Goal: Task Accomplishment & Management: Manage account settings

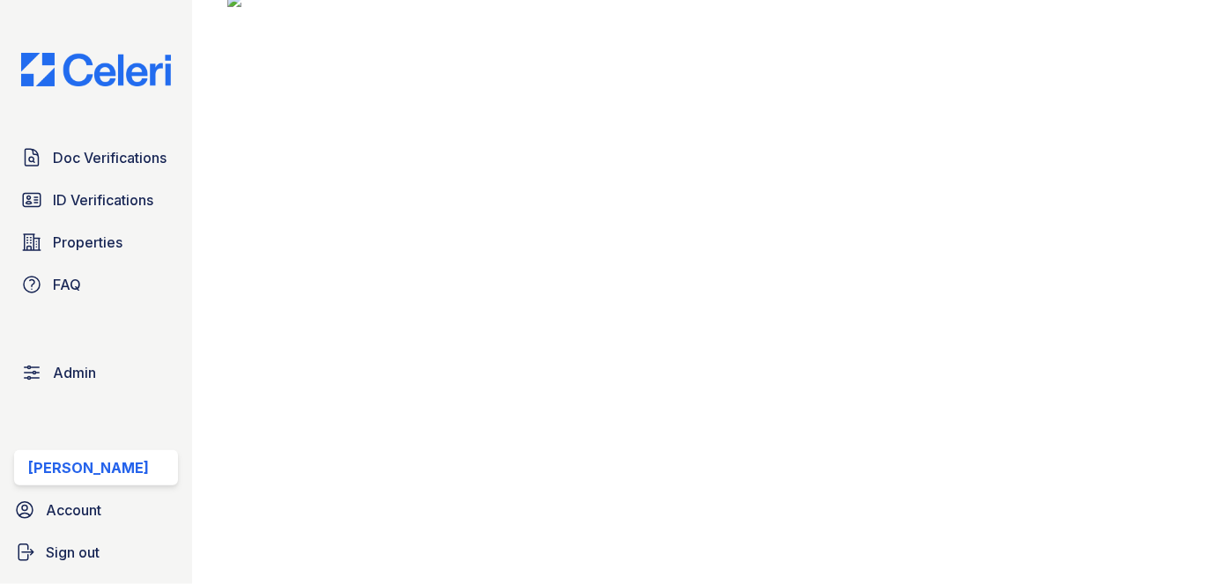
scroll to position [721, 0]
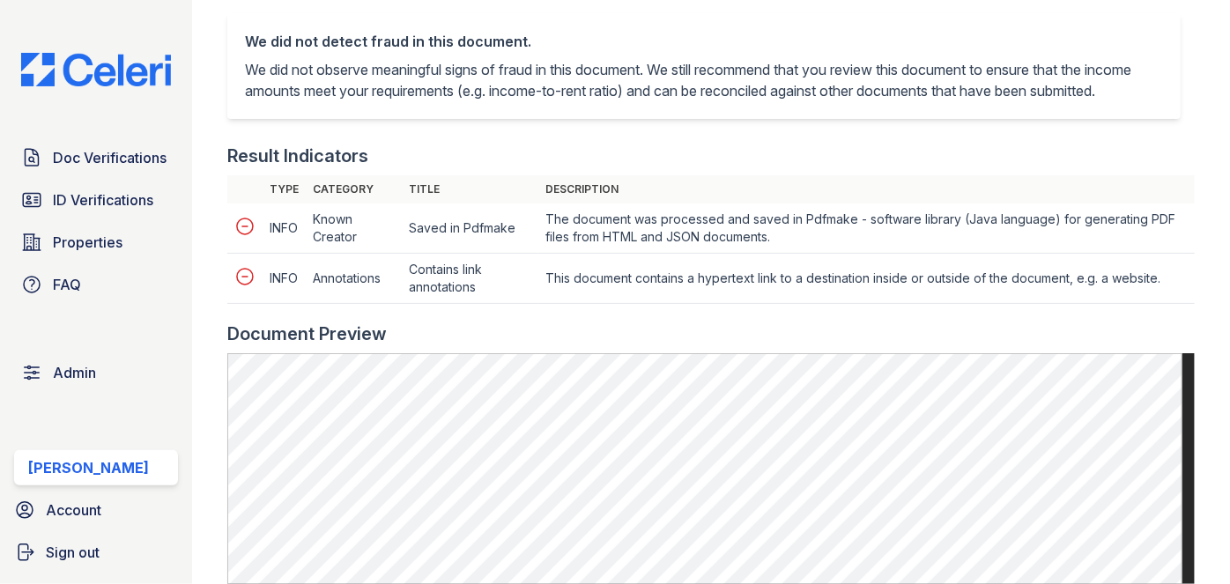
scroll to position [560, 0]
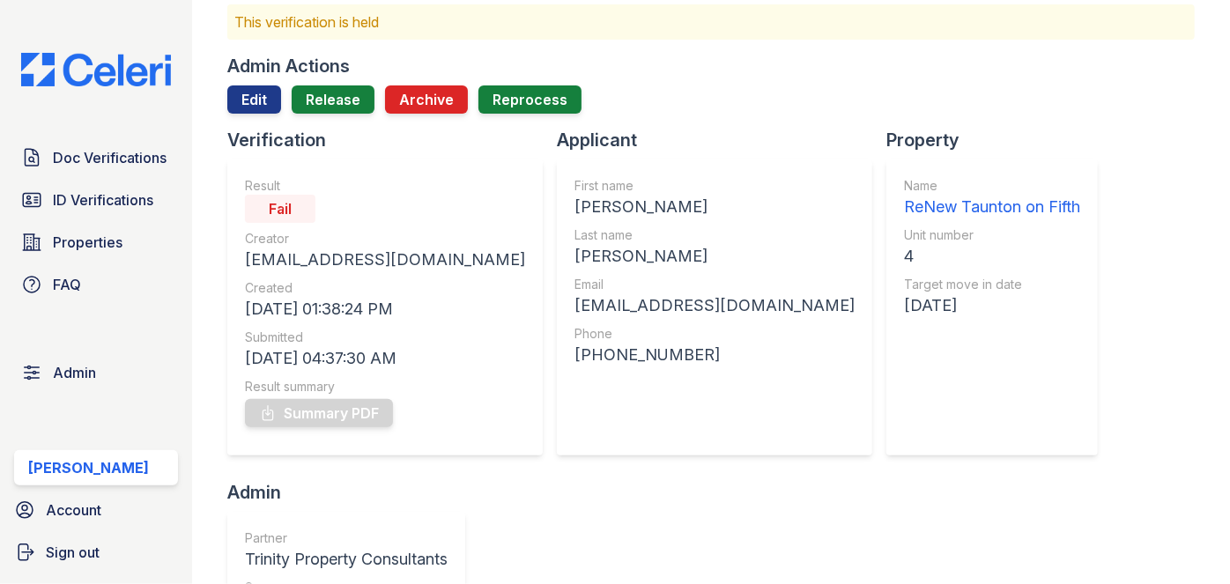
scroll to position [79, 0]
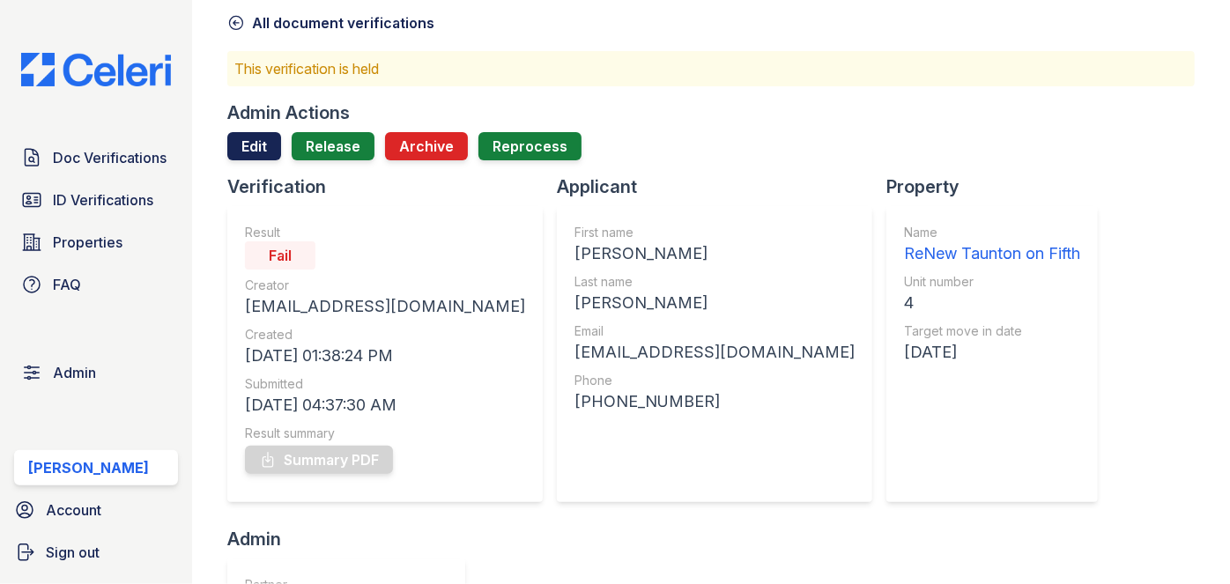
click at [240, 154] on link "Edit" at bounding box center [254, 146] width 54 height 28
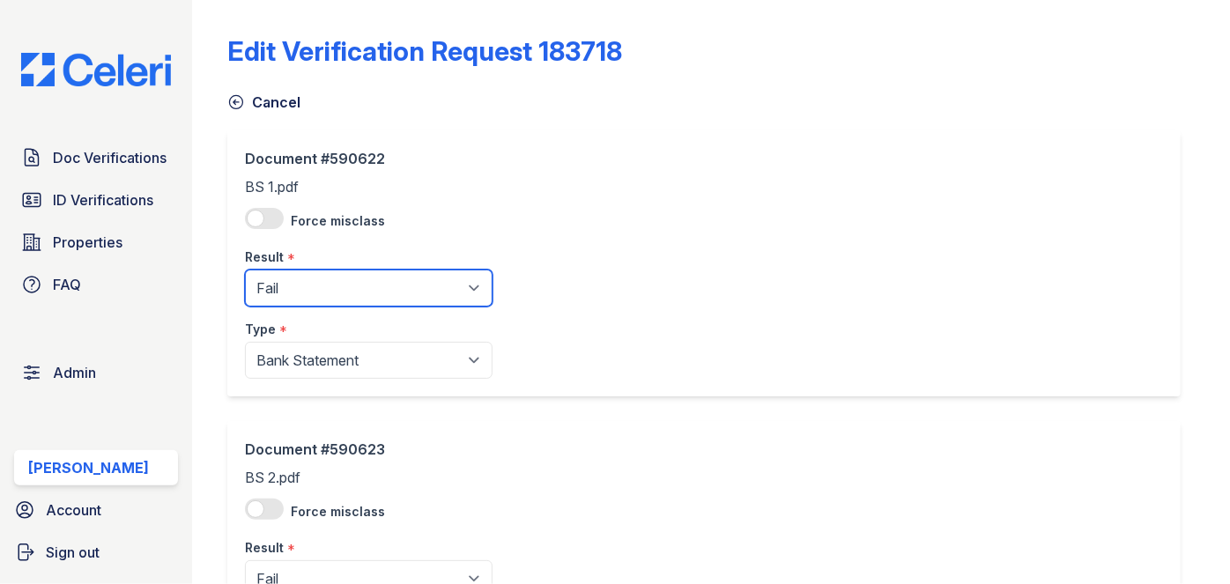
click at [290, 282] on select "Pending Sent Started Processing Pass Fail Caution Error N/A" at bounding box center [369, 288] width 248 height 37
click at [245, 270] on select "Pending Sent Started Processing Pass Fail Caution Error N/A" at bounding box center [369, 288] width 248 height 37
click at [330, 300] on select "Pending Sent Started Processing Pass Fail Caution Error N/A" at bounding box center [369, 288] width 248 height 37
select select "caution"
click at [245, 270] on select "Pending Sent Started Processing Pass Fail Caution Error N/A" at bounding box center [369, 288] width 248 height 37
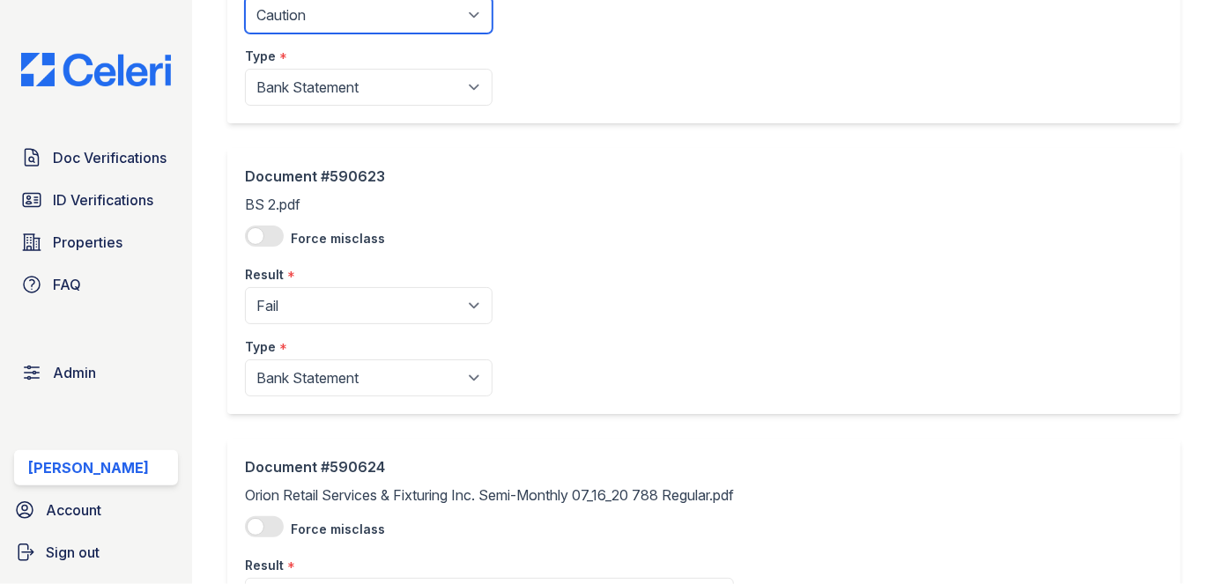
scroll to position [320, 0]
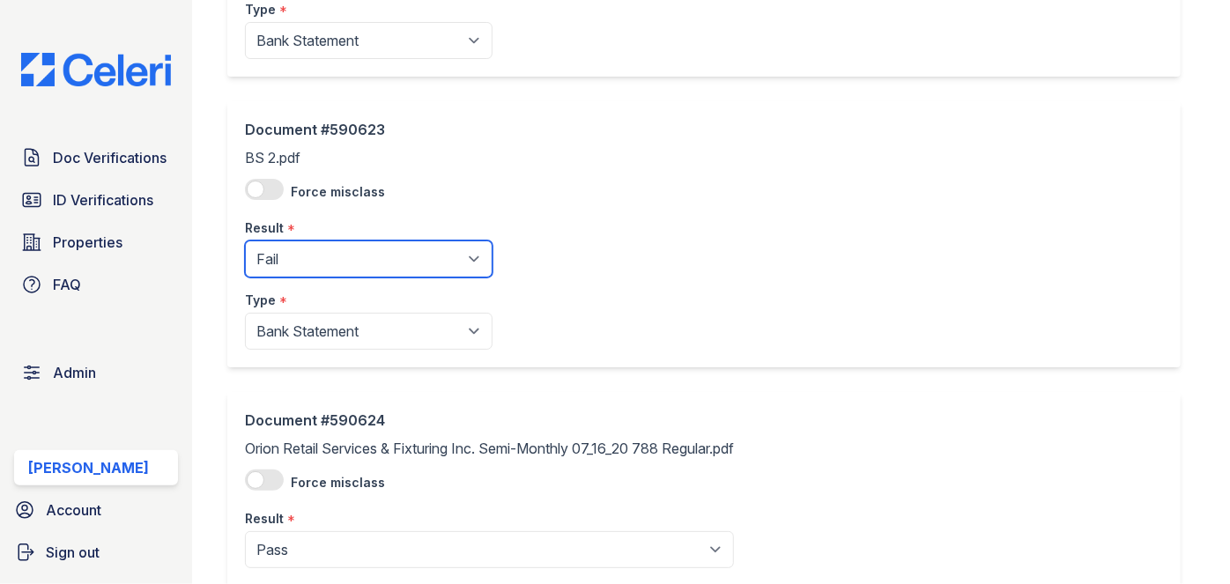
click at [296, 257] on select "Pending Sent Started Processing Pass Fail Caution Error N/A" at bounding box center [369, 259] width 248 height 37
select select "caution"
click at [245, 241] on select "Pending Sent Started Processing Pass Fail Caution Error N/A" at bounding box center [369, 259] width 248 height 37
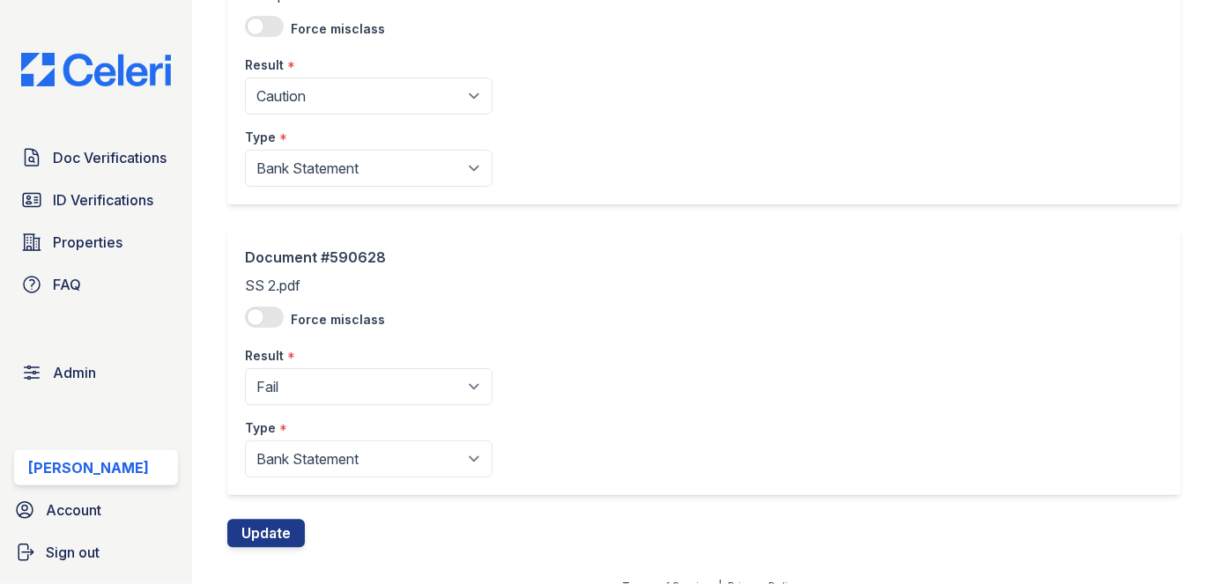
scroll to position [1665, 0]
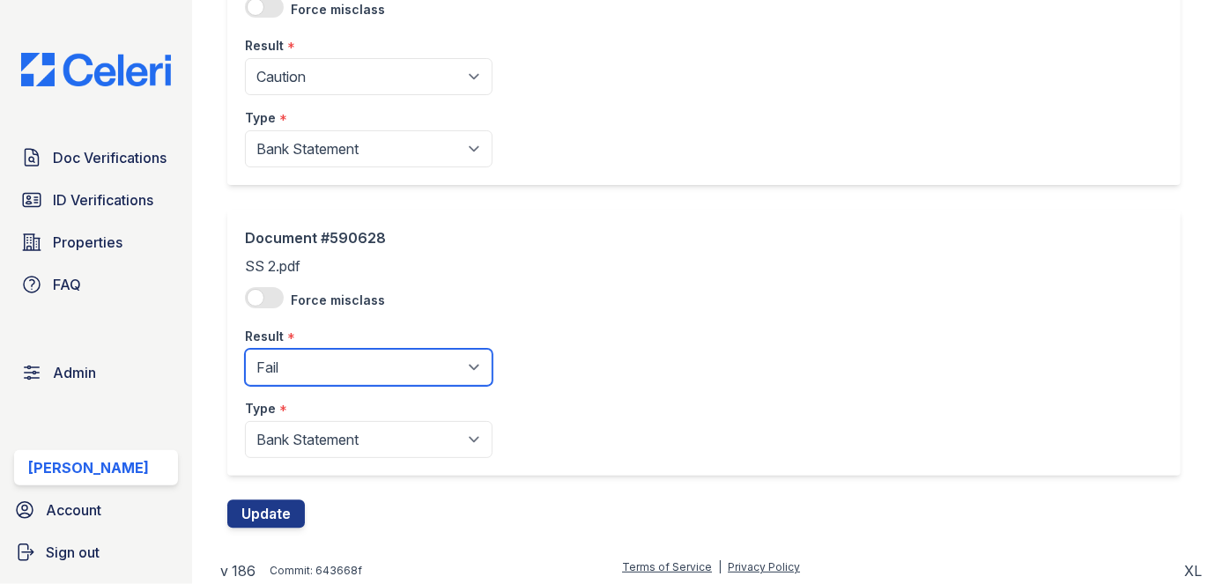
click at [319, 362] on select "Pending Sent Started Processing Pass Fail Caution Error N/A" at bounding box center [369, 367] width 248 height 37
select select "caution"
click at [245, 349] on select "Pending Sent Started Processing Pass Fail Caution Error N/A" at bounding box center [369, 367] width 248 height 37
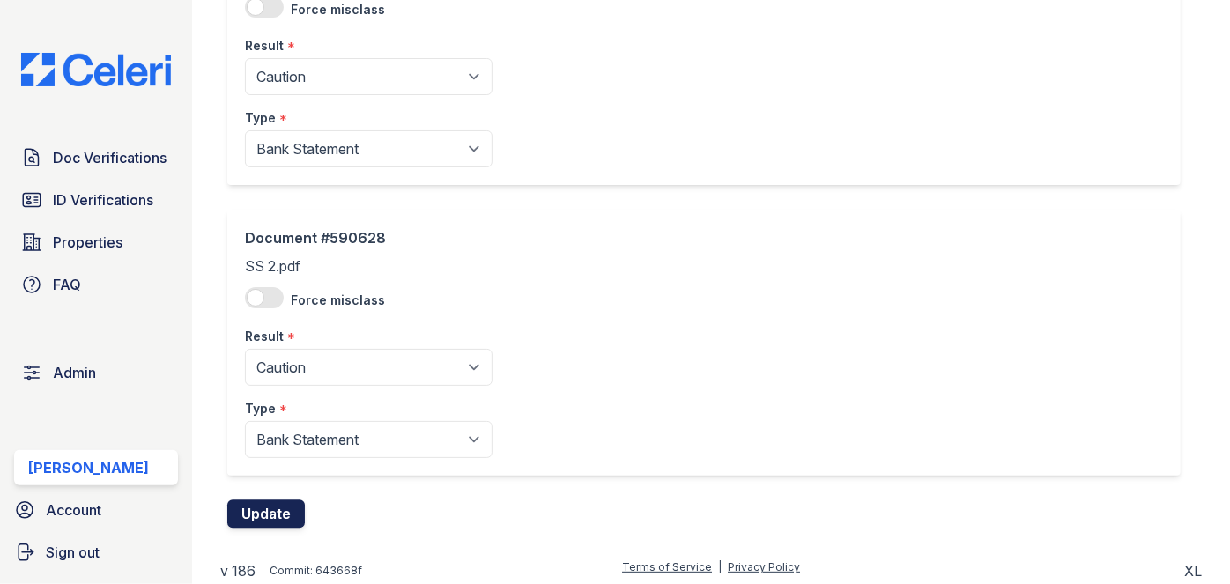
click at [264, 507] on button "Update" at bounding box center [266, 514] width 78 height 28
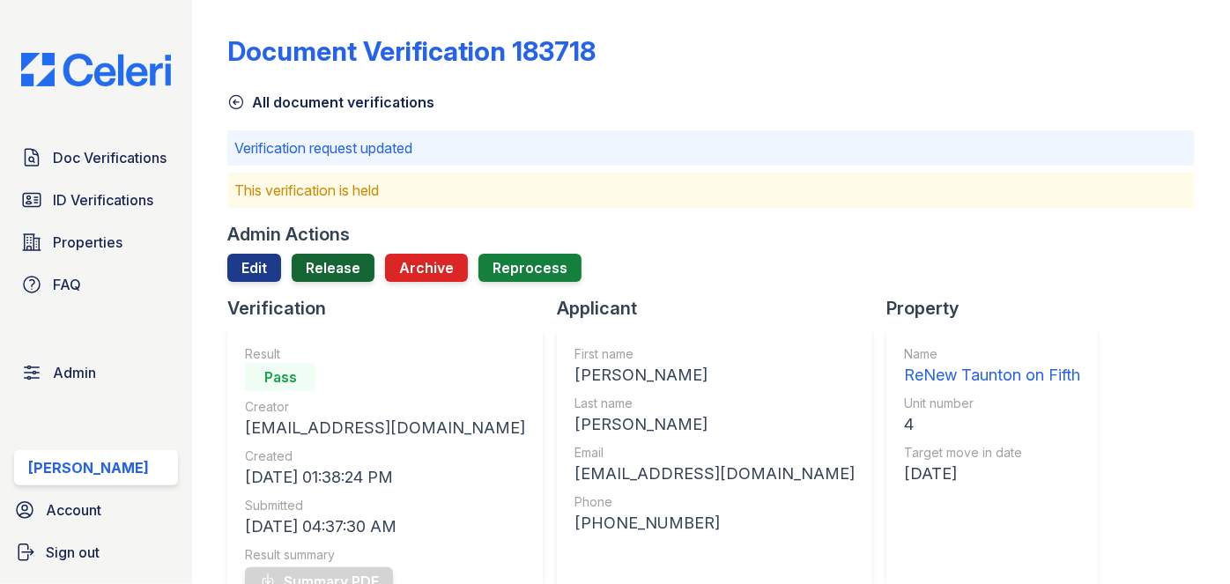
click at [355, 264] on link "Release" at bounding box center [333, 268] width 83 height 28
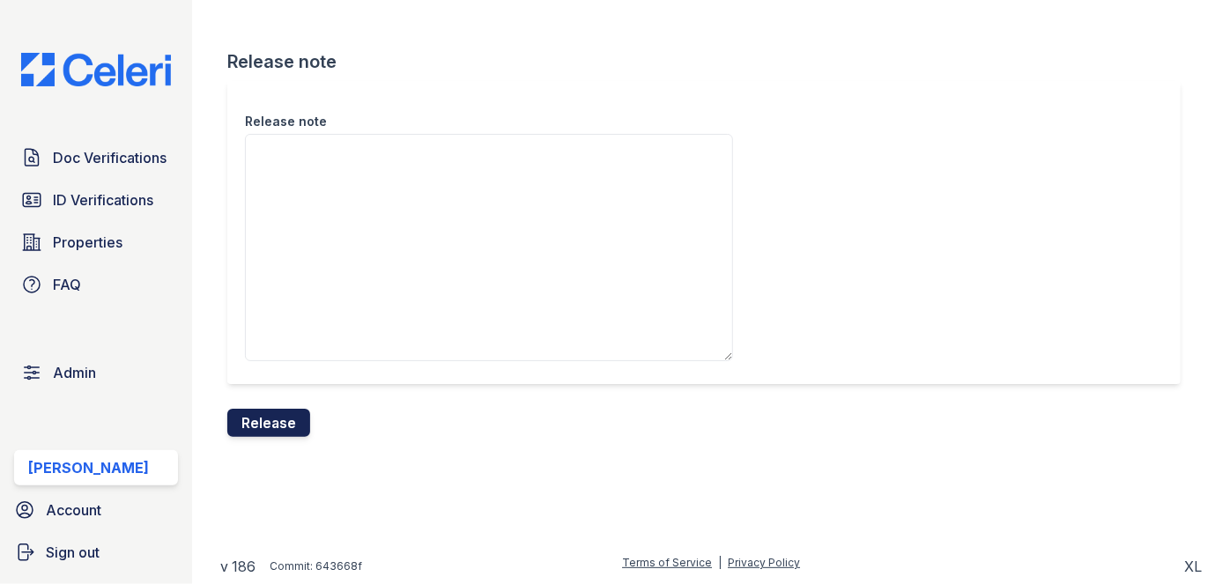
click at [303, 426] on button "Release" at bounding box center [268, 423] width 83 height 28
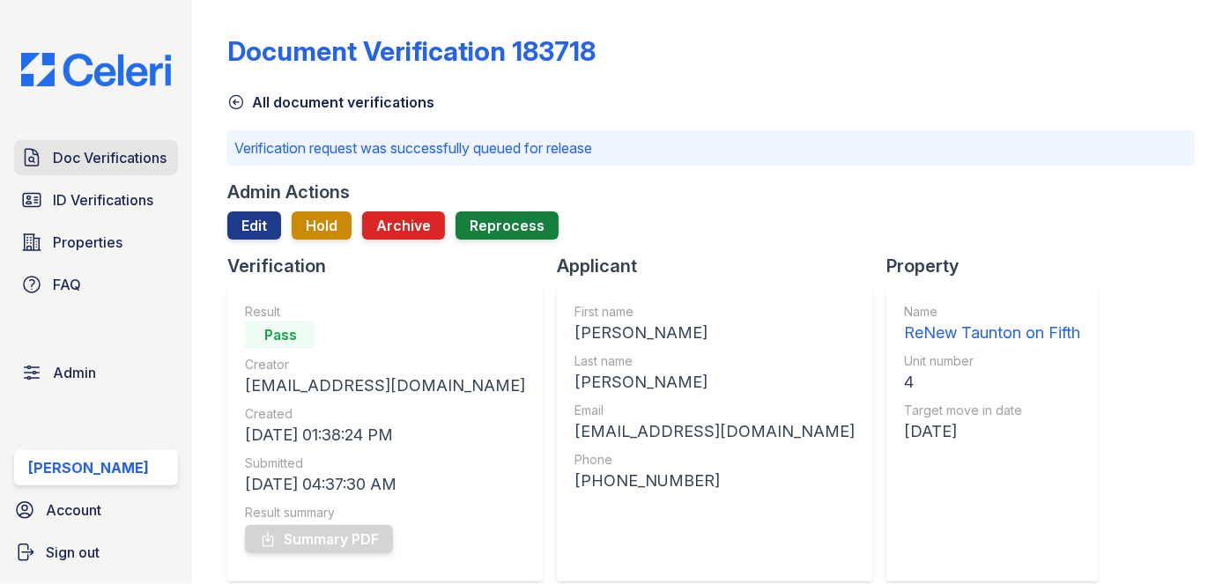
click at [100, 164] on span "Doc Verifications" at bounding box center [110, 157] width 114 height 21
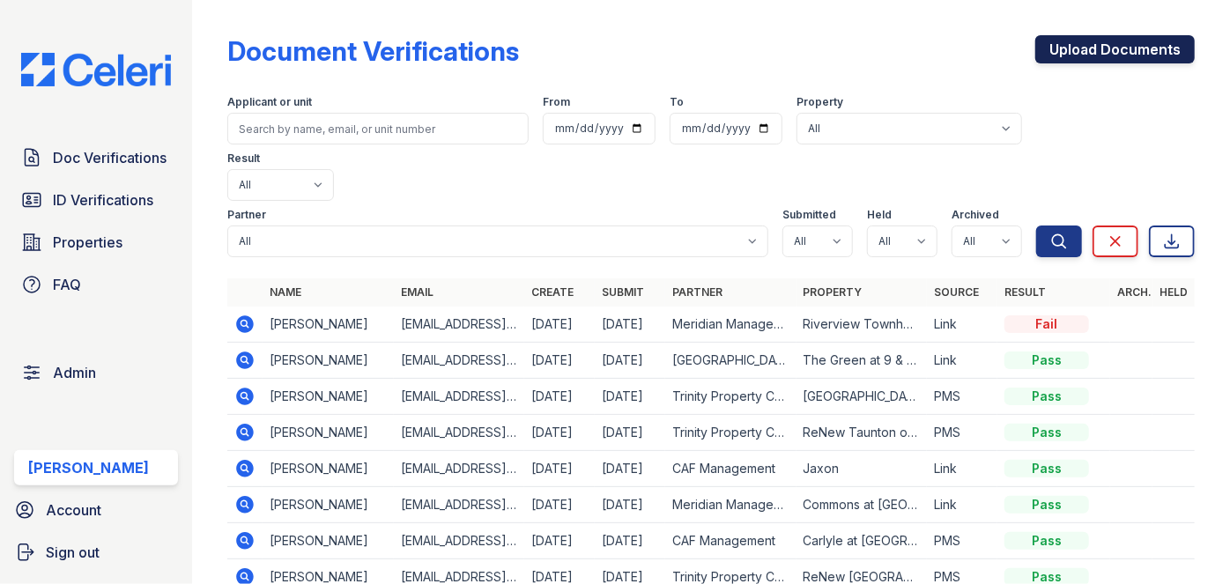
click at [1043, 38] on link "Upload Documents" at bounding box center [1114, 49] width 159 height 28
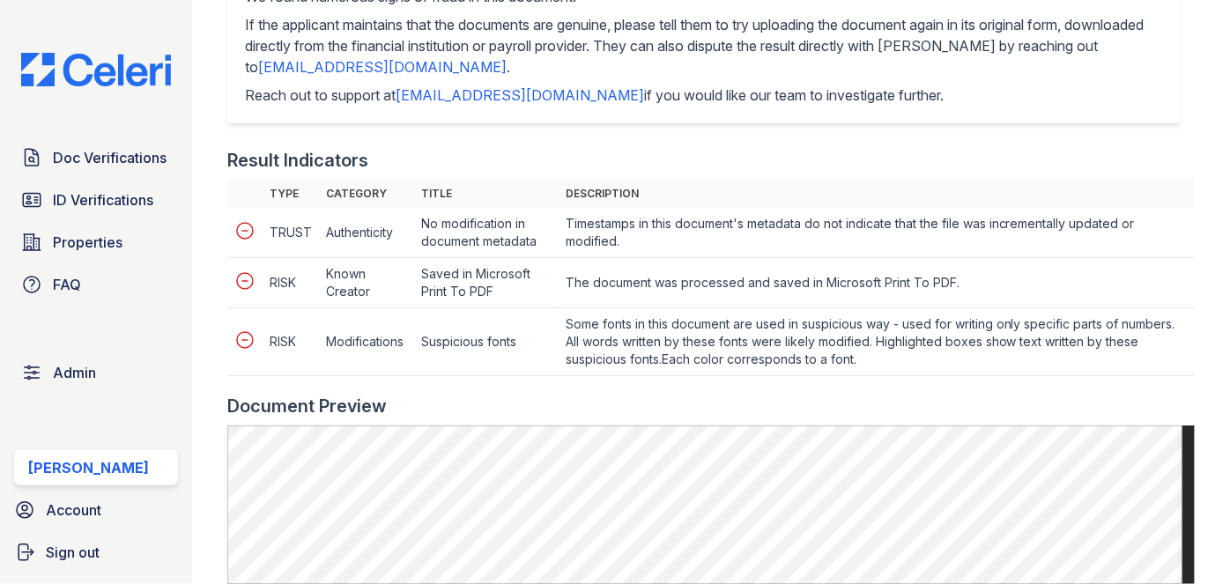
scroll to position [721, 0]
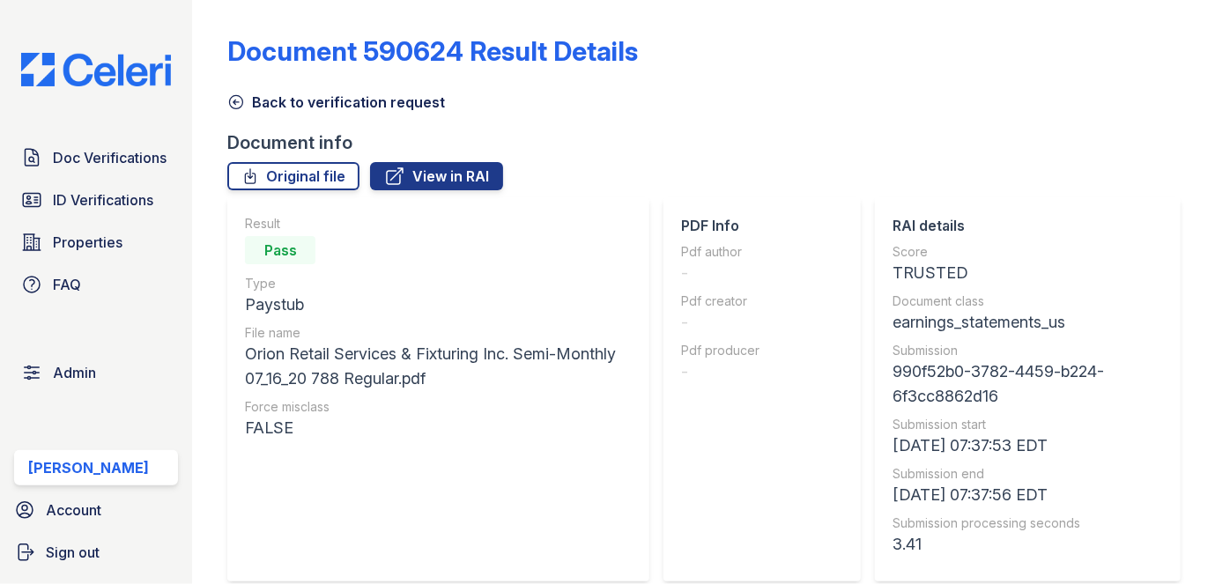
scroll to position [881, 0]
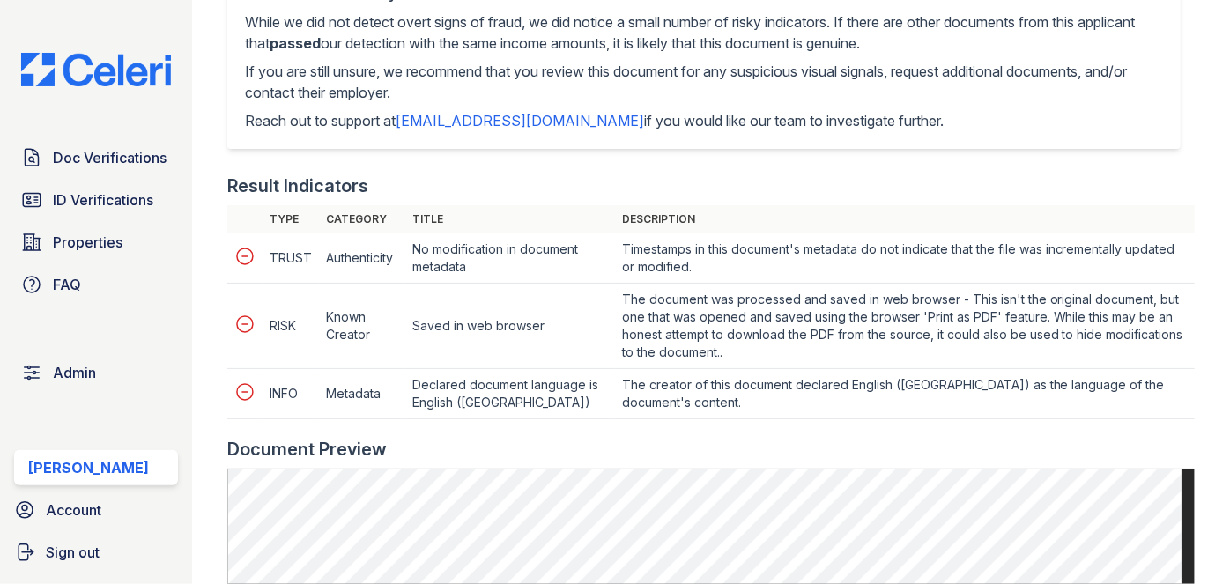
scroll to position [960, 0]
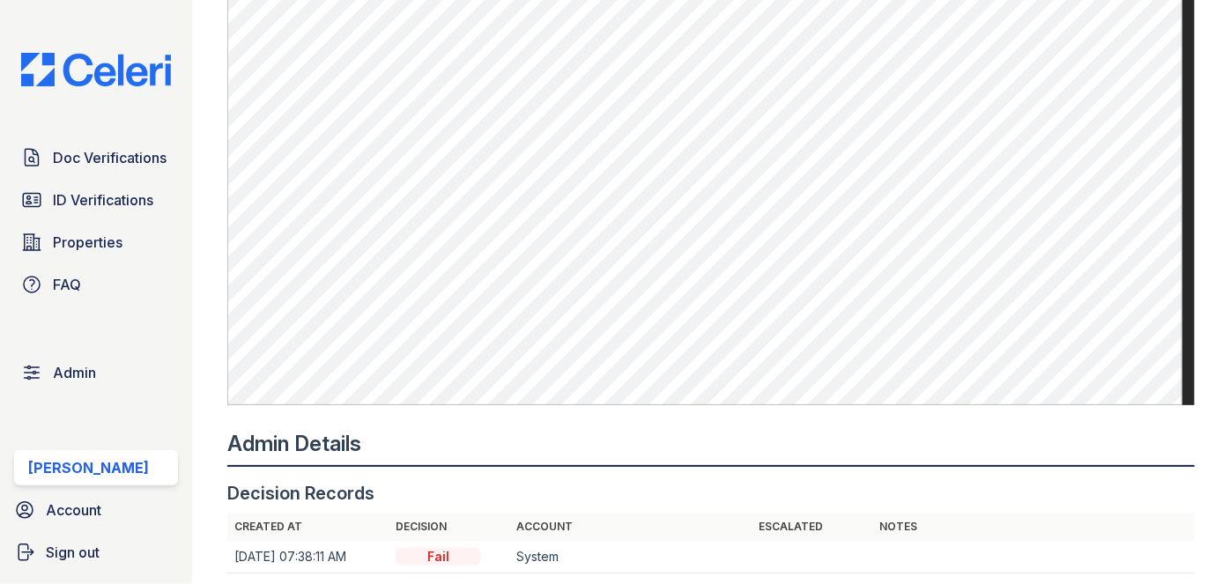
scroll to position [1521, 0]
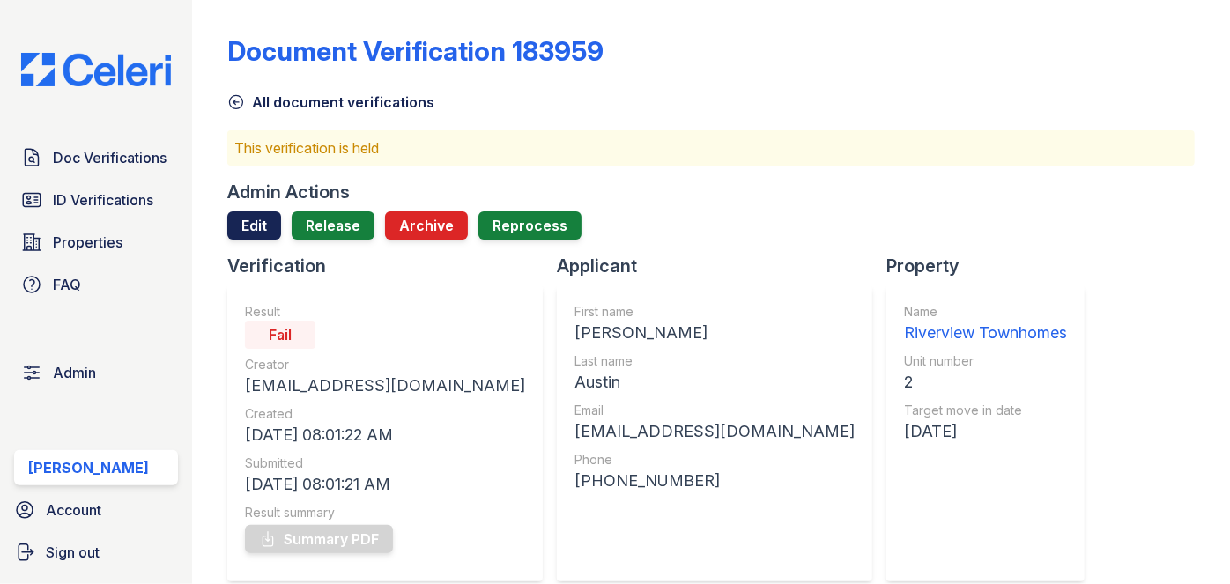
click at [242, 218] on link "Edit" at bounding box center [254, 225] width 54 height 28
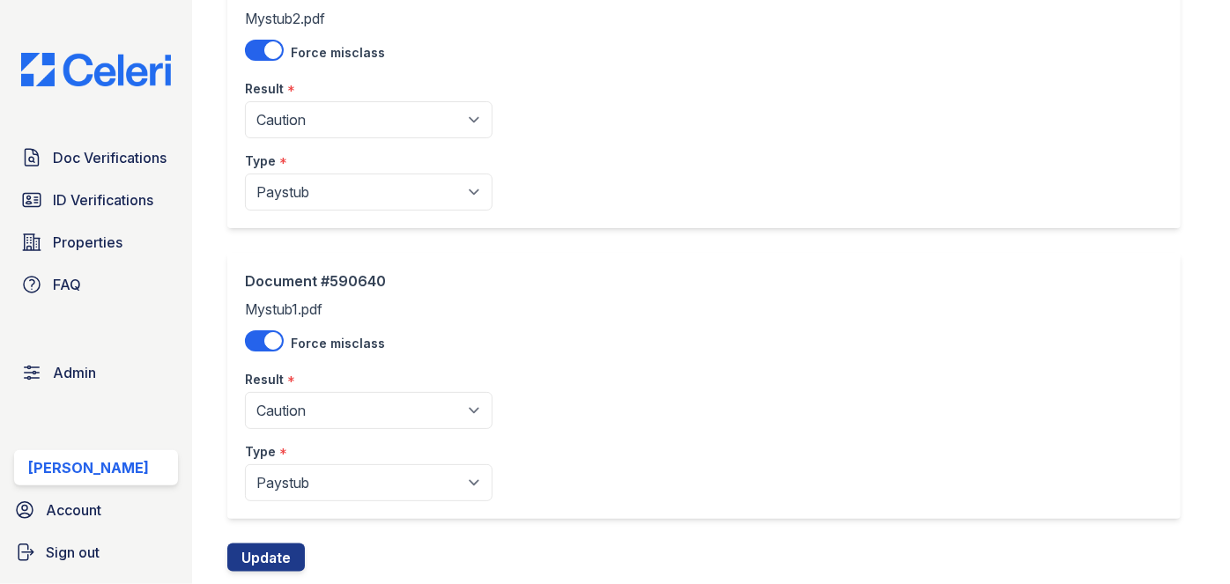
scroll to position [1040, 0]
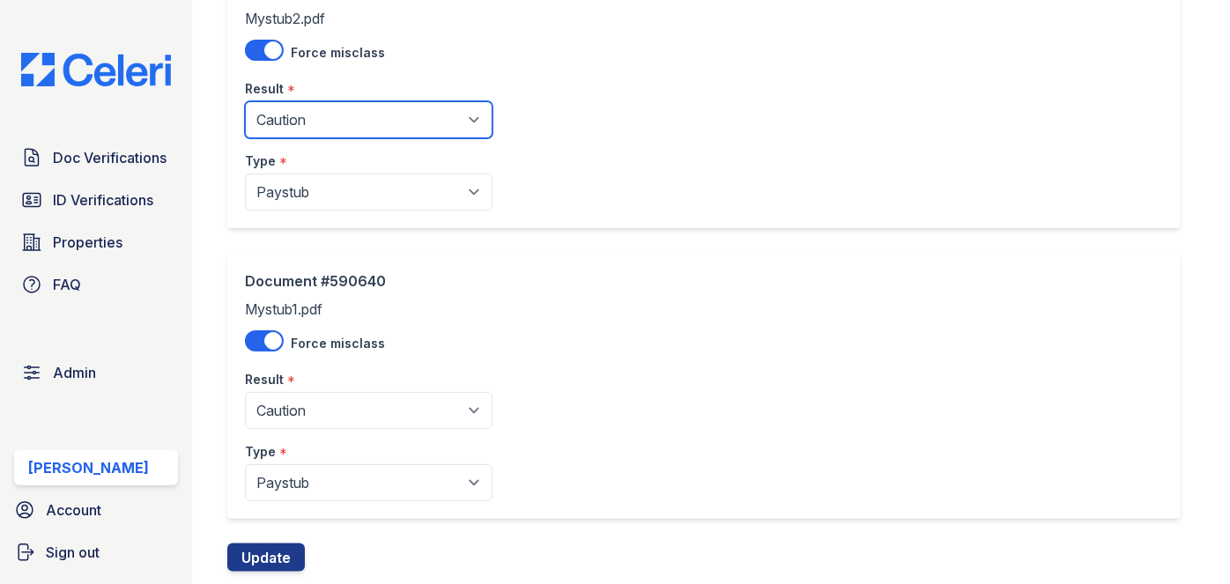
click at [312, 107] on select "Pending Sent Started Processing Pass Fail Caution Error N/A" at bounding box center [369, 119] width 248 height 37
select select "fail"
click at [245, 101] on select "Pending Sent Started Processing Pass Fail Caution Error N/A" at bounding box center [369, 119] width 248 height 37
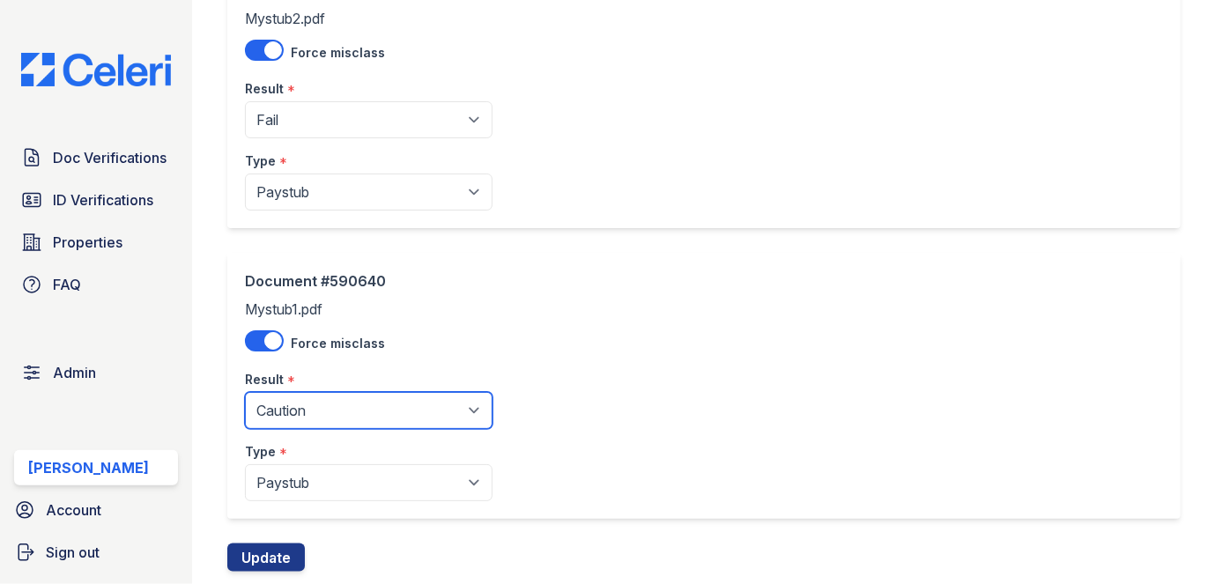
click at [299, 401] on select "Pending Sent Started Processing Pass Fail Caution Error N/A" at bounding box center [369, 410] width 248 height 37
select select "fail"
click at [245, 392] on select "Pending Sent Started Processing Pass Fail Caution Error N/A" at bounding box center [369, 410] width 248 height 37
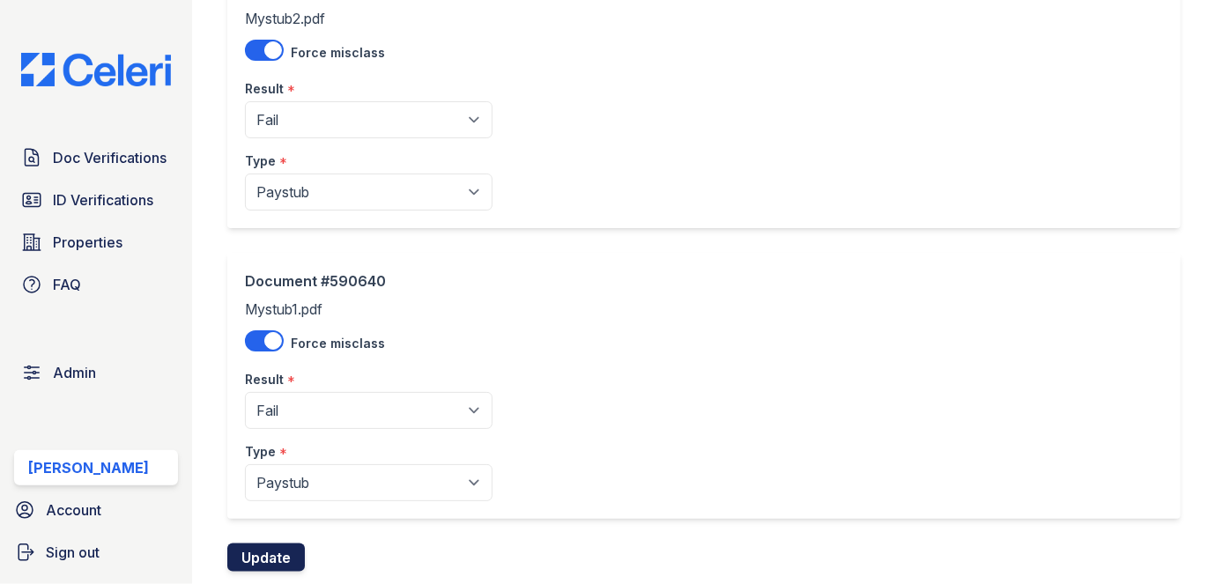
click at [275, 550] on button "Update" at bounding box center [266, 558] width 78 height 28
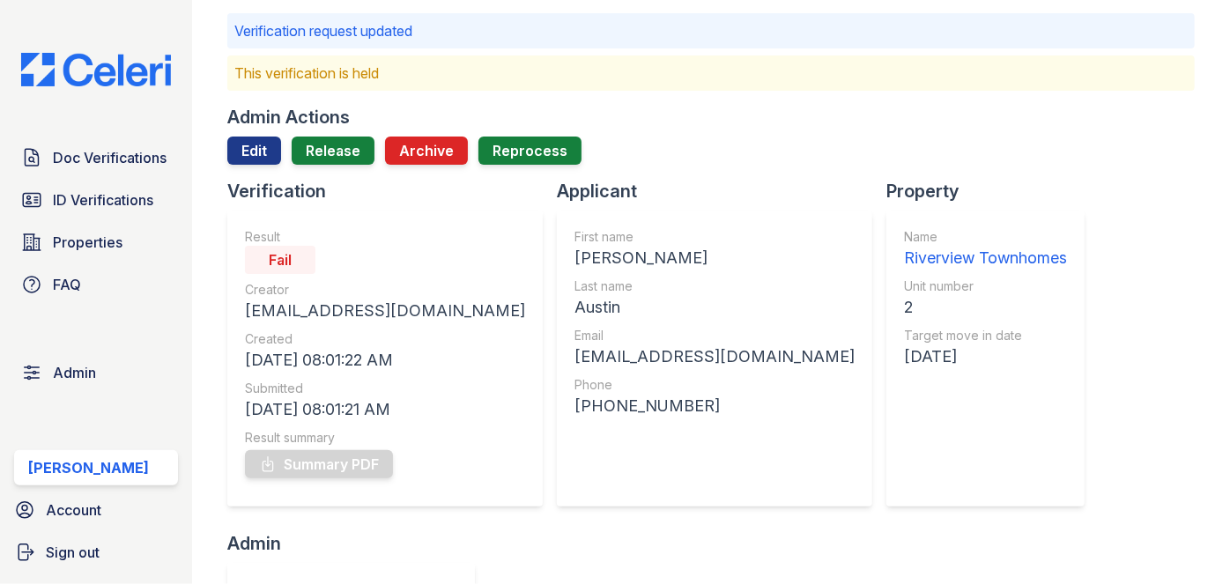
scroll to position [79, 0]
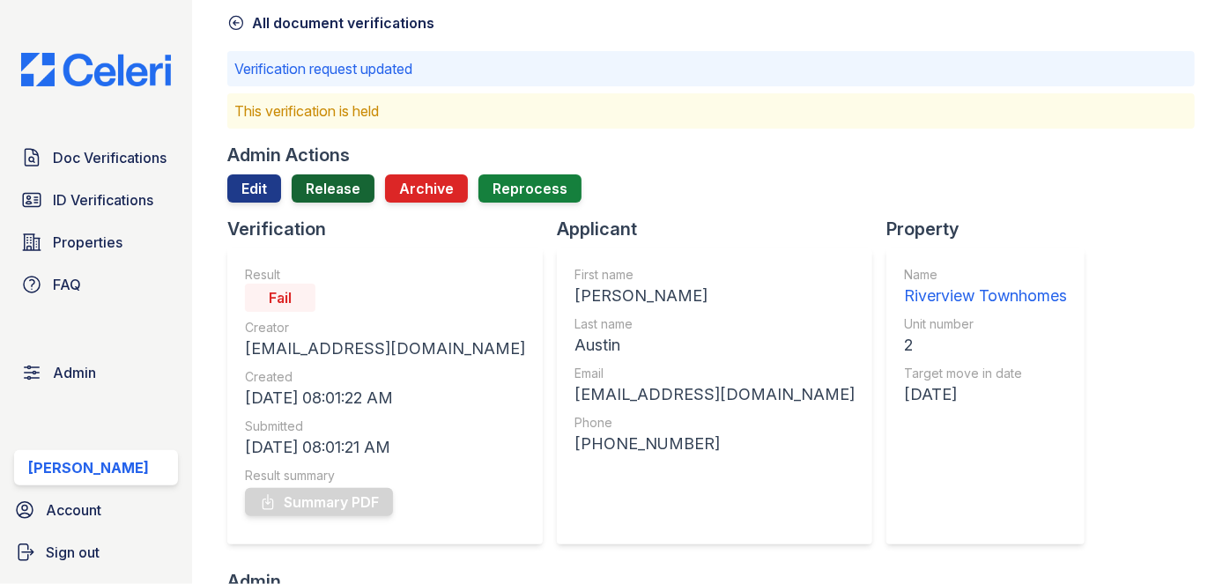
click at [346, 174] on link "Release" at bounding box center [333, 188] width 83 height 28
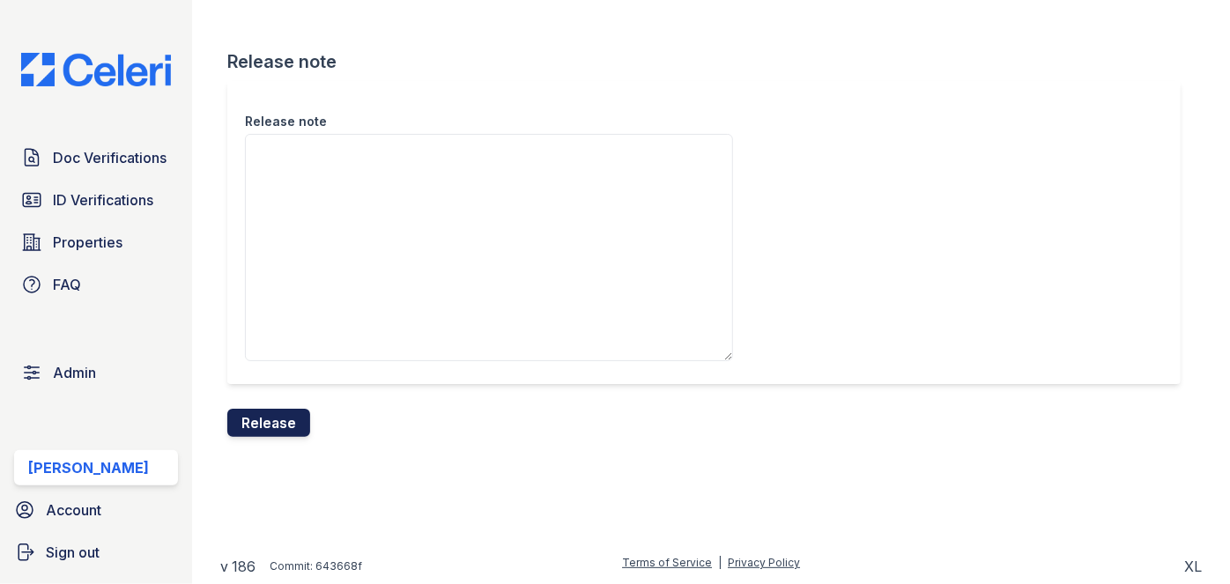
click at [290, 425] on button "Release" at bounding box center [268, 423] width 83 height 28
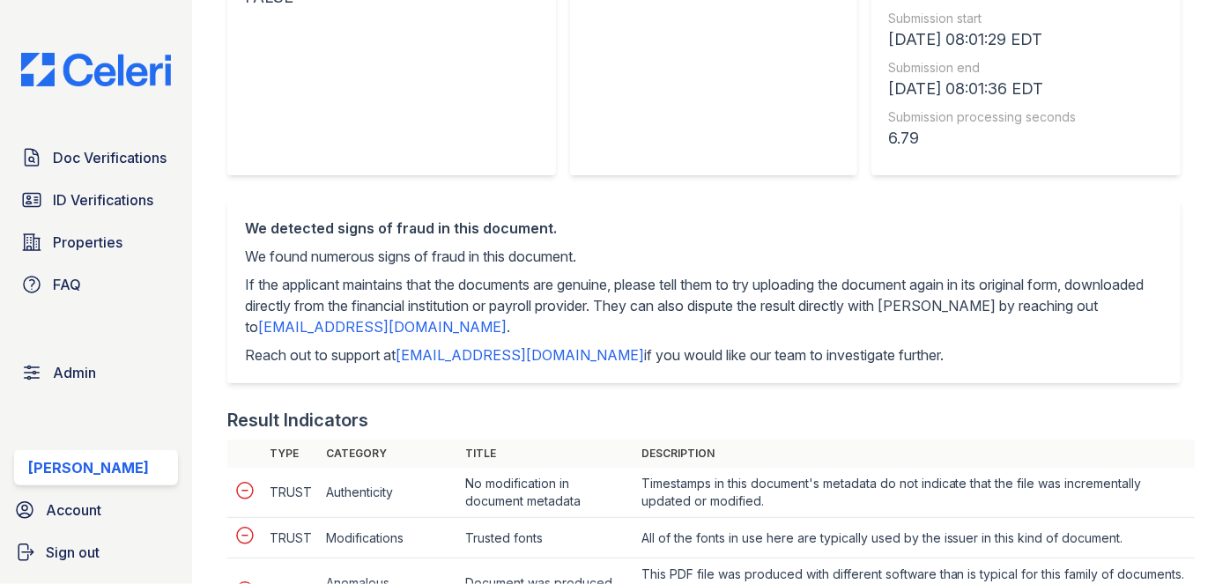
scroll to position [320, 0]
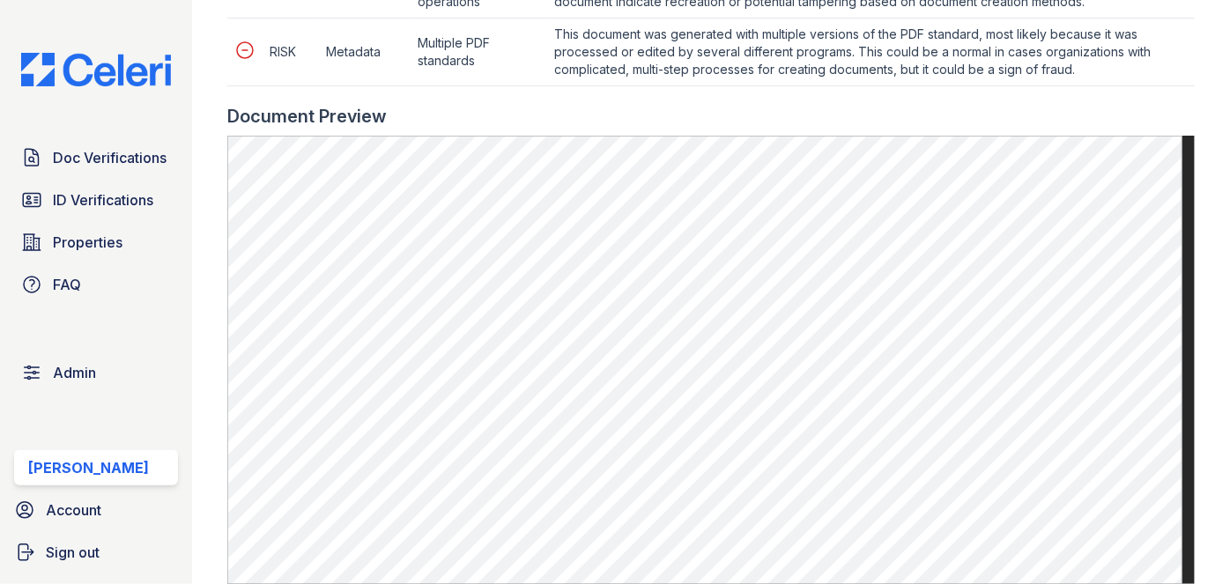
scroll to position [960, 0]
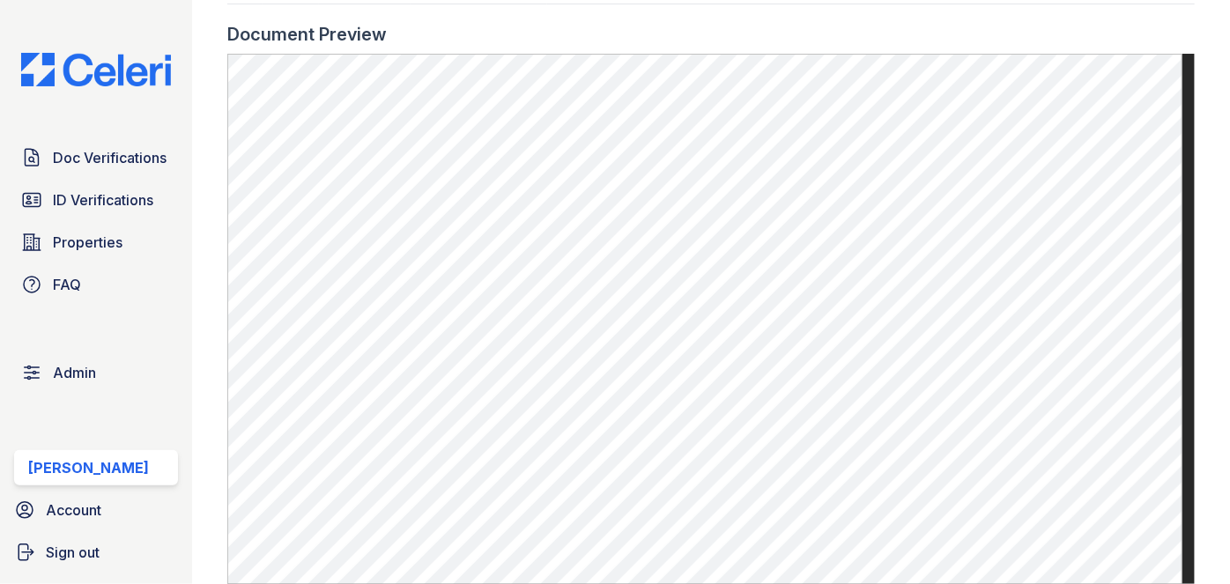
scroll to position [1040, 0]
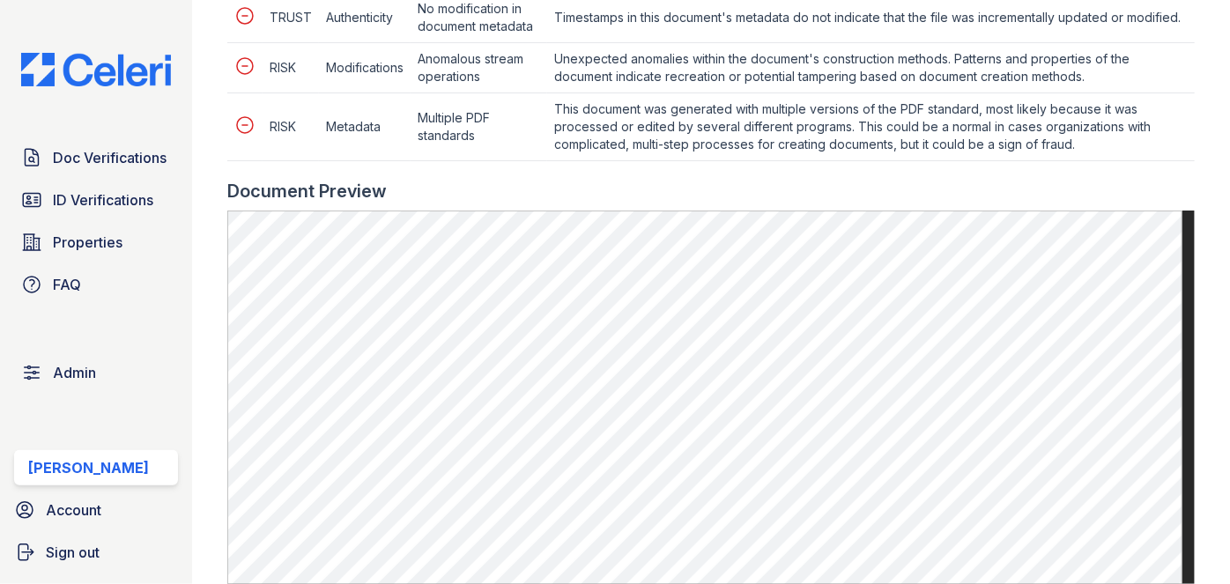
scroll to position [1040, 0]
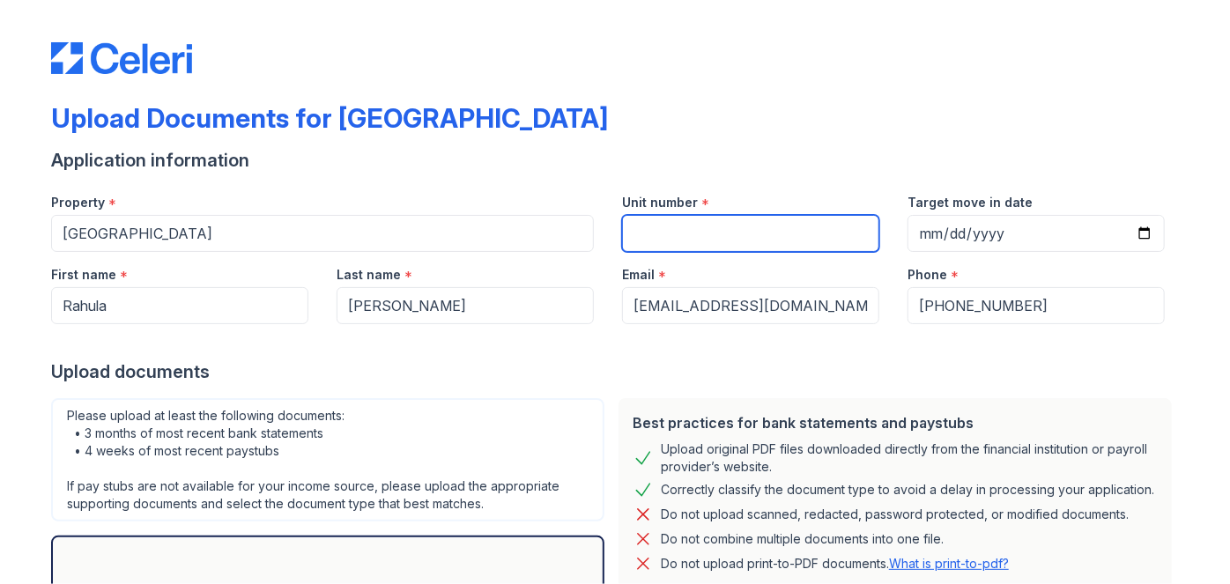
click at [671, 228] on input "Unit number" at bounding box center [750, 233] width 257 height 37
type input "1"
click at [728, 112] on div "Upload Documents for [GEOGRAPHIC_DATA]" at bounding box center [615, 125] width 1128 height 46
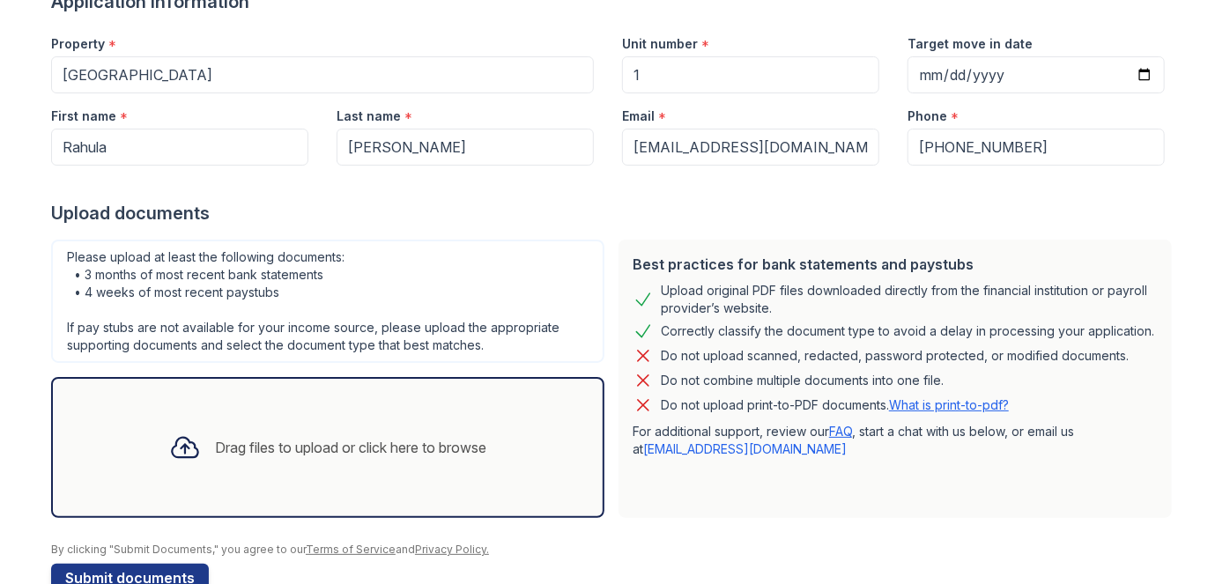
scroll to position [199, 0]
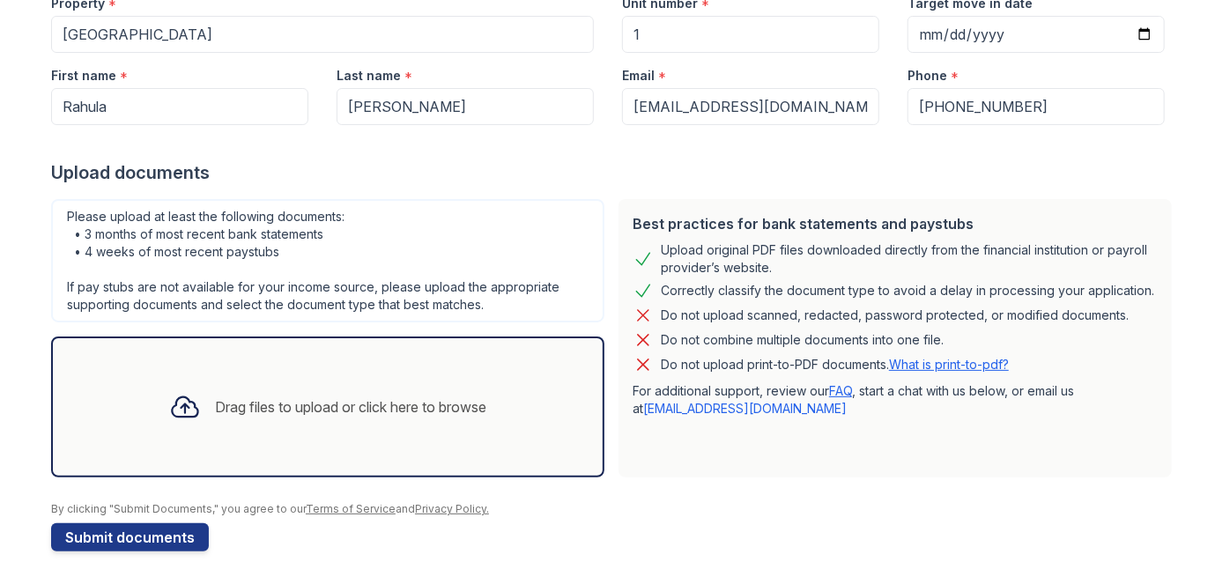
click at [343, 402] on div "Drag files to upload or click here to browse" at bounding box center [350, 406] width 271 height 21
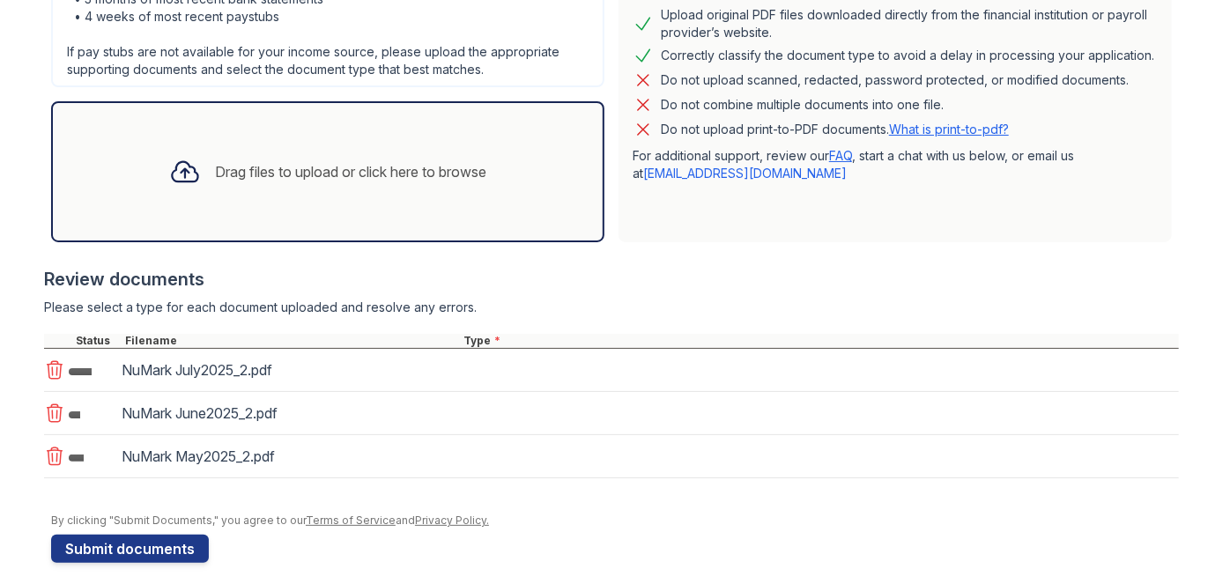
scroll to position [445, 0]
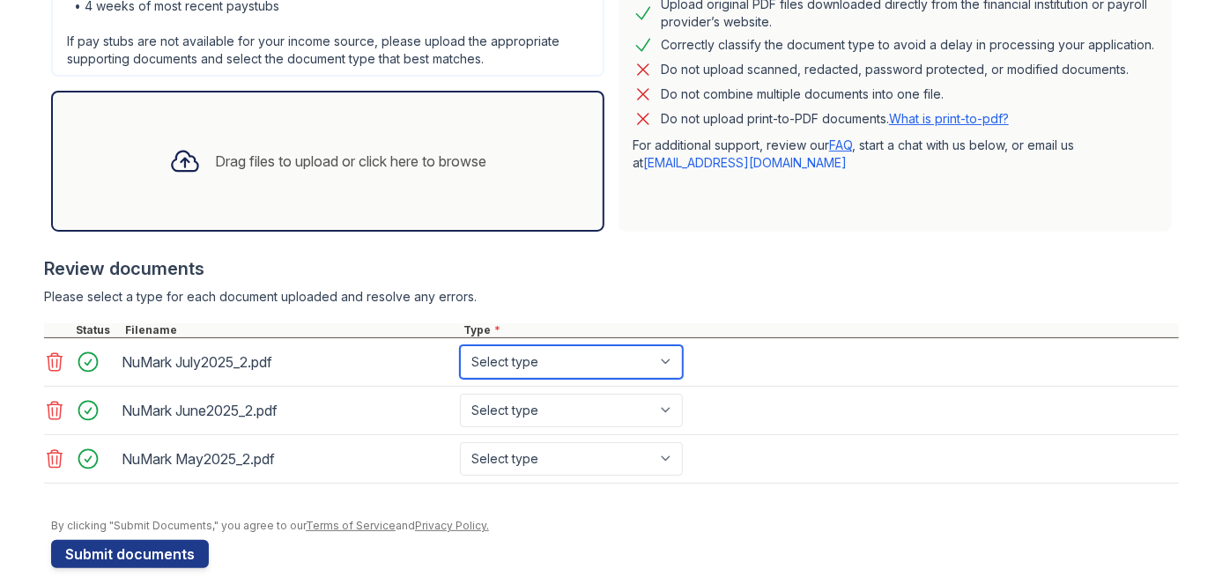
drag, startPoint x: 674, startPoint y: 359, endPoint x: 662, endPoint y: 365, distance: 13.0
click at [674, 359] on select "Select type Paystub Bank Statement Offer Letter Tax Documents Benefit Award Let…" at bounding box center [571, 361] width 223 height 33
select select "bank_statement"
click at [460, 345] on select "Select type Paystub Bank Statement Offer Letter Tax Documents Benefit Award Let…" at bounding box center [571, 361] width 223 height 33
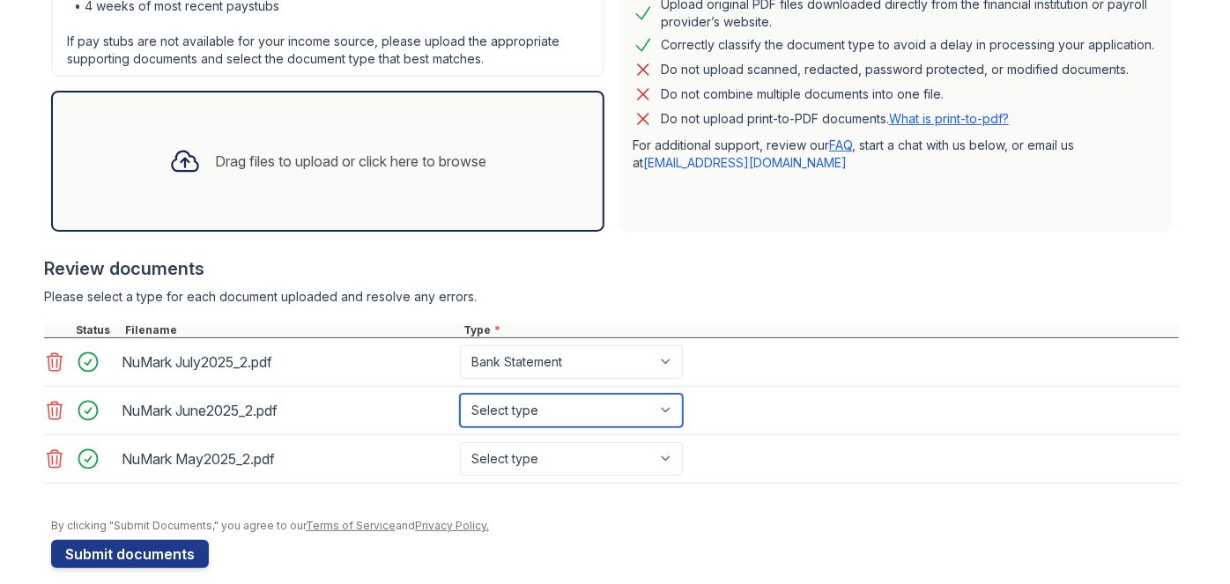
click at [608, 395] on select "Select type Paystub Bank Statement Offer Letter Tax Documents Benefit Award Let…" at bounding box center [571, 410] width 223 height 33
select select "bank_statement"
click at [460, 394] on select "Select type Paystub Bank Statement Offer Letter Tax Documents Benefit Award Let…" at bounding box center [571, 410] width 223 height 33
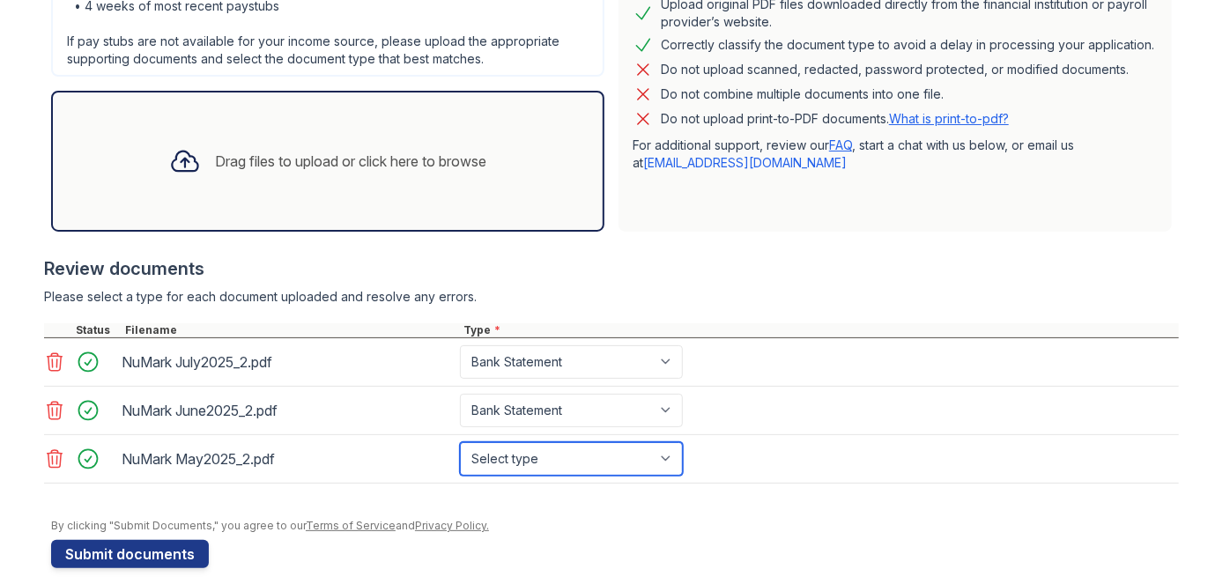
click at [615, 448] on select "Select type Paystub Bank Statement Offer Letter Tax Documents Benefit Award Let…" at bounding box center [571, 458] width 223 height 33
select select "bank_statement"
click at [460, 442] on select "Select type Paystub Bank Statement Offer Letter Tax Documents Benefit Award Let…" at bounding box center [571, 458] width 223 height 33
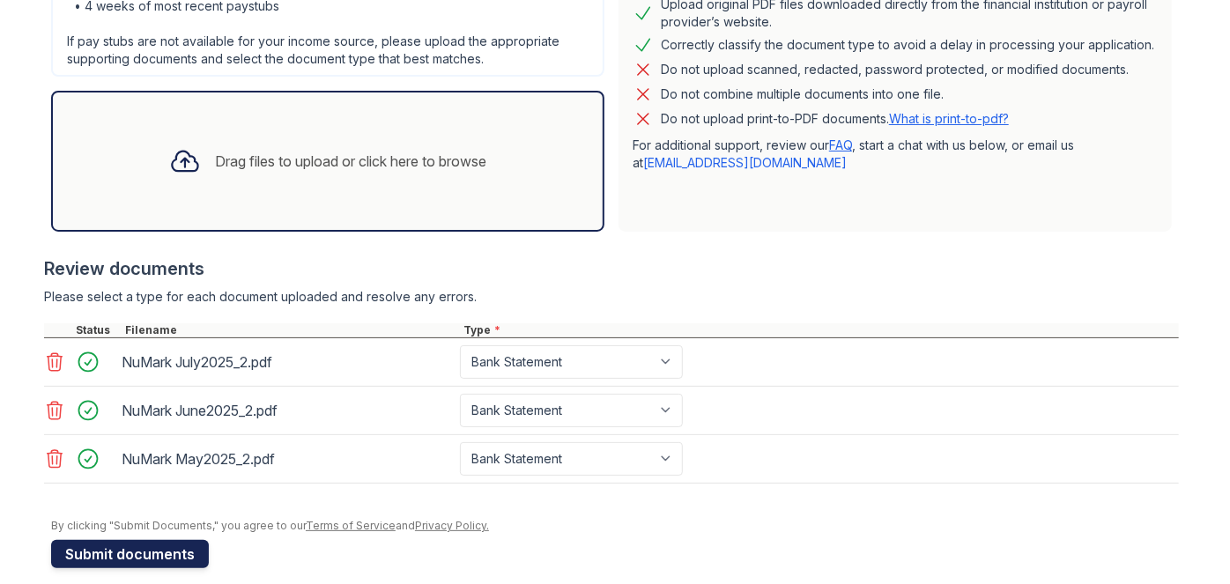
click at [112, 552] on button "Submit documents" at bounding box center [130, 554] width 158 height 28
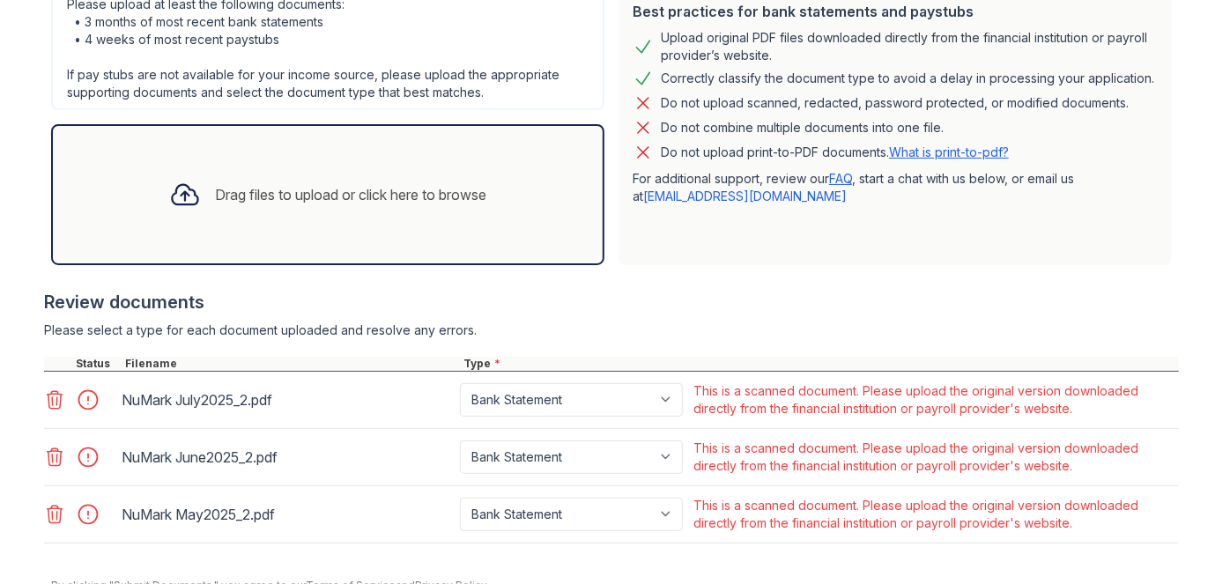
scroll to position [537, 0]
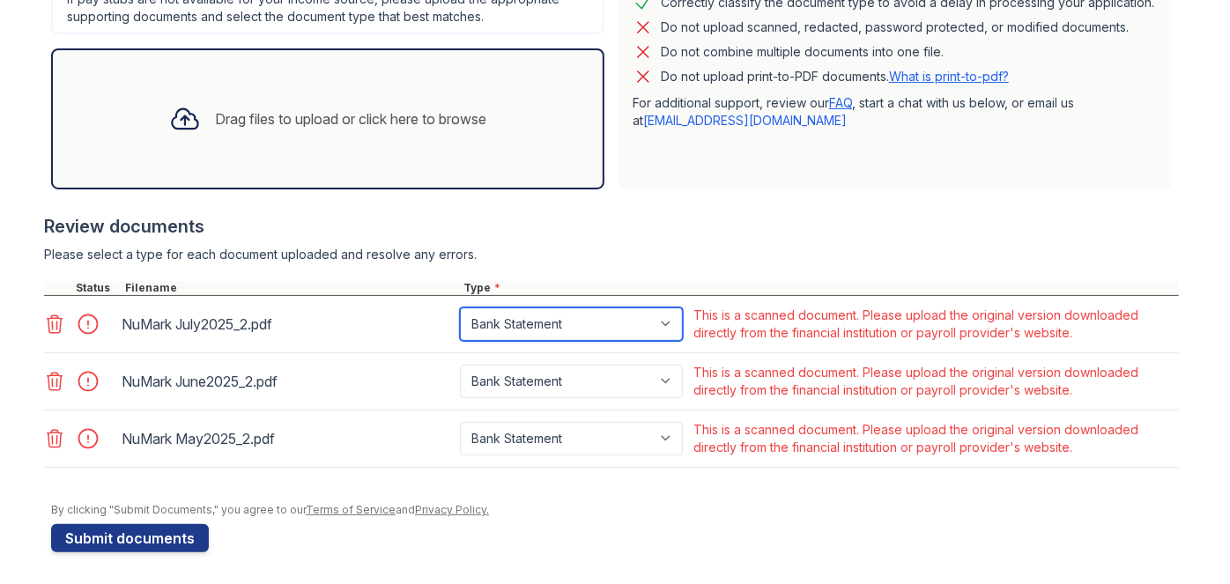
click at [662, 322] on select "Paystub Bank Statement Offer Letter Tax Documents Benefit Award Letter Investme…" at bounding box center [571, 323] width 223 height 33
select select "other"
click at [460, 307] on select "Paystub Bank Statement Offer Letter Tax Documents Benefit Award Letter Investme…" at bounding box center [571, 323] width 223 height 33
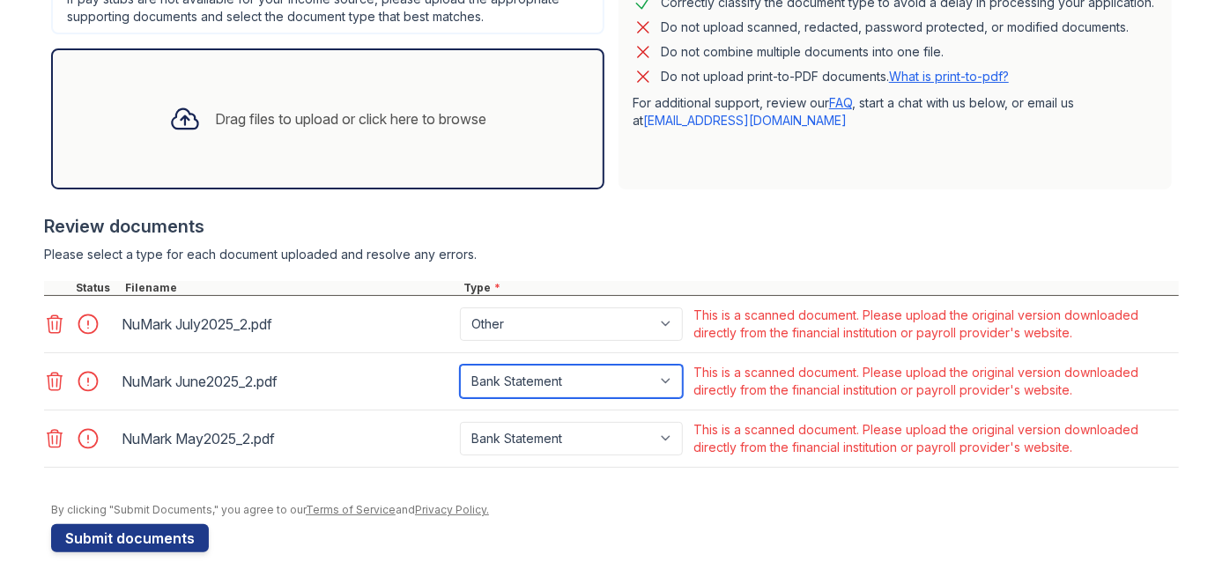
click at [609, 383] on select "Paystub Bank Statement Offer Letter Tax Documents Benefit Award Letter Investme…" at bounding box center [571, 381] width 223 height 33
select select "other"
click at [460, 365] on select "Paystub Bank Statement Offer Letter Tax Documents Benefit Award Letter Investme…" at bounding box center [571, 381] width 223 height 33
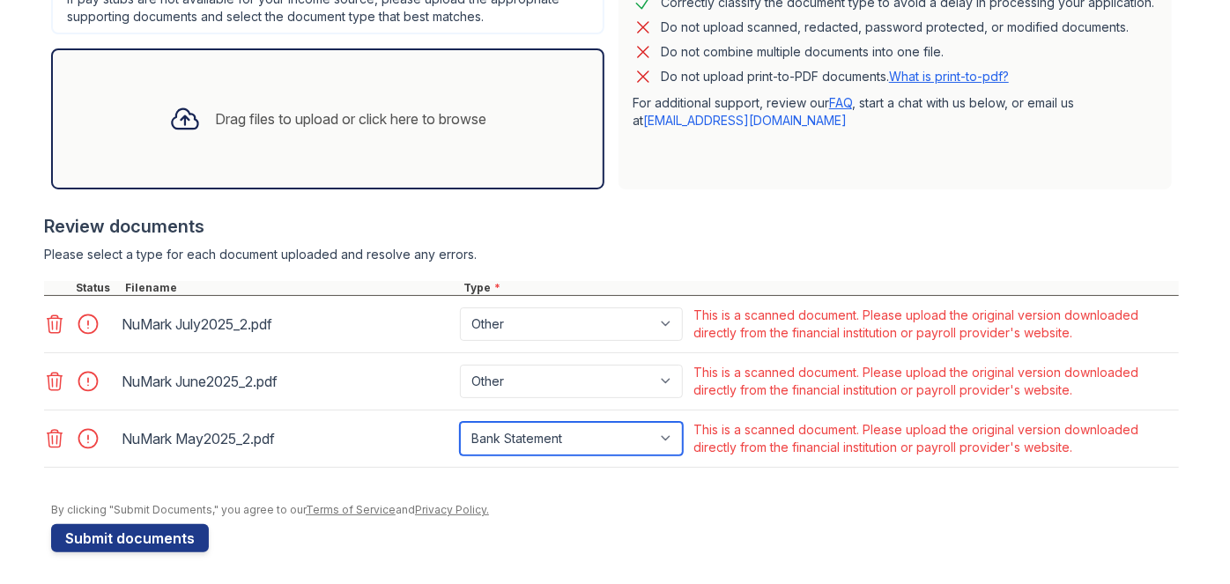
click at [531, 430] on select "Paystub Bank Statement Offer Letter Tax Documents Benefit Award Letter Investme…" at bounding box center [571, 438] width 223 height 33
select select "other"
click at [460, 422] on select "Paystub Bank Statement Offer Letter Tax Documents Benefit Award Letter Investme…" at bounding box center [571, 438] width 223 height 33
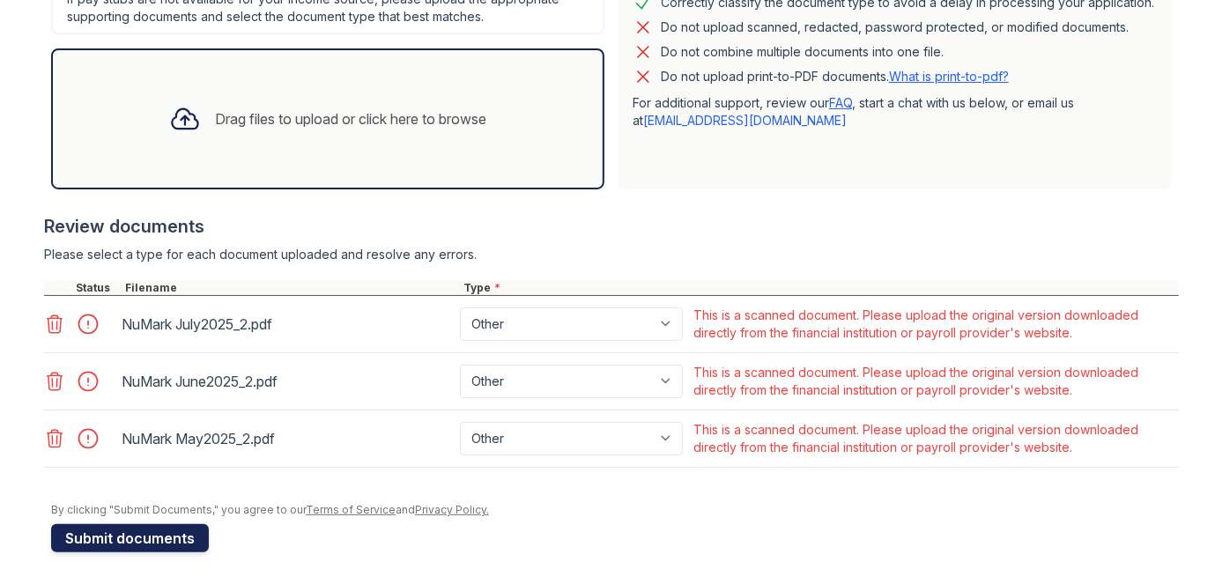
click at [146, 540] on button "Submit documents" at bounding box center [130, 538] width 158 height 28
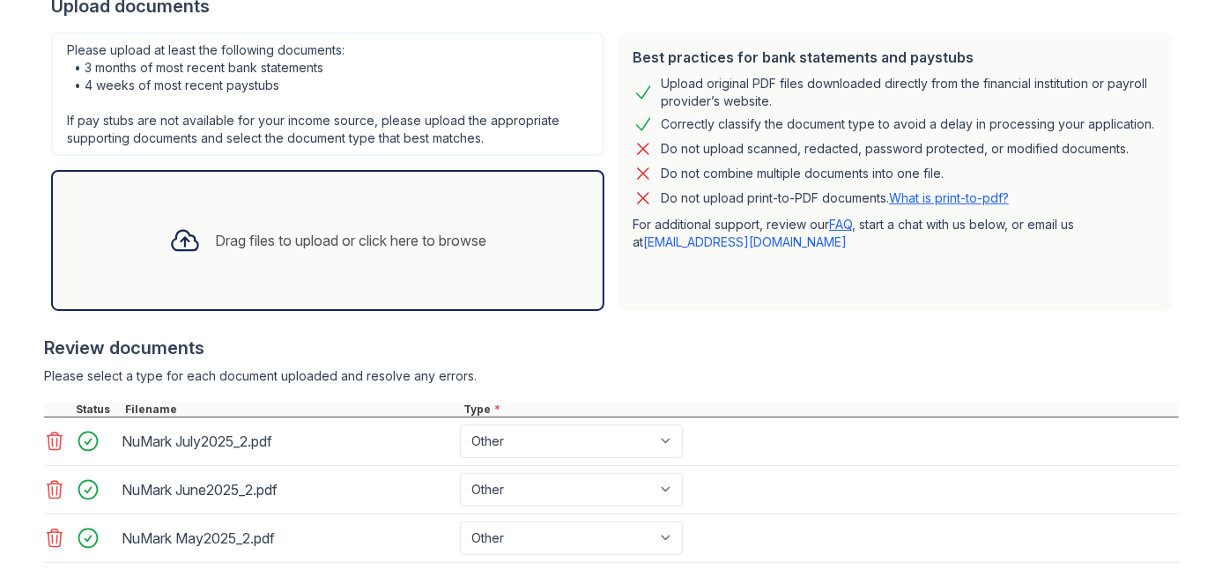
scroll to position [404, 0]
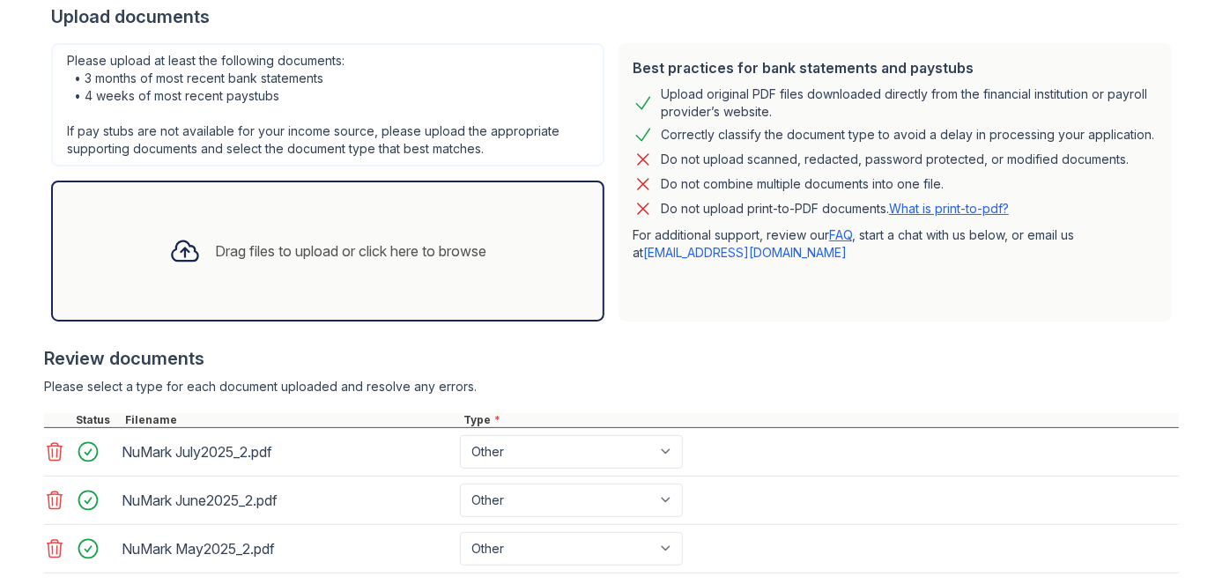
click at [348, 269] on div "Drag files to upload or click here to browse" at bounding box center [327, 251] width 345 height 60
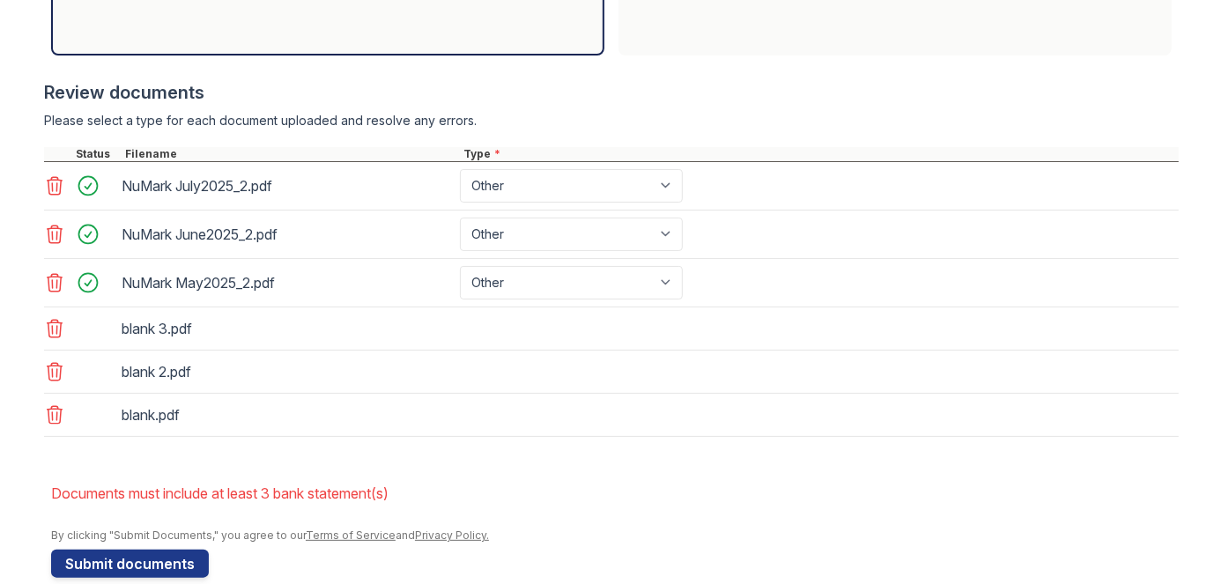
scroll to position [693, 0]
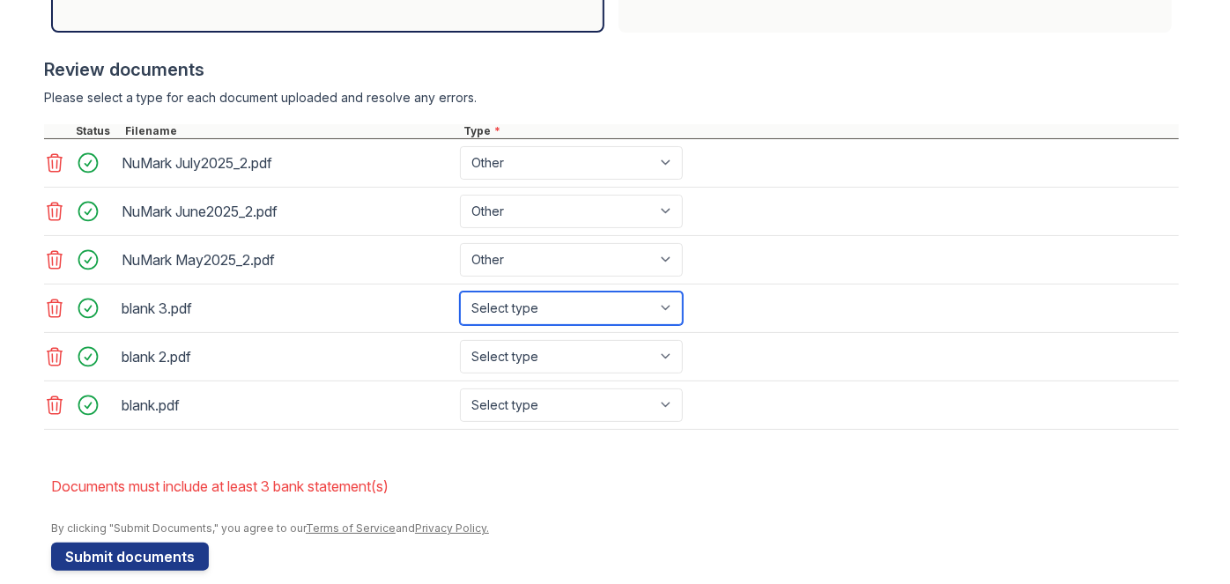
drag, startPoint x: 664, startPoint y: 306, endPoint x: 657, endPoint y: 312, distance: 9.4
click at [664, 306] on select "Select type Paystub Bank Statement Offer Letter Tax Documents Benefit Award Let…" at bounding box center [571, 308] width 223 height 33
select select "bank_statement"
click at [460, 292] on select "Select type Paystub Bank Statement Offer Letter Tax Documents Benefit Award Let…" at bounding box center [571, 308] width 223 height 33
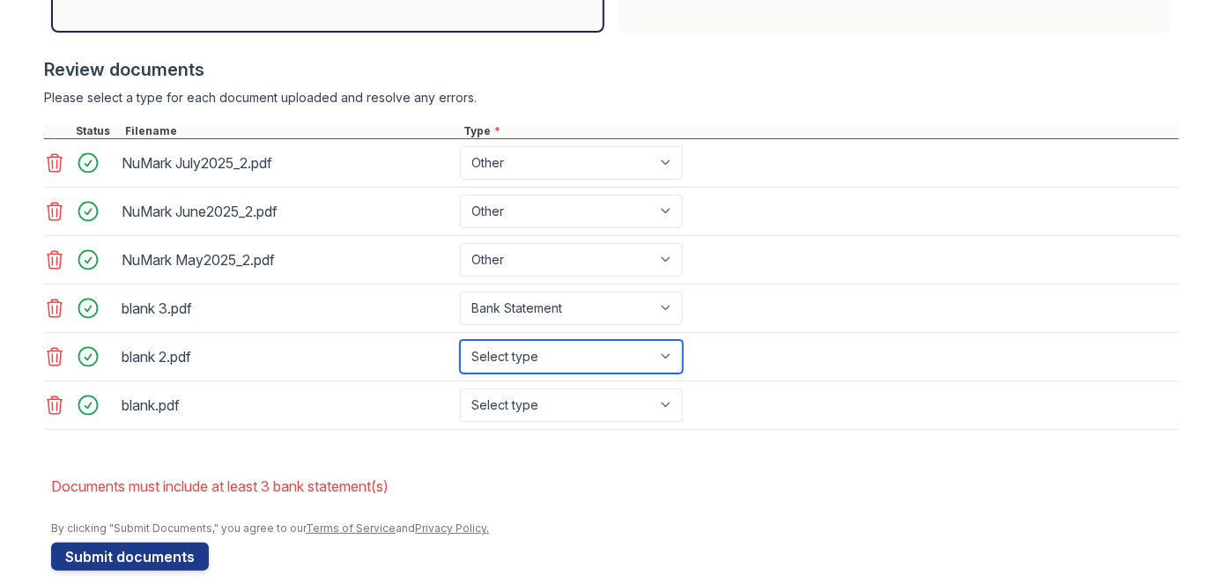
click at [522, 352] on select "Select type Paystub Bank Statement Offer Letter Tax Documents Benefit Award Let…" at bounding box center [571, 356] width 223 height 33
select select "bank_statement"
click at [460, 340] on select "Select type Paystub Bank Statement Offer Letter Tax Documents Benefit Award Let…" at bounding box center [571, 356] width 223 height 33
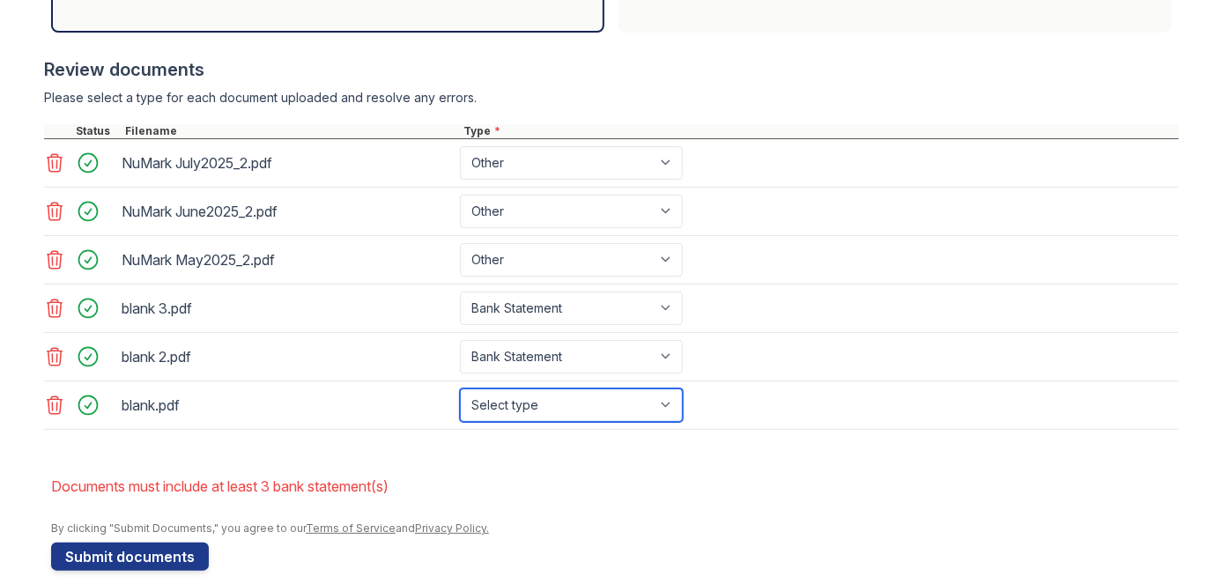
click at [512, 390] on select "Select type Paystub Bank Statement Offer Letter Tax Documents Benefit Award Let…" at bounding box center [571, 405] width 223 height 33
select select "bank_statement"
click at [460, 389] on select "Select type Paystub Bank Statement Offer Letter Tax Documents Benefit Award Let…" at bounding box center [571, 405] width 223 height 33
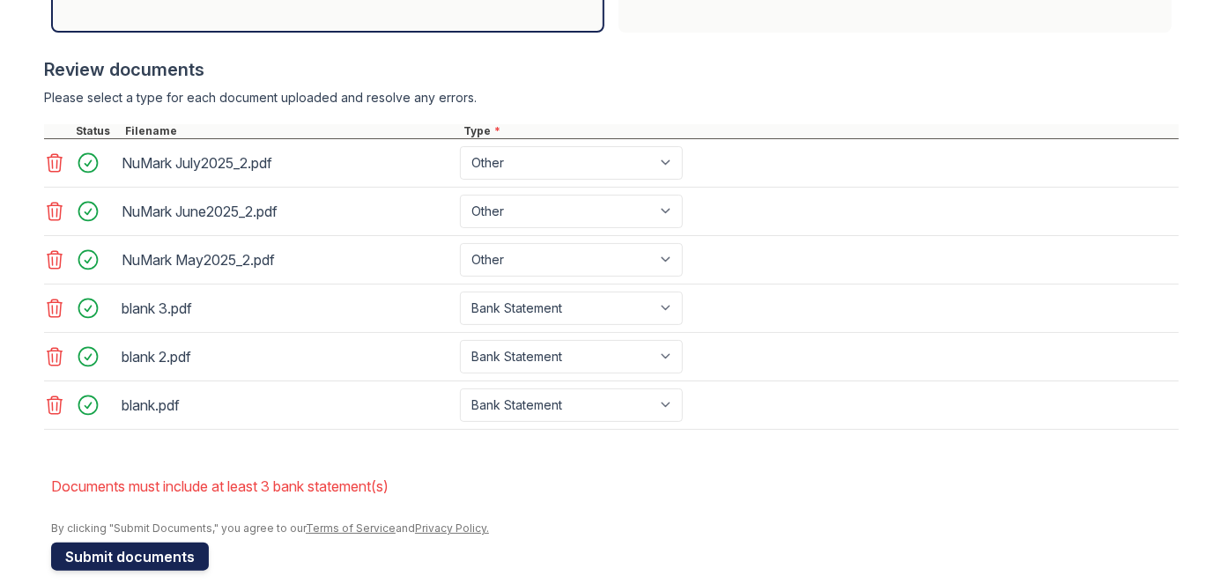
click at [181, 548] on button "Submit documents" at bounding box center [130, 557] width 158 height 28
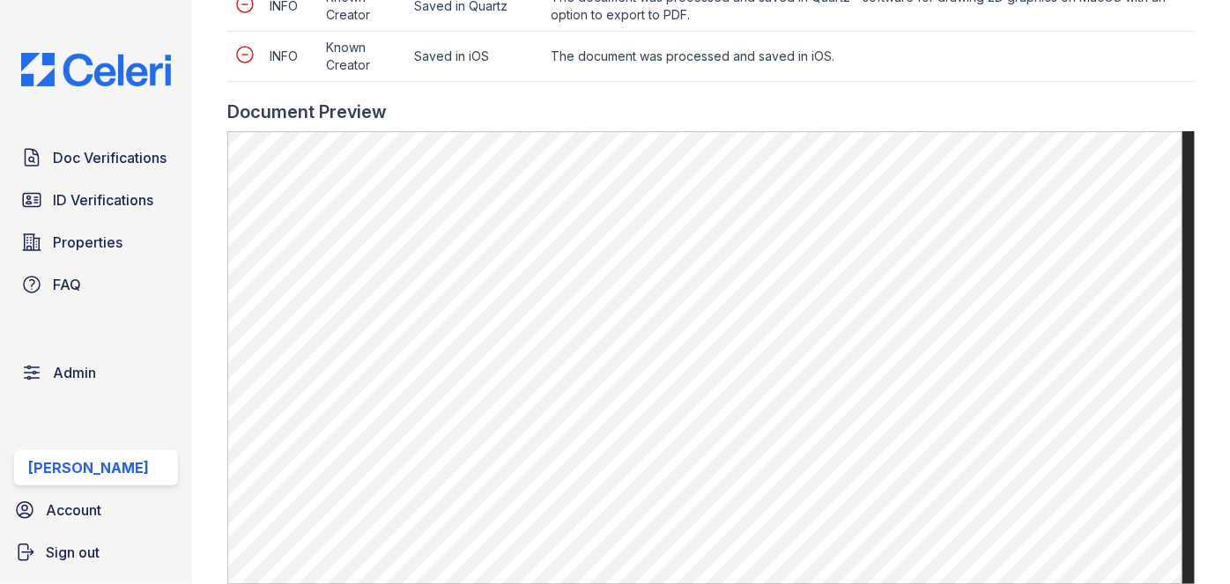
scroll to position [1040, 0]
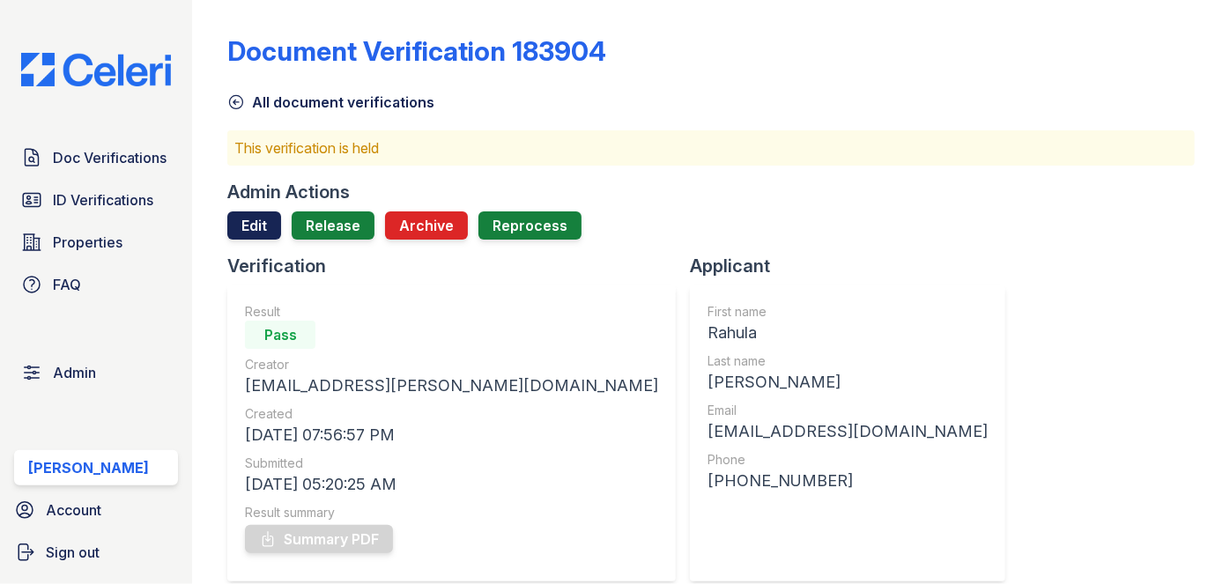
click at [254, 235] on link "Edit" at bounding box center [254, 225] width 54 height 28
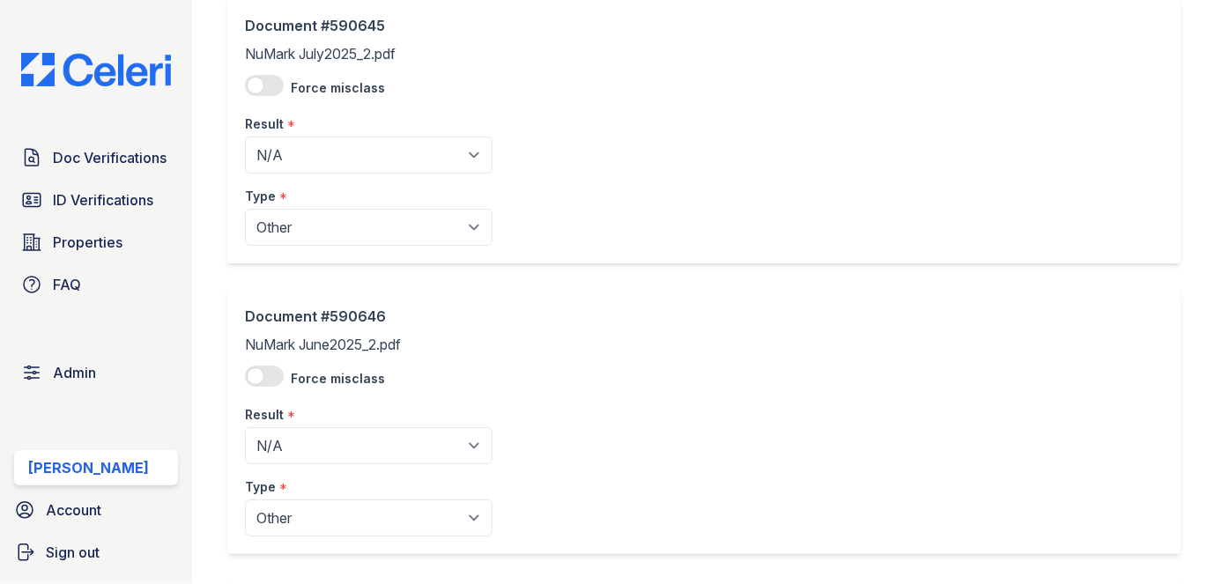
scroll to position [159, 0]
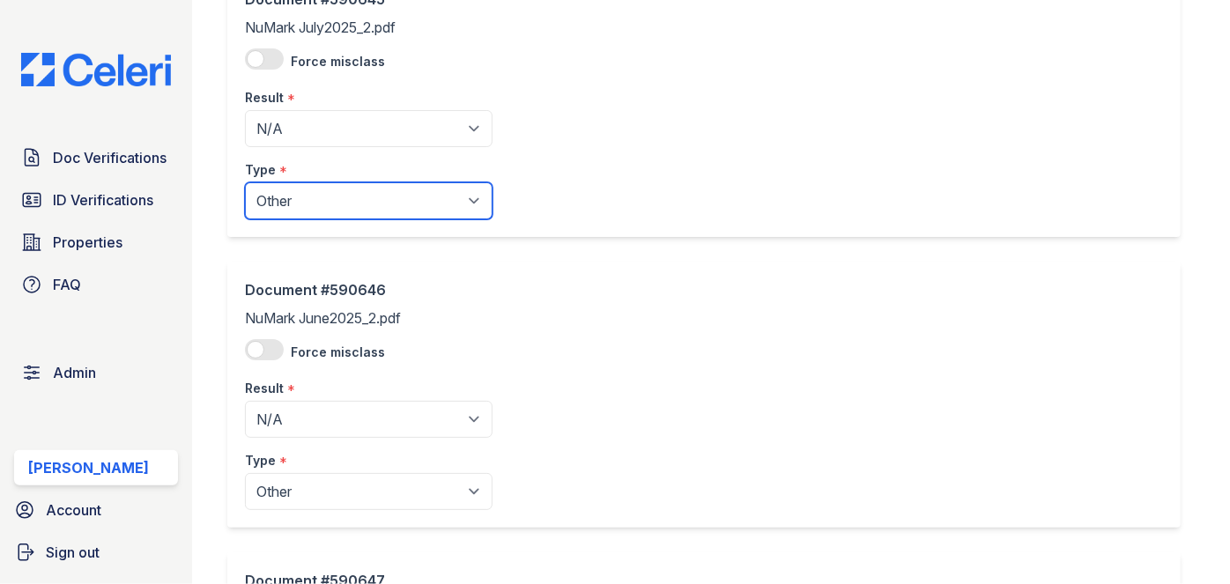
click at [364, 195] on select "Paystub Bank Statement Offer Letter Tax Documents Benefit Award Letter Investme…" at bounding box center [369, 200] width 248 height 37
drag, startPoint x: 665, startPoint y: 189, endPoint x: 654, endPoint y: 174, distance: 18.2
click at [666, 189] on div "Document #590645 NuMark July2025_2.pdf Force misclass Result * Pending Sent Sta…" at bounding box center [703, 104] width 953 height 266
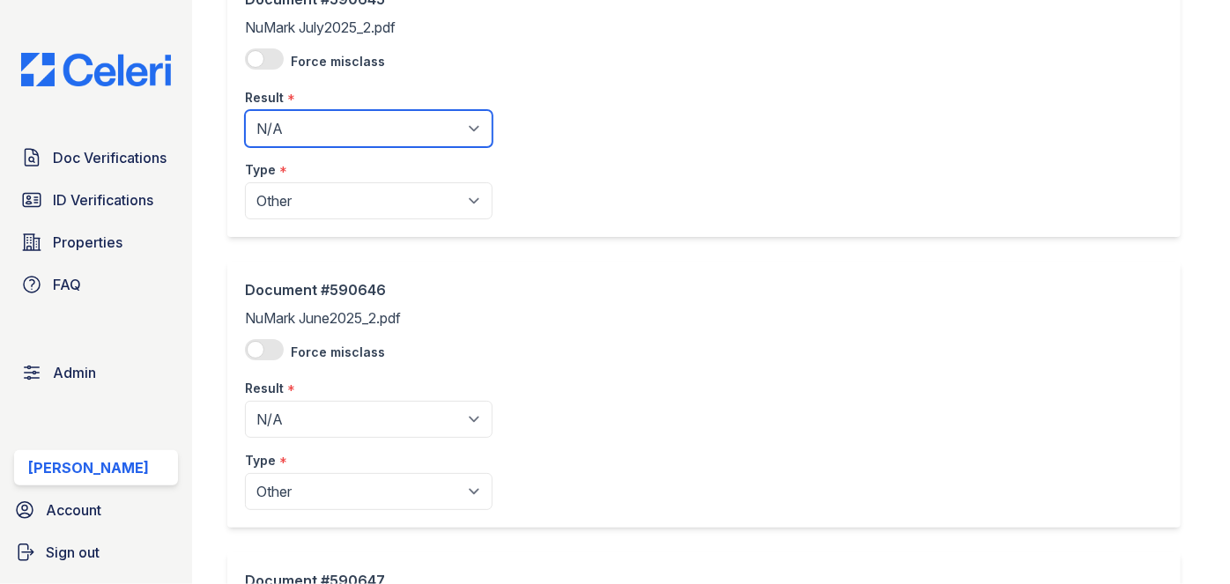
click at [479, 113] on select "Pending Sent Started Processing Pass Fail Caution Error N/A" at bounding box center [369, 128] width 248 height 37
select select "pass"
click at [245, 110] on select "Pending Sent Started Processing Pass Fail Caution Error N/A" at bounding box center [369, 128] width 248 height 37
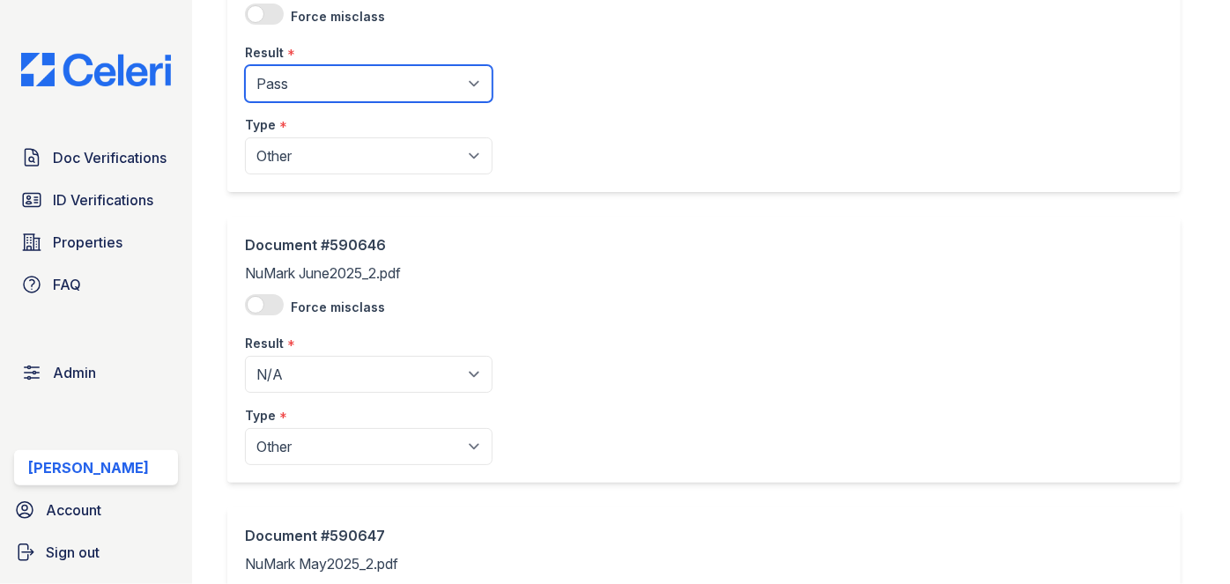
scroll to position [320, 0]
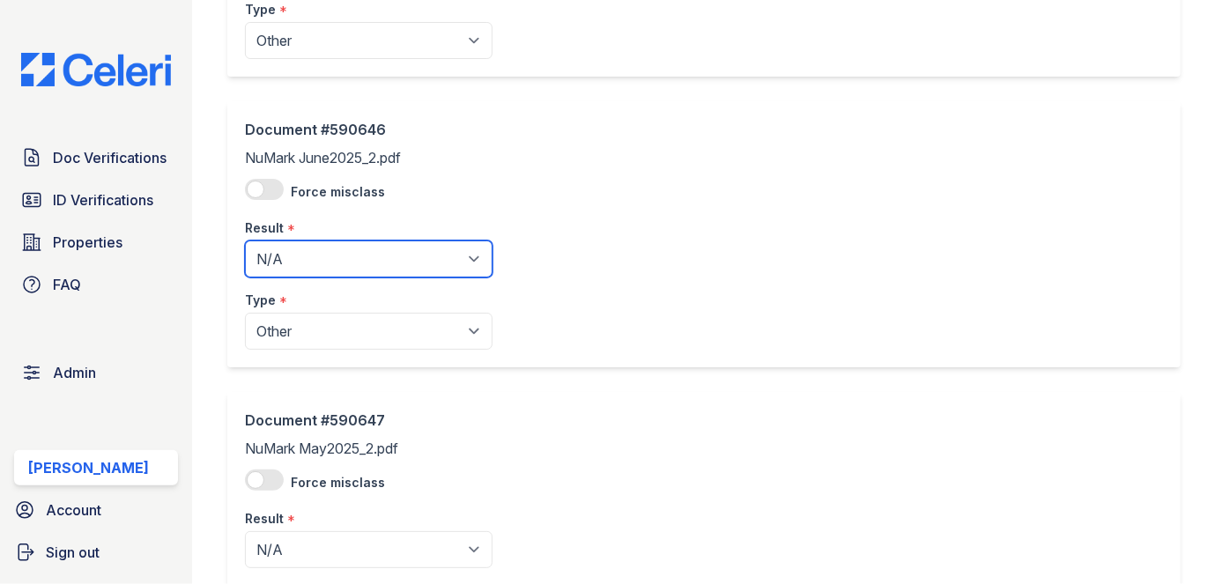
click at [338, 254] on select "Pending Sent Started Processing Pass Fail Caution Error N/A" at bounding box center [369, 259] width 248 height 37
select select "pass"
click at [245, 241] on select "Pending Sent Started Processing Pass Fail Caution Error N/A" at bounding box center [369, 259] width 248 height 37
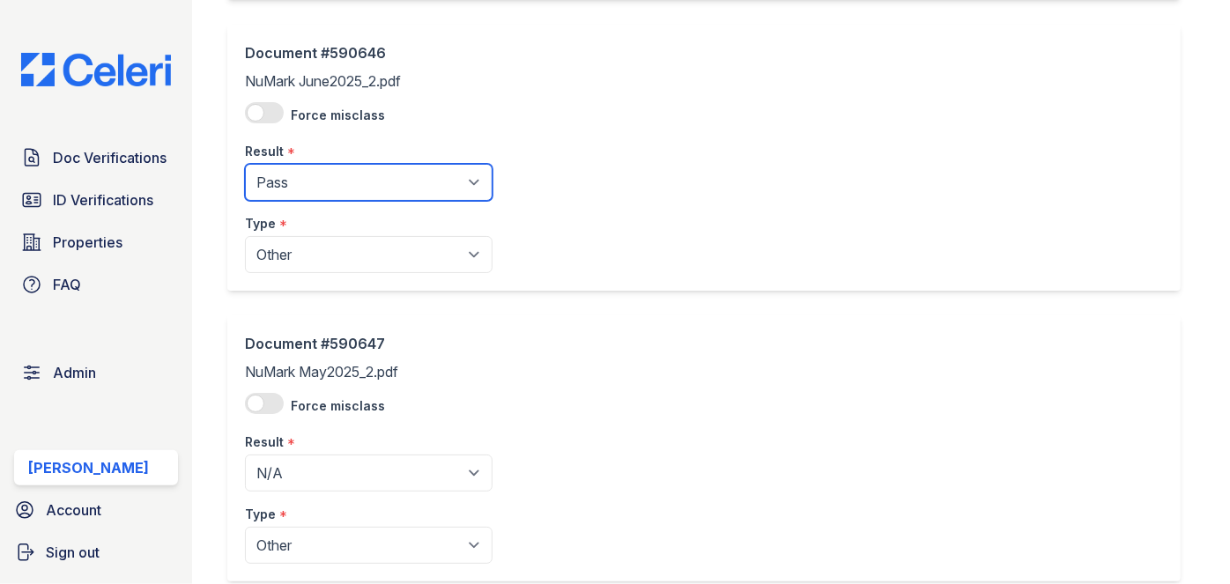
scroll to position [640, 0]
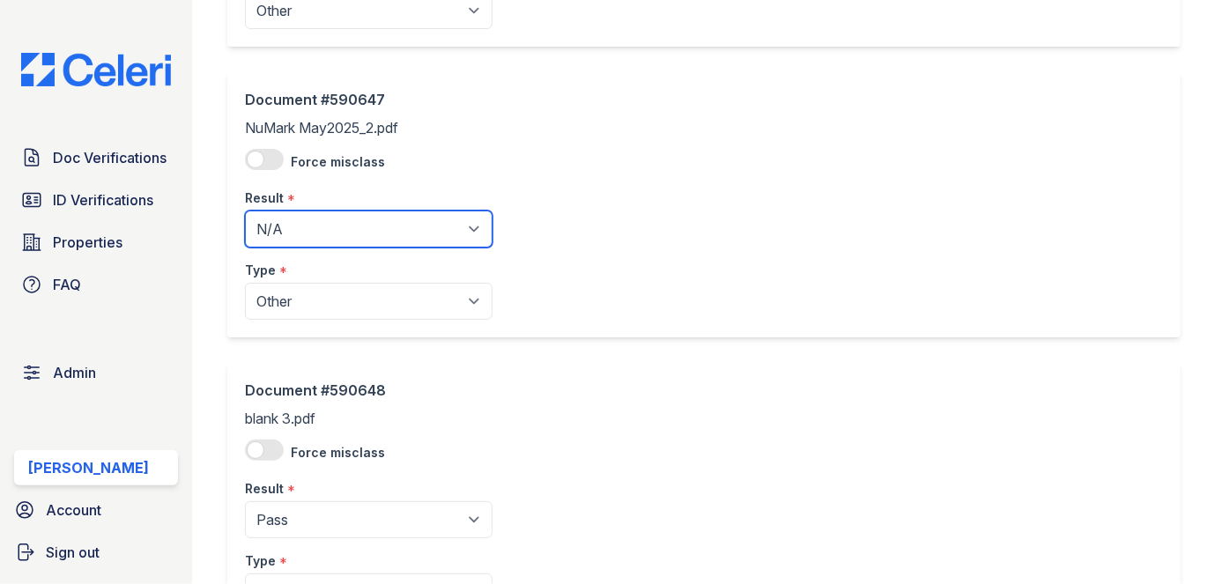
click at [354, 228] on select "Pending Sent Started Processing Pass Fail Caution Error N/A" at bounding box center [369, 229] width 248 height 37
select select "pass"
click at [245, 211] on select "Pending Sent Started Processing Pass Fail Caution Error N/A" at bounding box center [369, 229] width 248 height 37
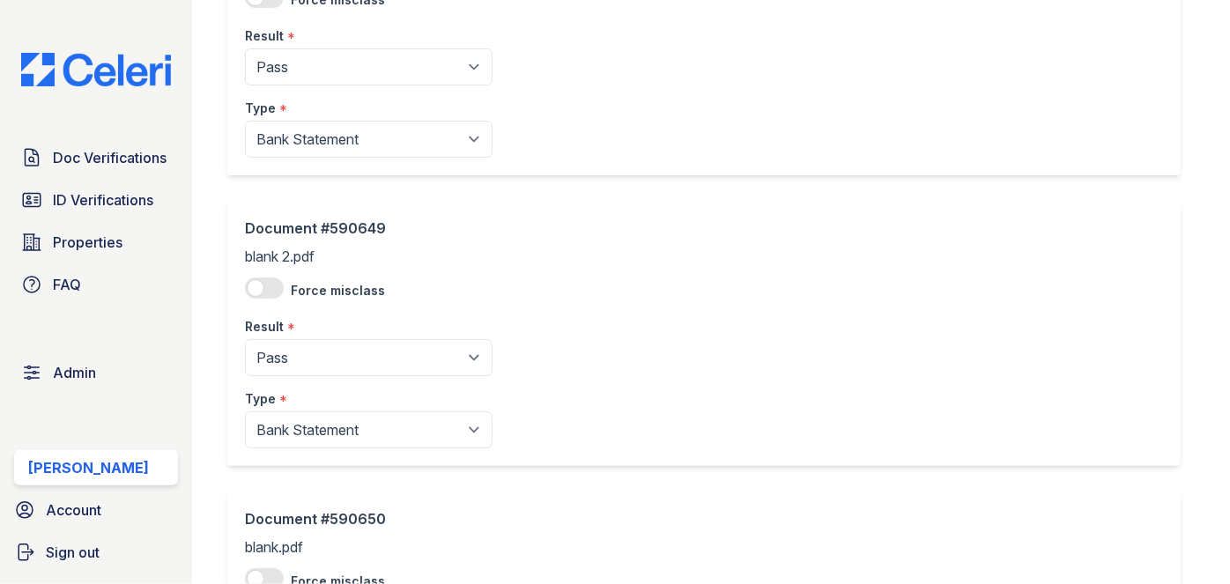
scroll to position [1121, 0]
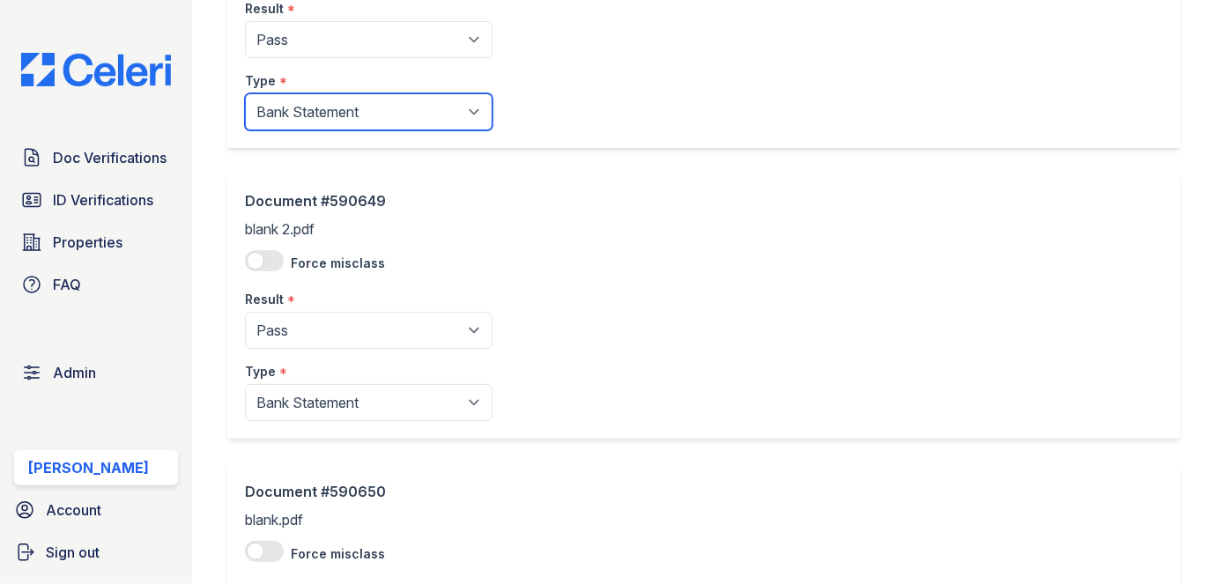
click at [324, 100] on select "Paystub Bank Statement Offer Letter Tax Documents Benefit Award Letter Investme…" at bounding box center [369, 111] width 248 height 37
select select "other"
click at [245, 93] on select "Paystub Bank Statement Offer Letter Tax Documents Benefit Award Letter Investme…" at bounding box center [369, 111] width 248 height 37
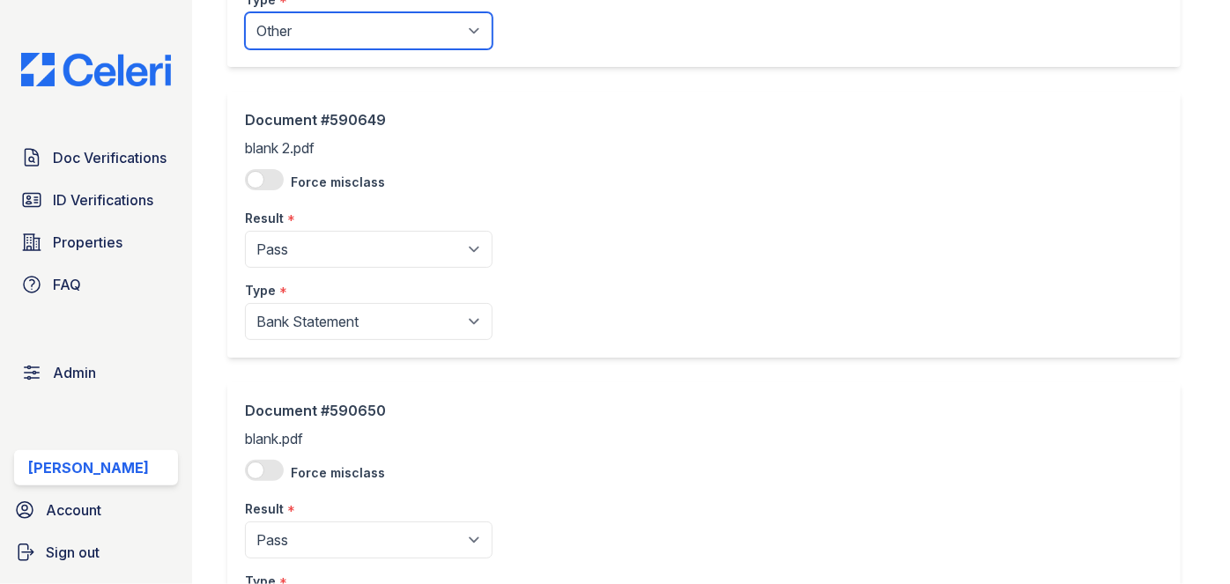
scroll to position [1361, 0]
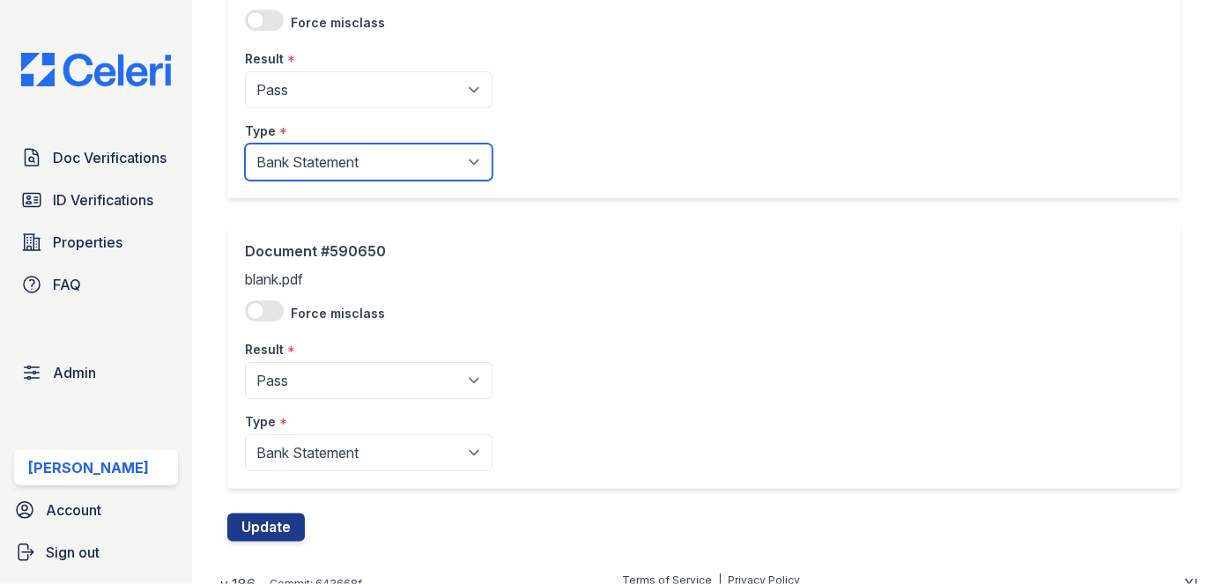
click at [310, 160] on select "Paystub Bank Statement Offer Letter Tax Documents Benefit Award Letter Investme…" at bounding box center [369, 162] width 248 height 37
select select "other"
click at [245, 144] on select "Paystub Bank Statement Offer Letter Tax Documents Benefit Award Letter Investme…" at bounding box center [369, 162] width 248 height 37
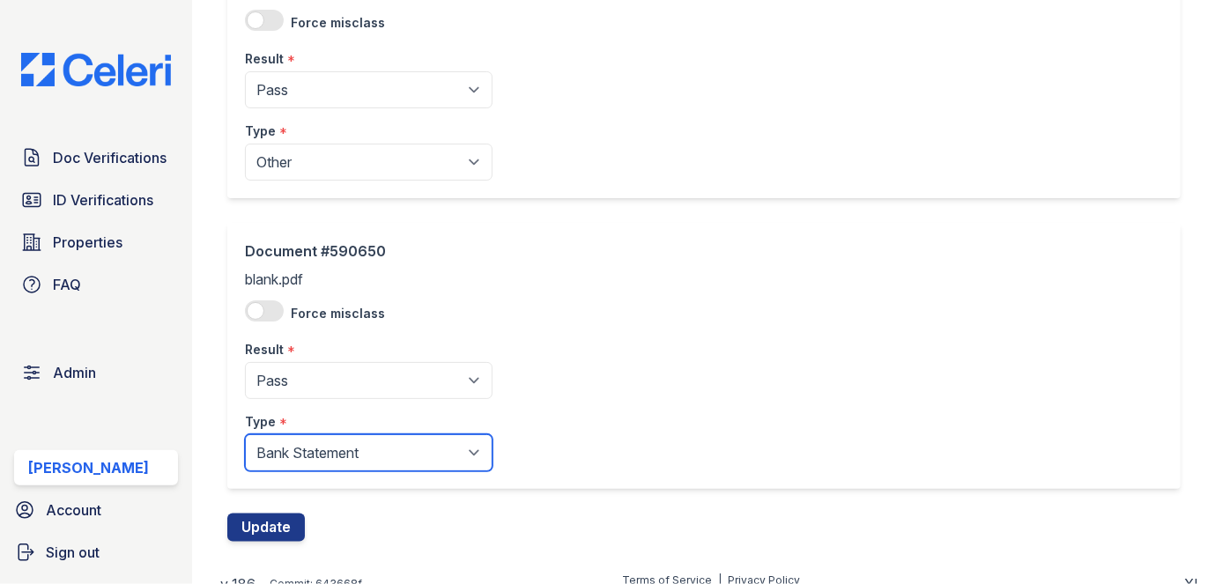
drag, startPoint x: 312, startPoint y: 454, endPoint x: 296, endPoint y: 433, distance: 26.4
click at [312, 454] on select "Paystub Bank Statement Offer Letter Tax Documents Benefit Award Letter Investme…" at bounding box center [369, 452] width 248 height 37
select select "other"
click at [245, 434] on select "Paystub Bank Statement Offer Letter Tax Documents Benefit Award Letter Investme…" at bounding box center [369, 452] width 248 height 37
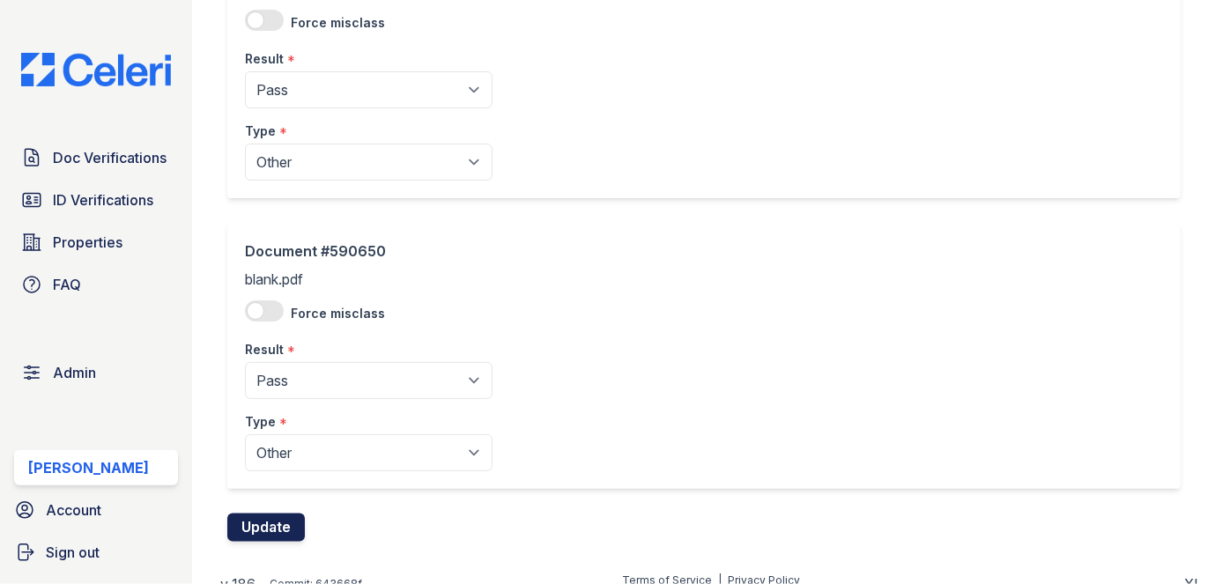
click at [276, 522] on button "Update" at bounding box center [266, 528] width 78 height 28
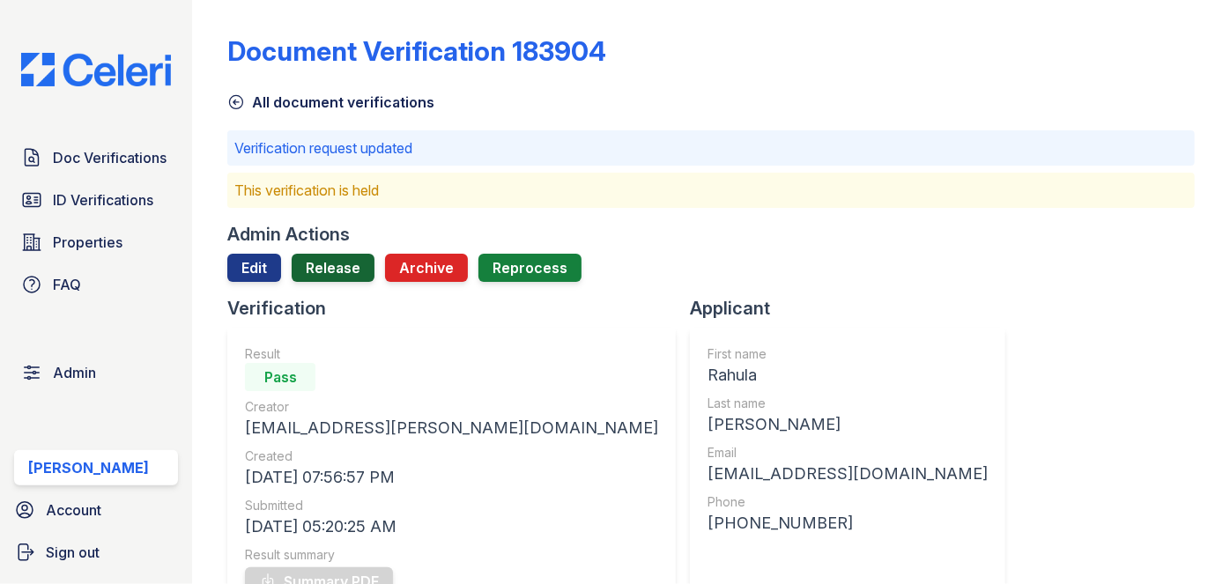
click at [339, 261] on link "Release" at bounding box center [333, 268] width 83 height 28
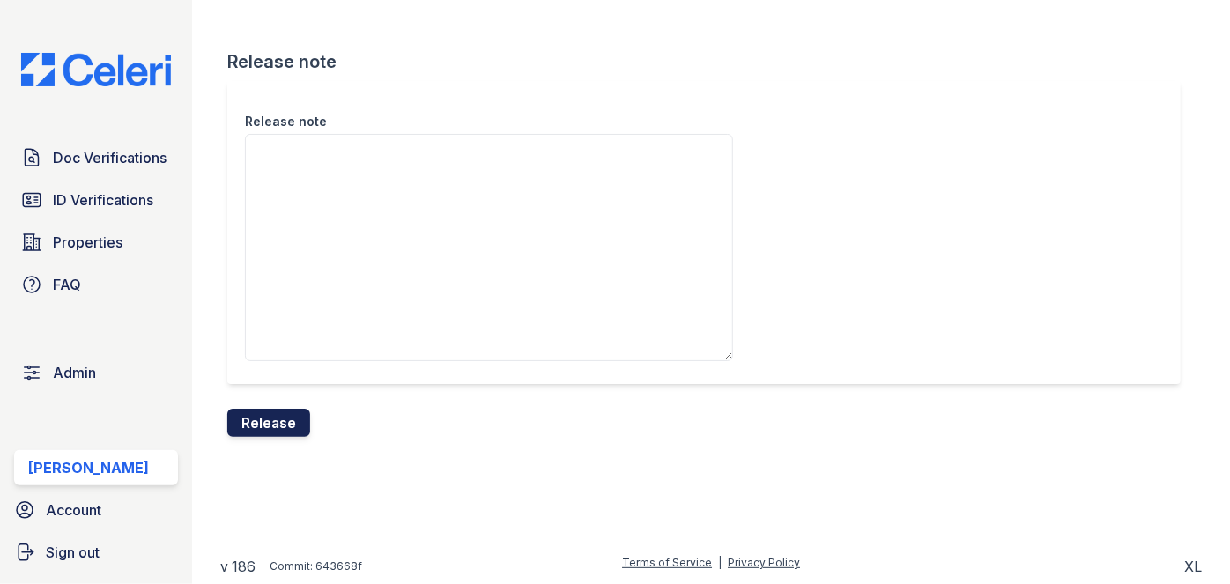
click at [300, 426] on button "Release" at bounding box center [268, 423] width 83 height 28
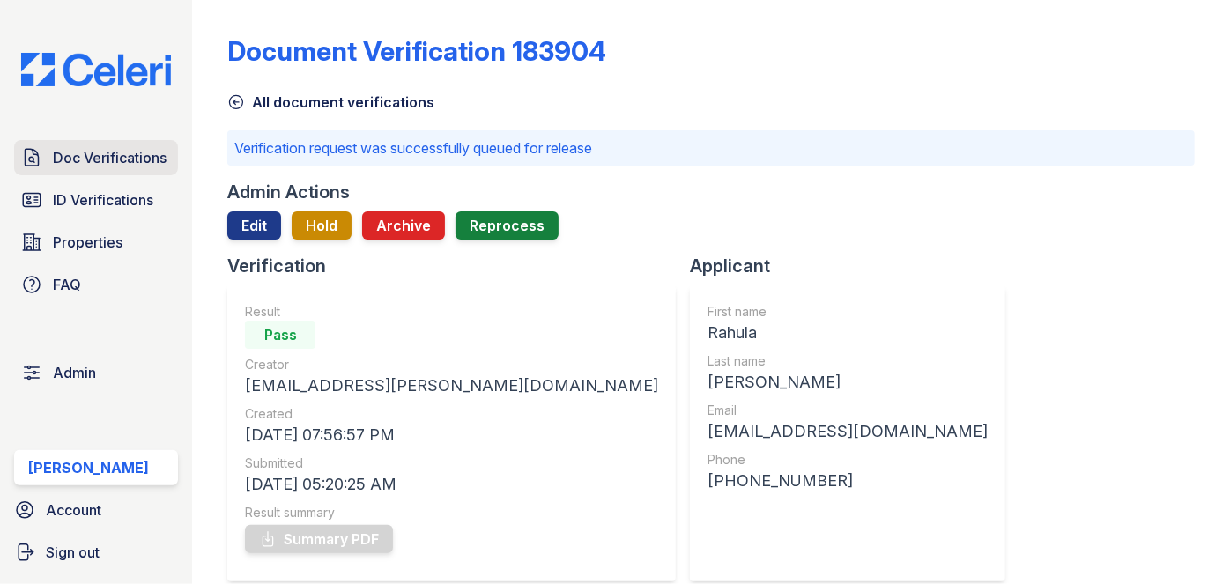
click at [145, 152] on span "Doc Verifications" at bounding box center [110, 157] width 114 height 21
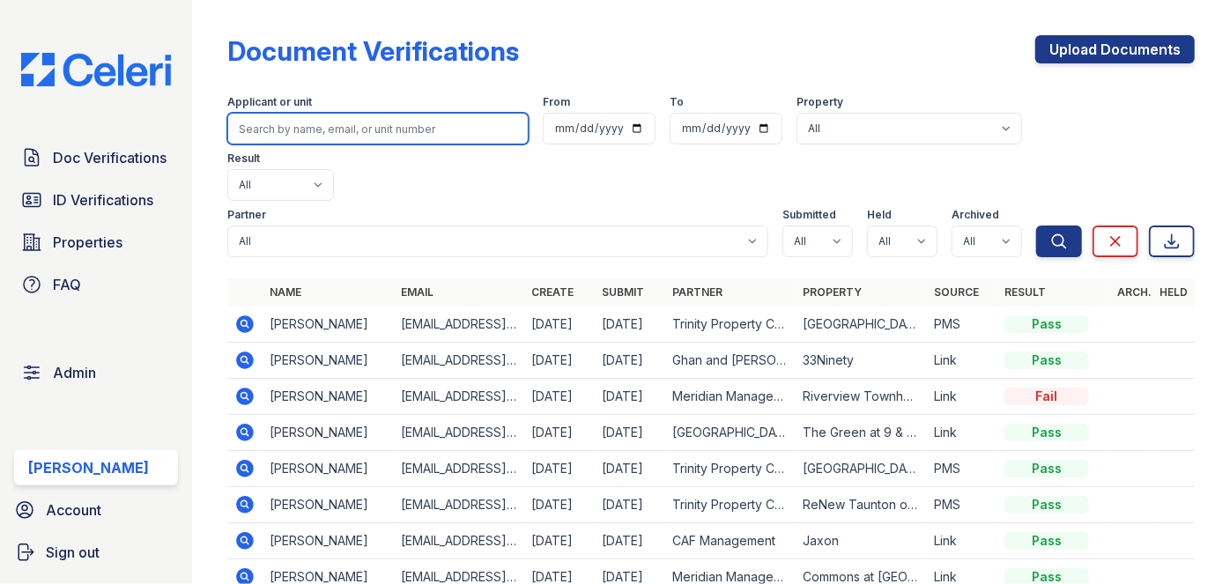
click at [305, 121] on input "search" at bounding box center [377, 129] width 301 height 32
paste input "Adan Maldonado"
type input "Adan Maldonado"
click at [1036, 226] on button "Search" at bounding box center [1059, 242] width 46 height 32
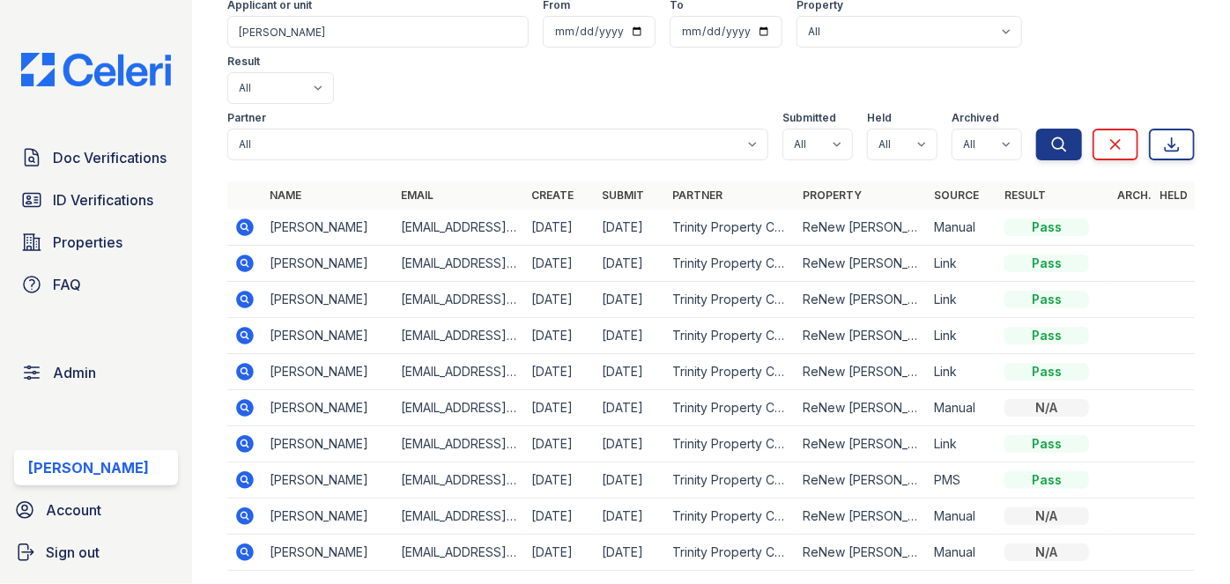
scroll to position [102, 0]
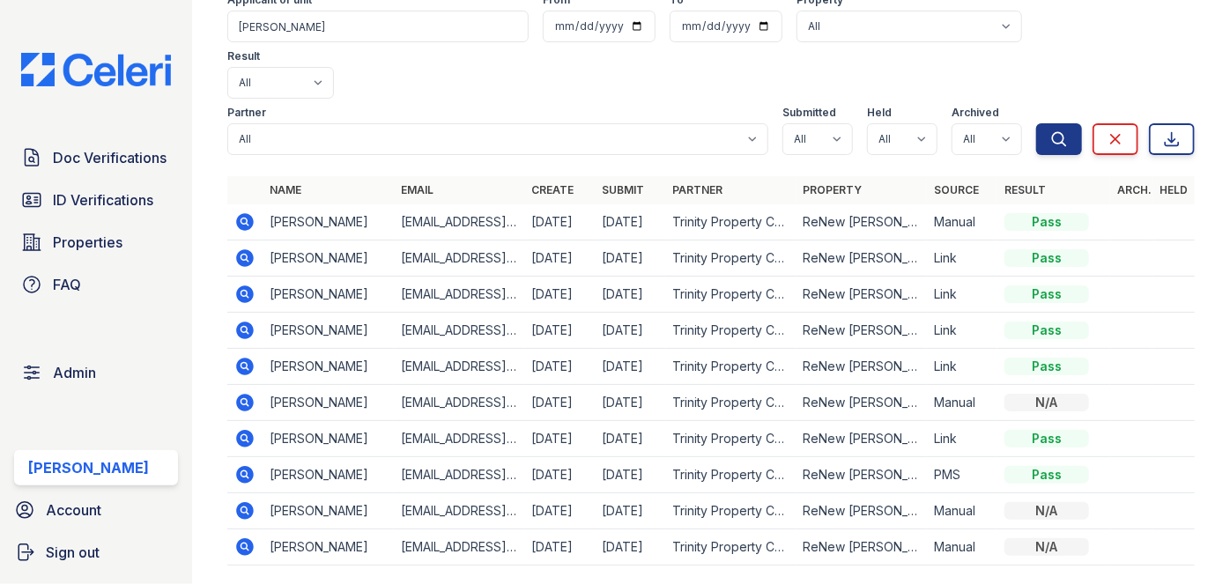
click at [209, 11] on div "Document Verifications Upload Documents Filter Applicant or unit Adan Maldonado…" at bounding box center [711, 190] width 1038 height 584
click at [206, 17] on div "Document Verifications Upload Documents Filter Applicant or unit Adan Maldonado…" at bounding box center [711, 190] width 1038 height 584
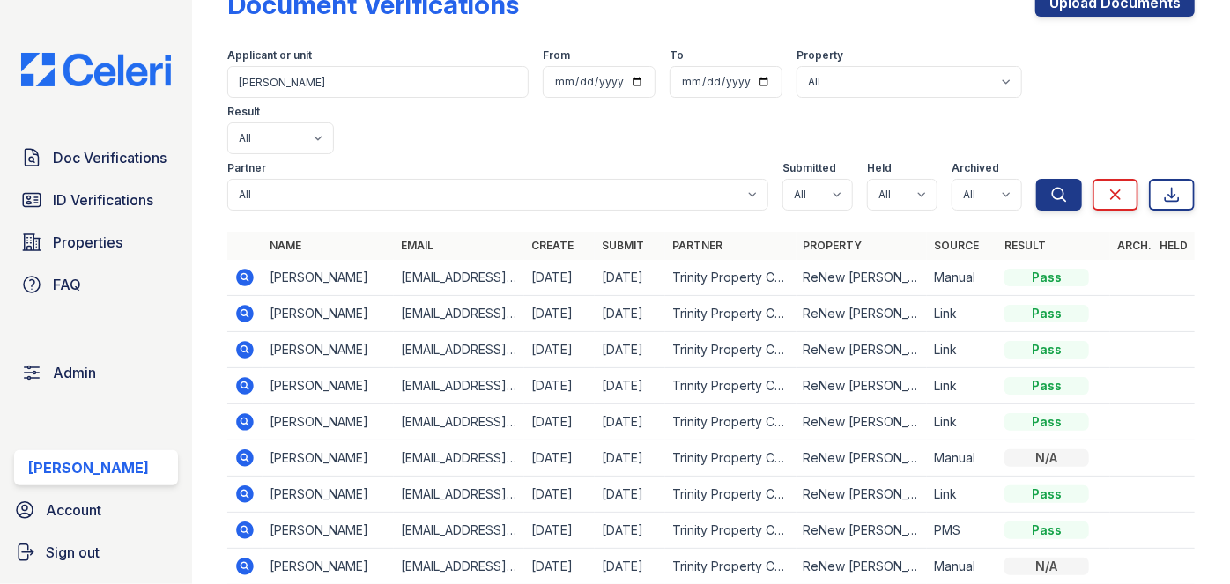
scroll to position [0, 0]
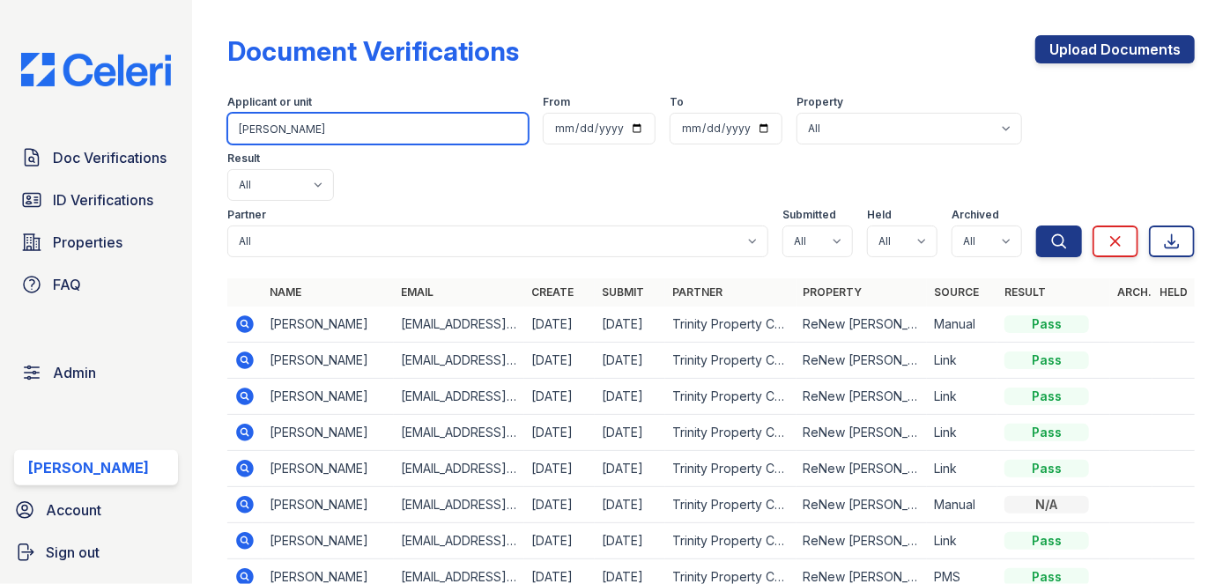
click at [300, 125] on input "Adan Maldonado" at bounding box center [377, 129] width 301 height 32
paste input "Matthew Garnett"
type input "Matthew Garnett"
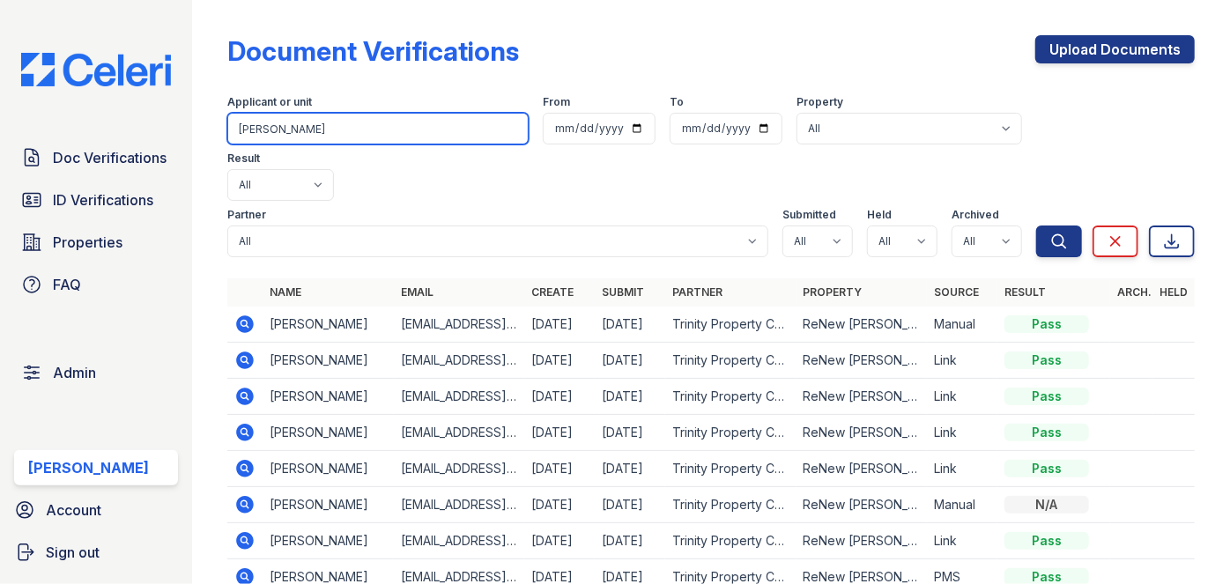
click at [1036, 226] on button "Search" at bounding box center [1059, 242] width 46 height 32
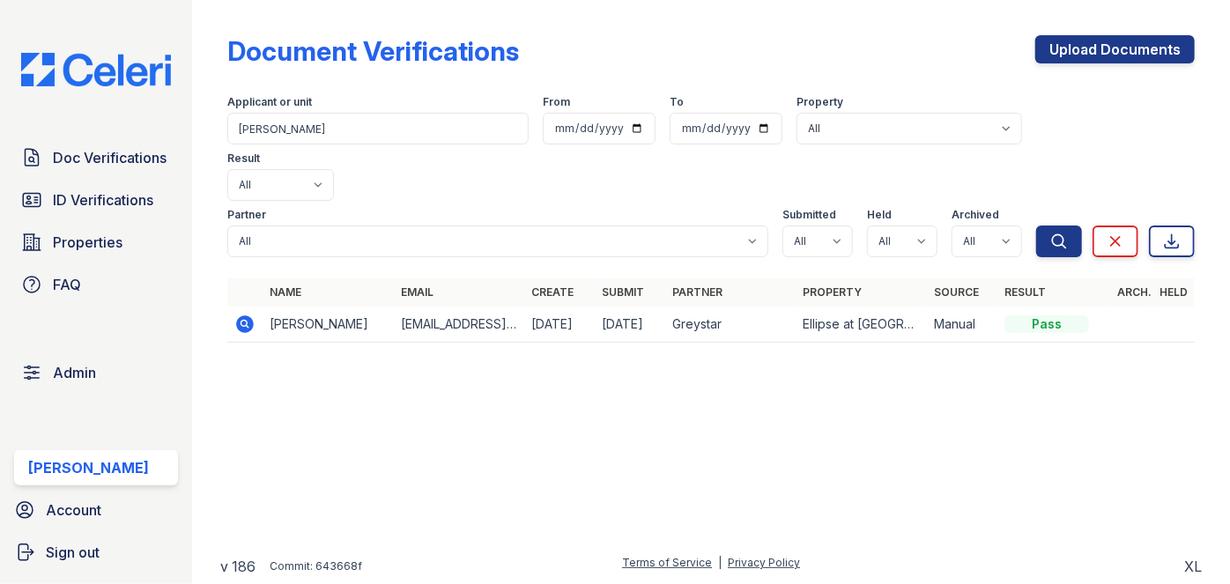
click at [245, 314] on icon at bounding box center [244, 324] width 21 height 21
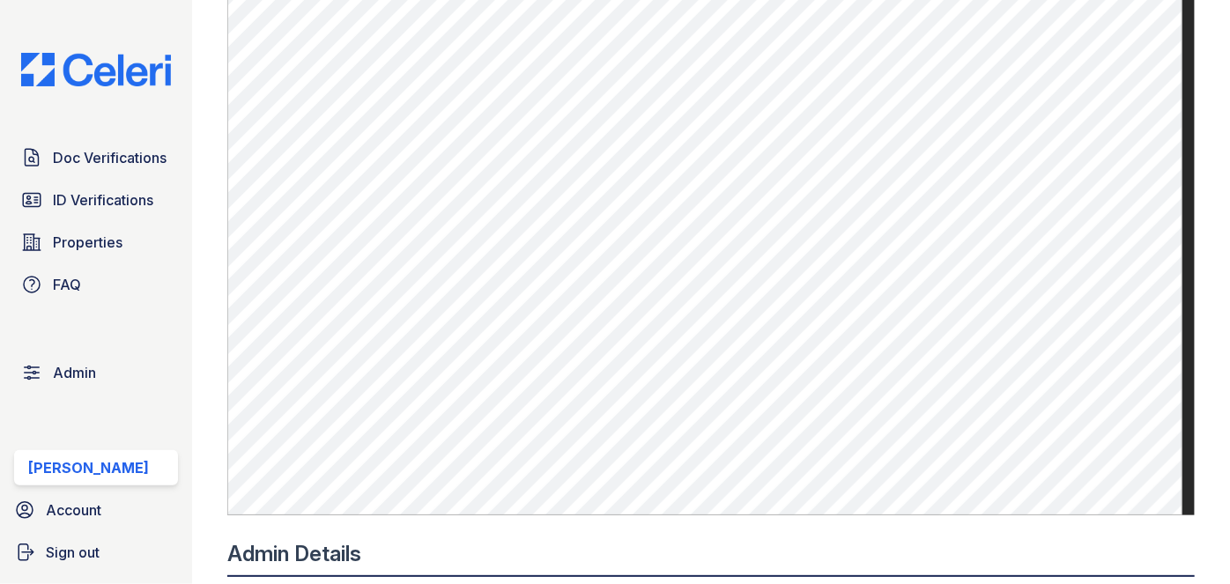
scroll to position [881, 0]
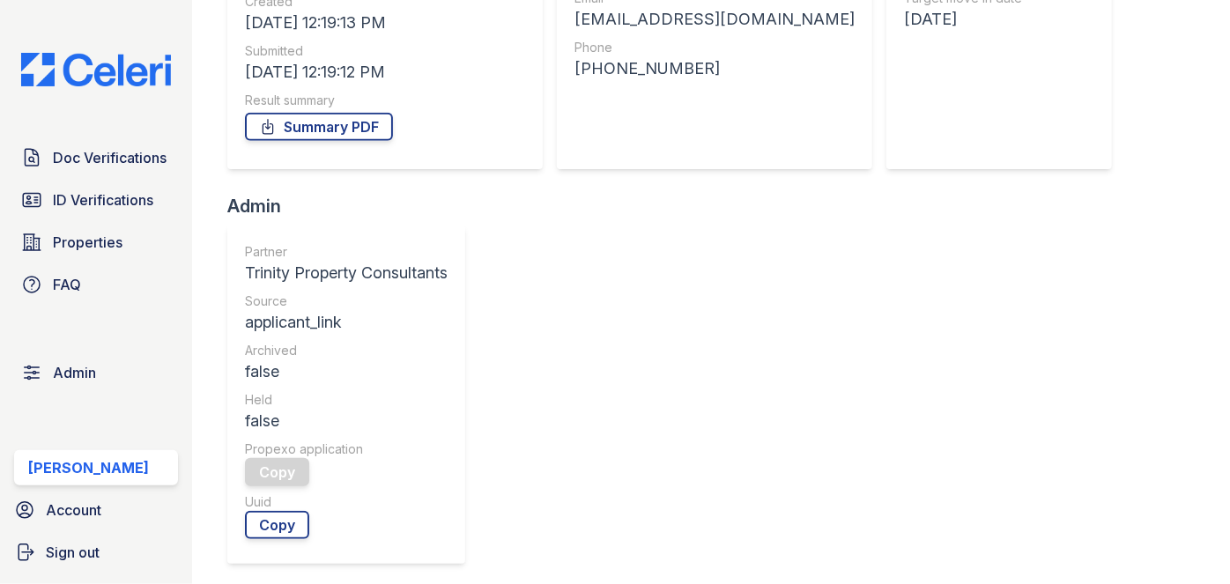
scroll to position [320, 0]
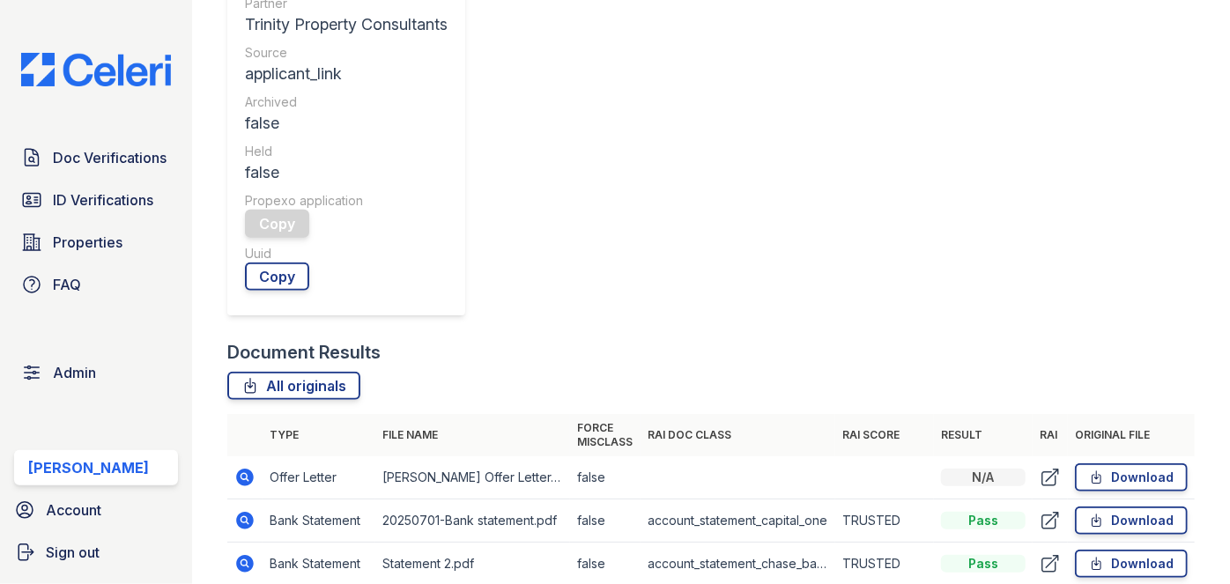
scroll to position [560, 0]
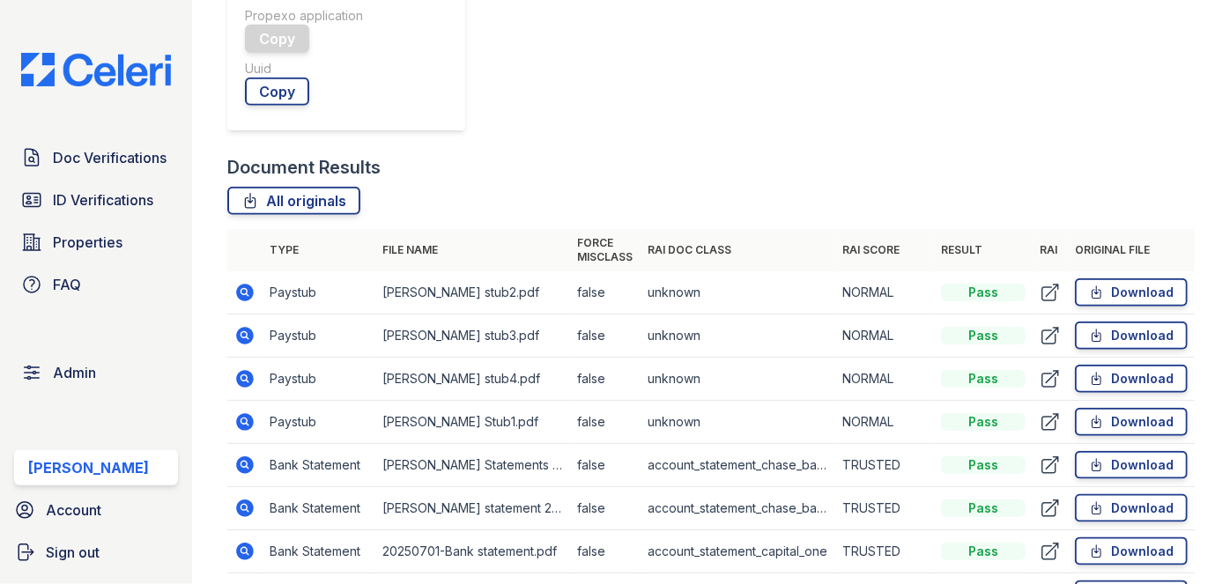
scroll to position [801, 0]
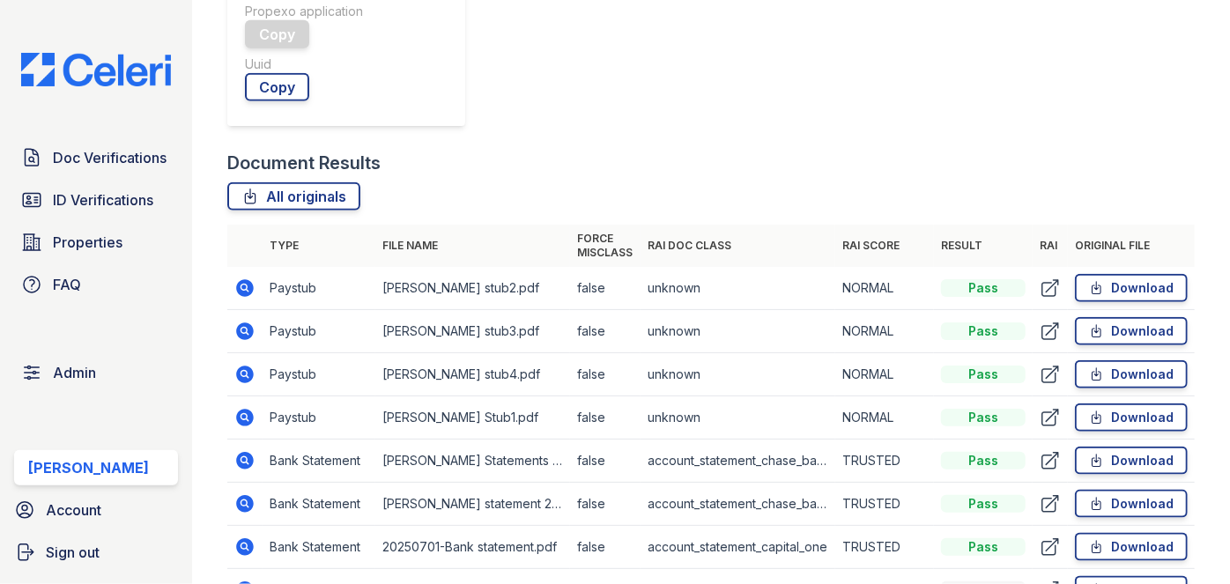
drag, startPoint x: 263, startPoint y: 380, endPoint x: 203, endPoint y: 233, distance: 158.9
click at [203, 233] on main "Document Verification 182697 All document verifications Admin Actions Edit Hold…" at bounding box center [711, 292] width 1038 height 584
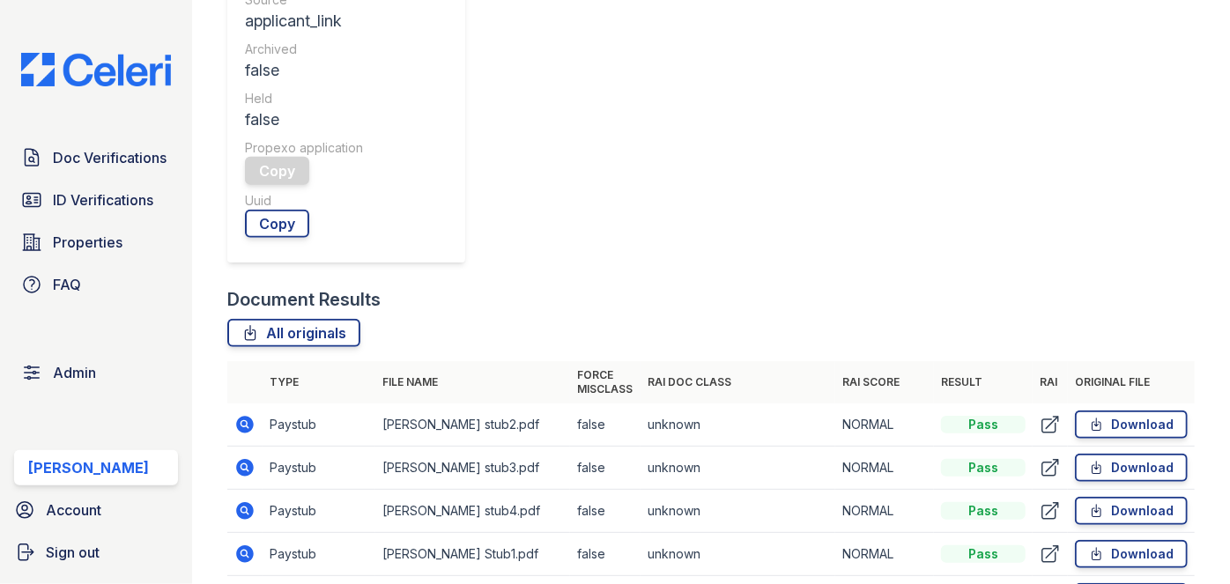
scroll to position [560, 0]
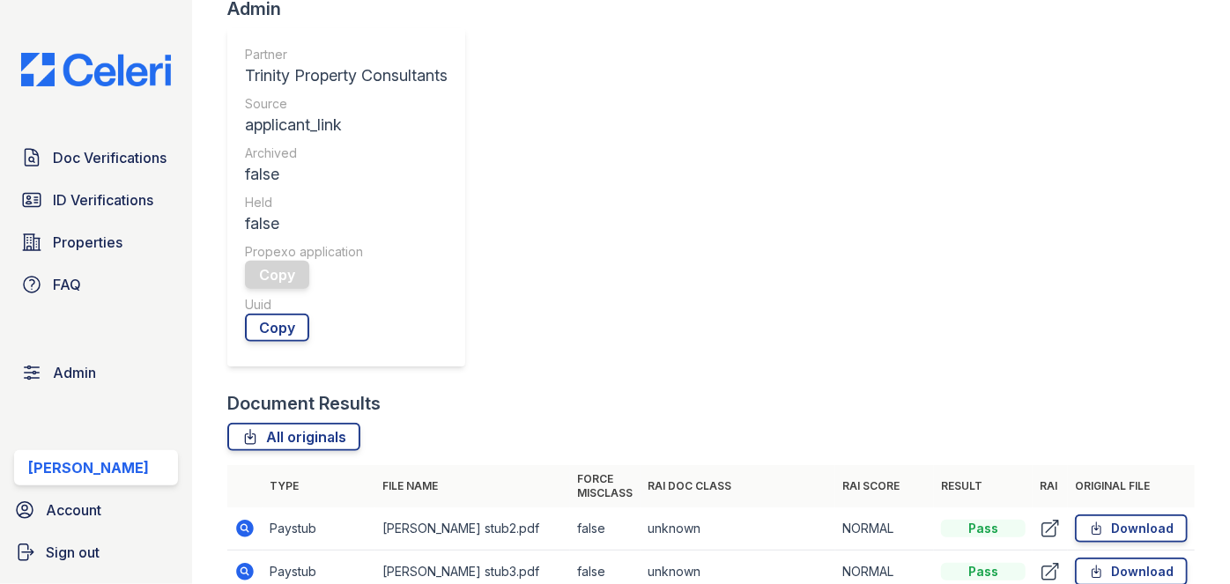
click at [248, 563] on icon at bounding box center [246, 572] width 18 height 18
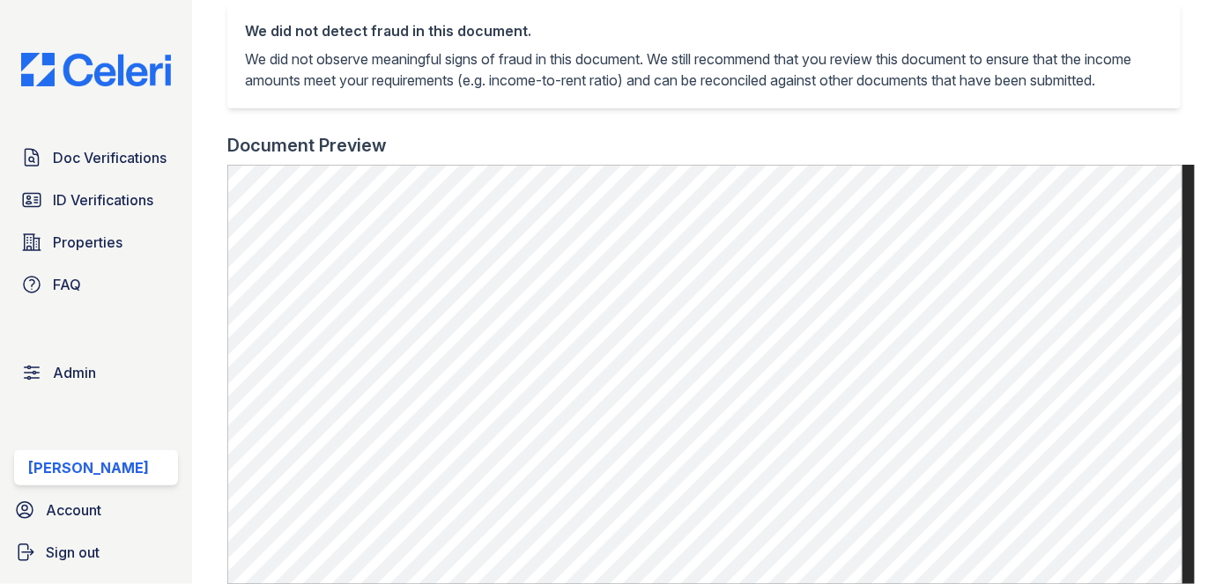
scroll to position [560, 0]
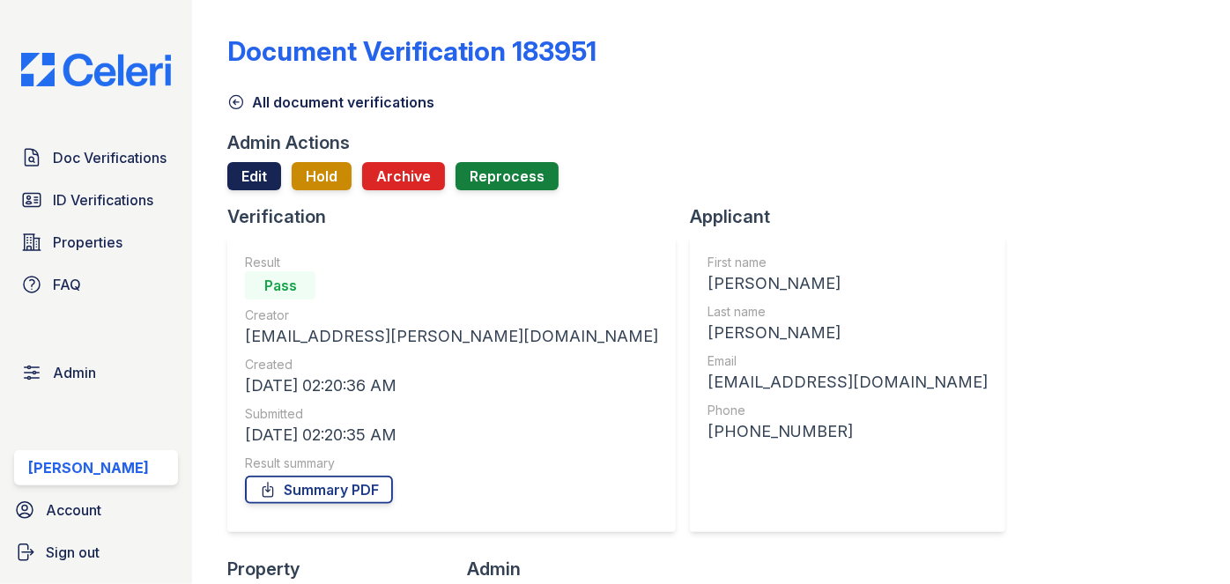
click at [263, 174] on link "Edit" at bounding box center [254, 176] width 54 height 28
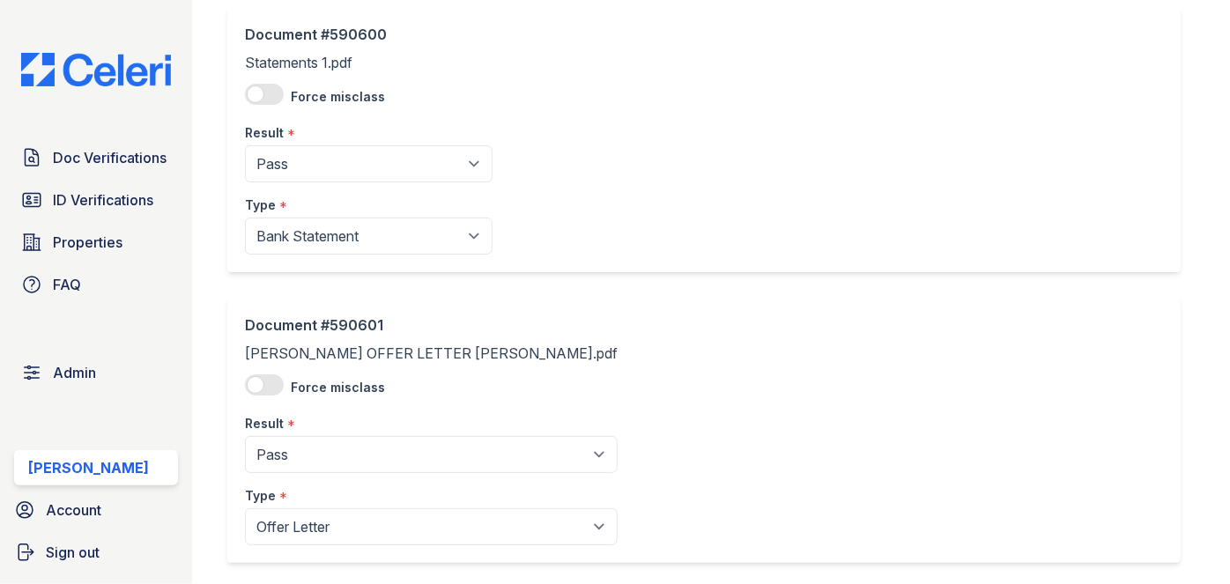
scroll to position [795, 0]
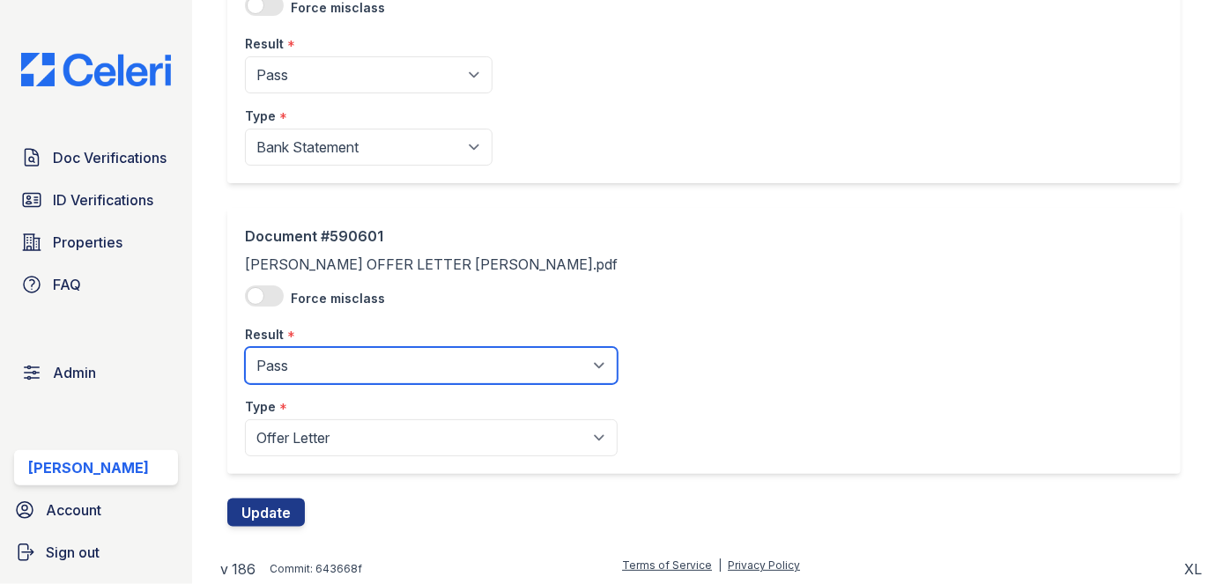
click at [319, 365] on select "Pending Sent Started Processing Pass Fail Caution Error N/A" at bounding box center [431, 365] width 373 height 37
select select "n/a"
click at [245, 347] on select "Pending Sent Started Processing Pass Fail Caution Error N/A" at bounding box center [431, 365] width 373 height 37
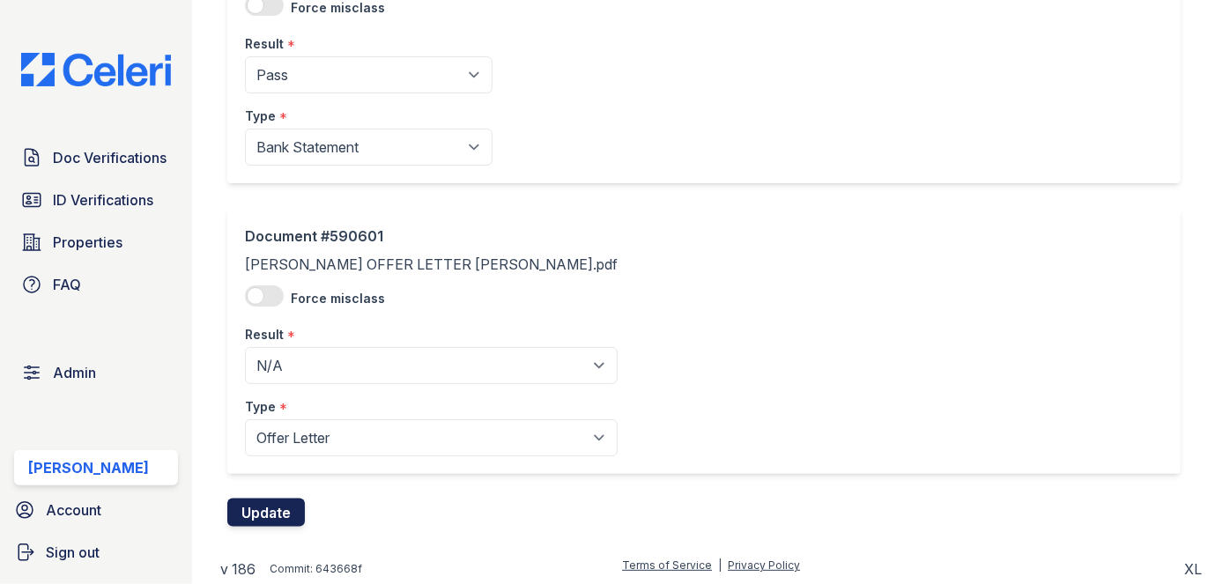
click at [277, 507] on button "Update" at bounding box center [266, 513] width 78 height 28
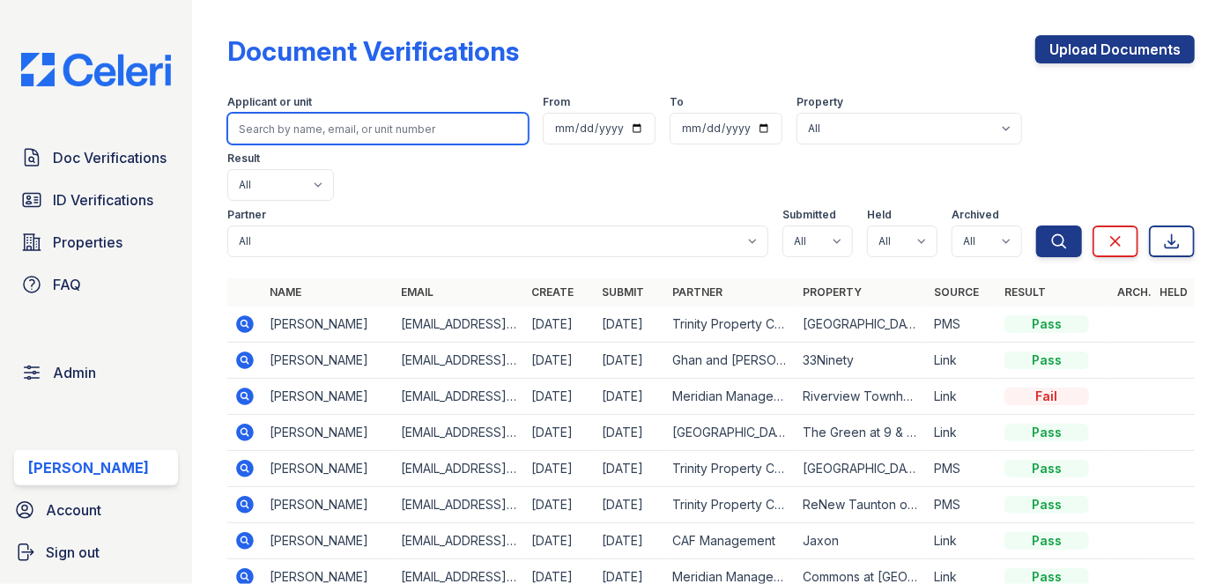
click at [288, 130] on input "search" at bounding box center [377, 129] width 301 height 32
paste input "Tajuanna Wrice"
type input "Tajuanna Wrice"
click at [1036, 226] on button "Search" at bounding box center [1059, 242] width 46 height 32
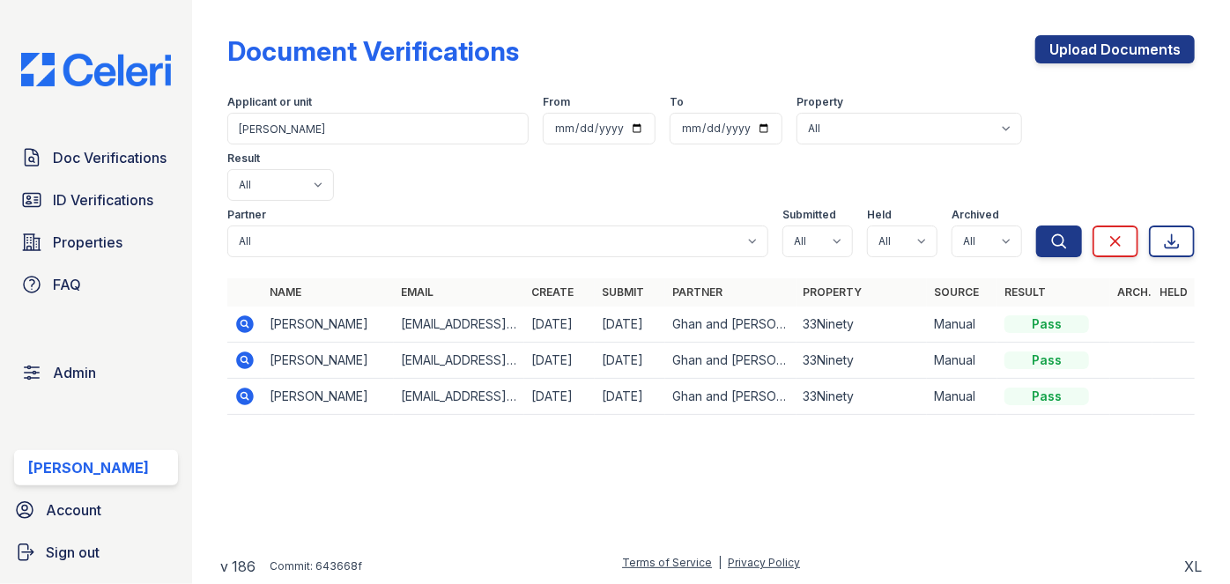
click at [244, 321] on icon at bounding box center [244, 323] width 4 height 4
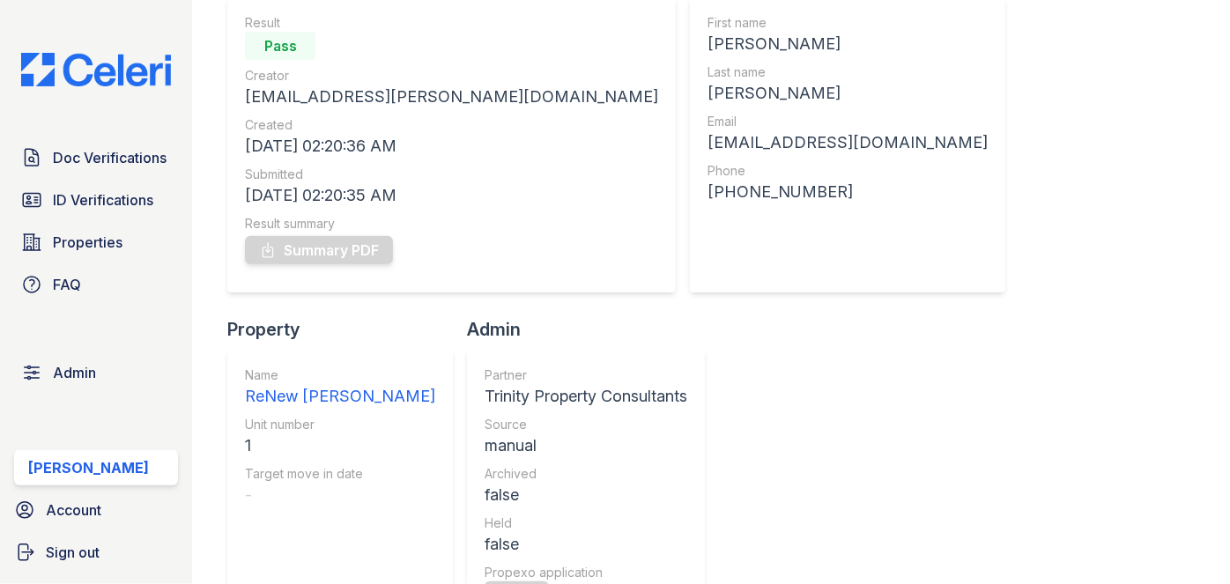
scroll to position [640, 0]
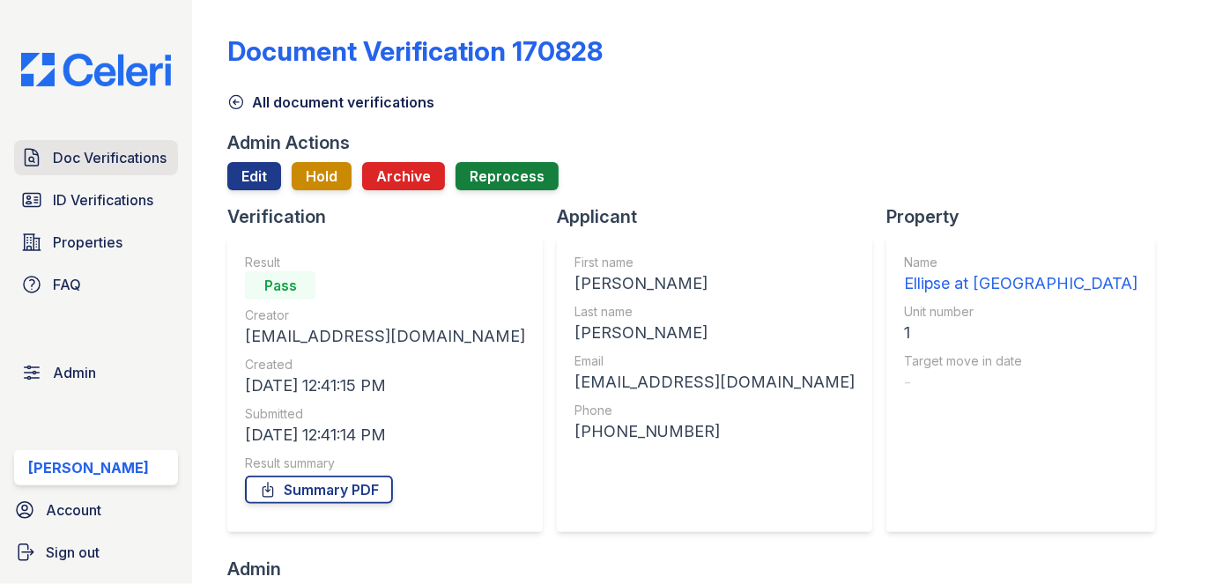
click at [160, 144] on link "Doc Verifications" at bounding box center [96, 157] width 164 height 35
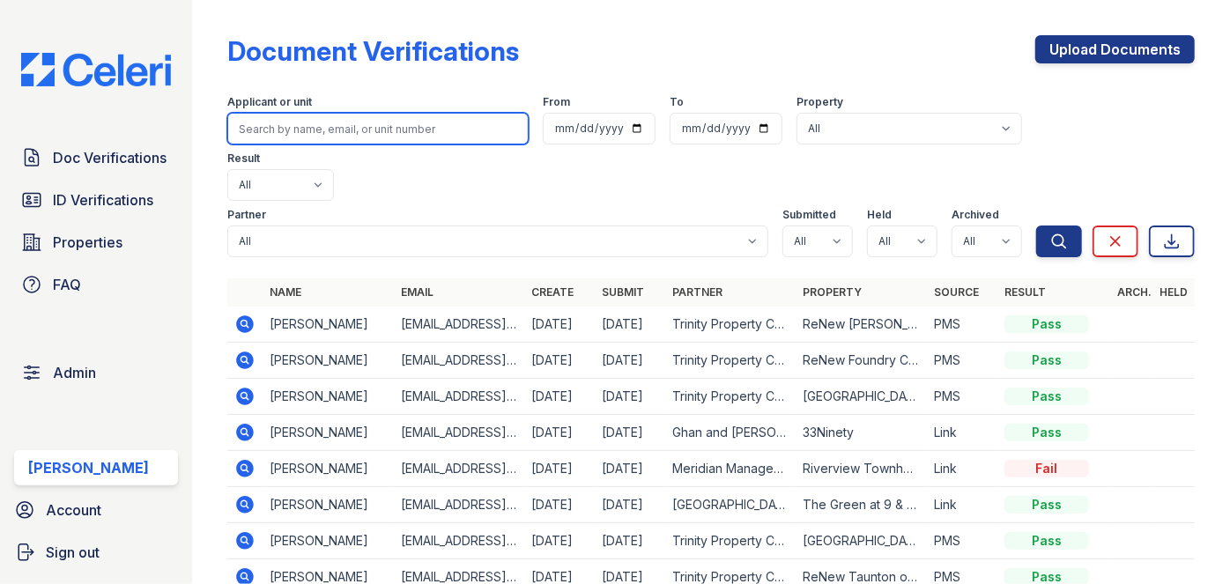
click at [275, 127] on input "search" at bounding box center [377, 129] width 301 height 32
paste input "Andrea Stevens"
type input "Andrea Stevens"
click at [1036, 226] on button "Search" at bounding box center [1059, 242] width 46 height 32
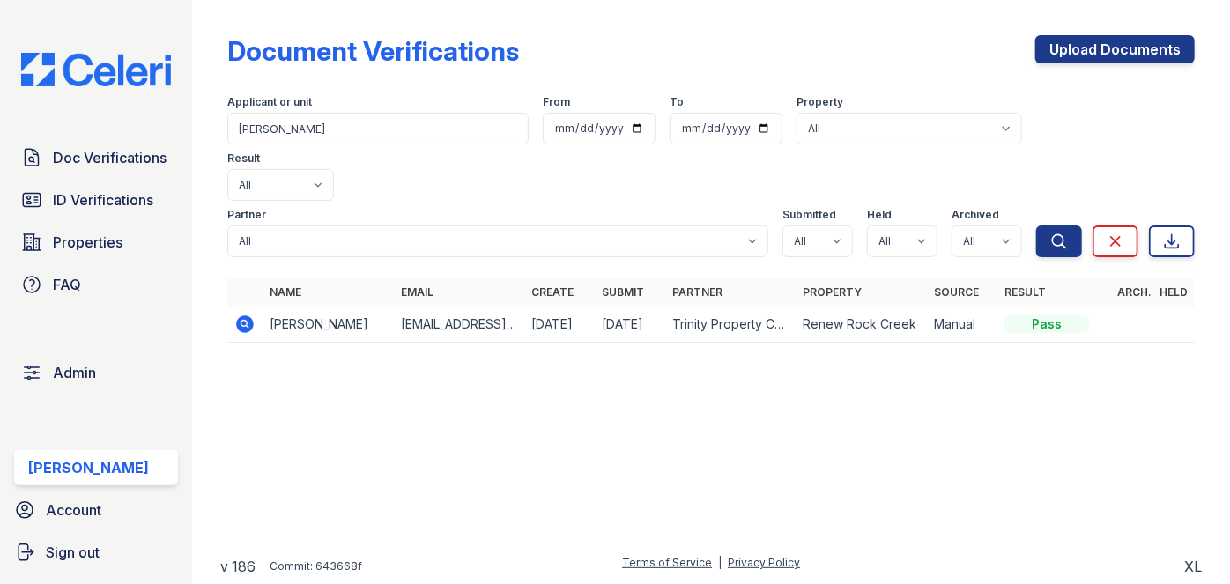
click at [241, 314] on icon at bounding box center [244, 324] width 21 height 21
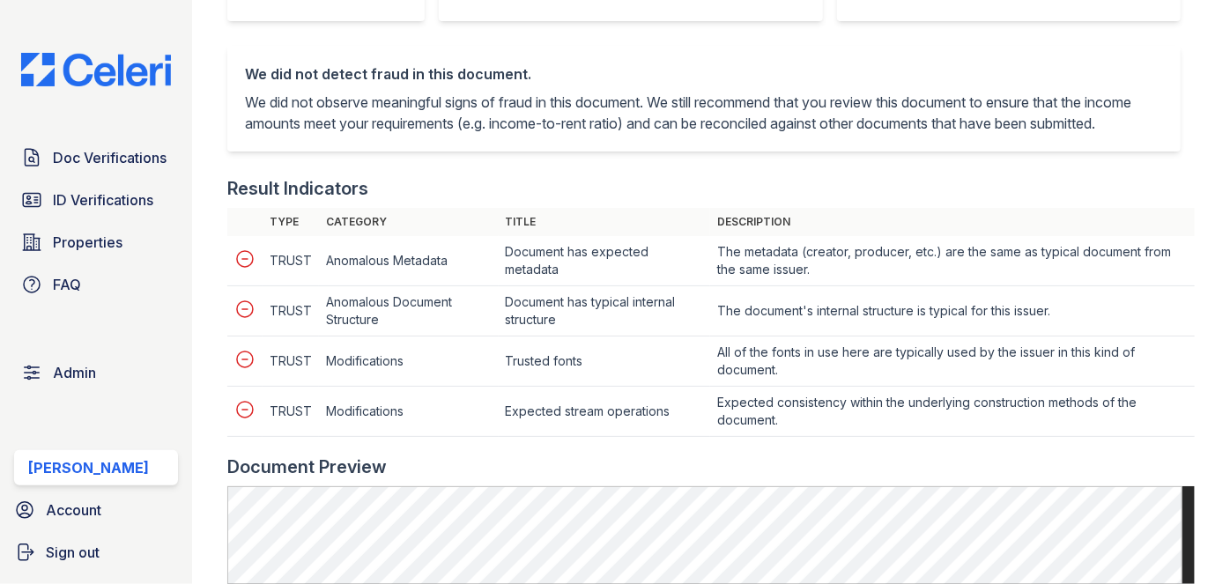
scroll to position [960, 0]
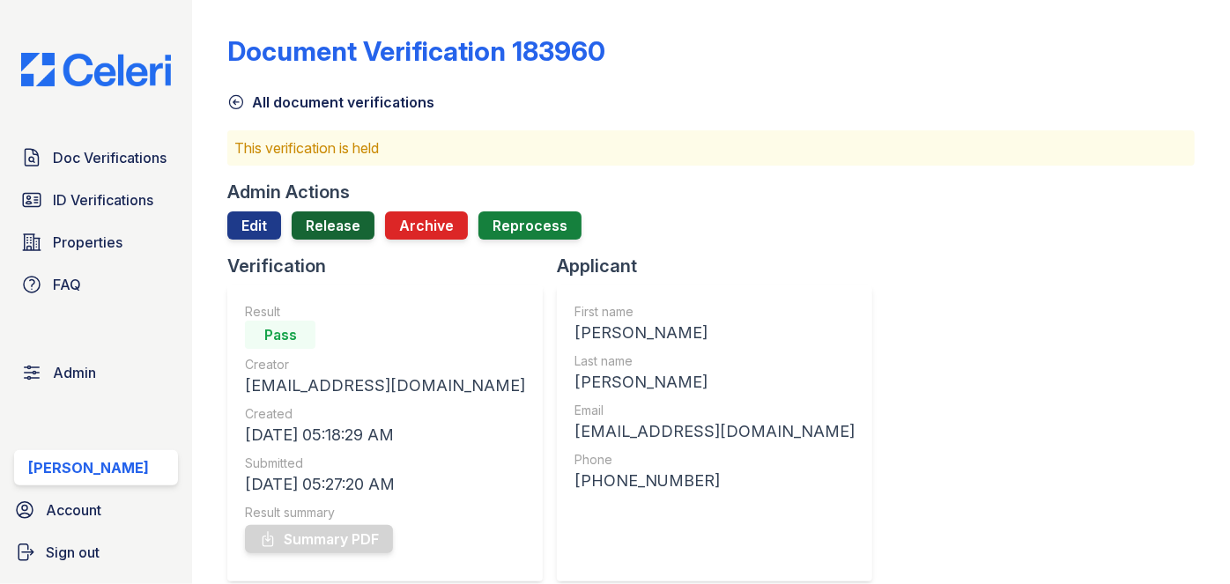
click at [344, 224] on link "Release" at bounding box center [333, 225] width 83 height 28
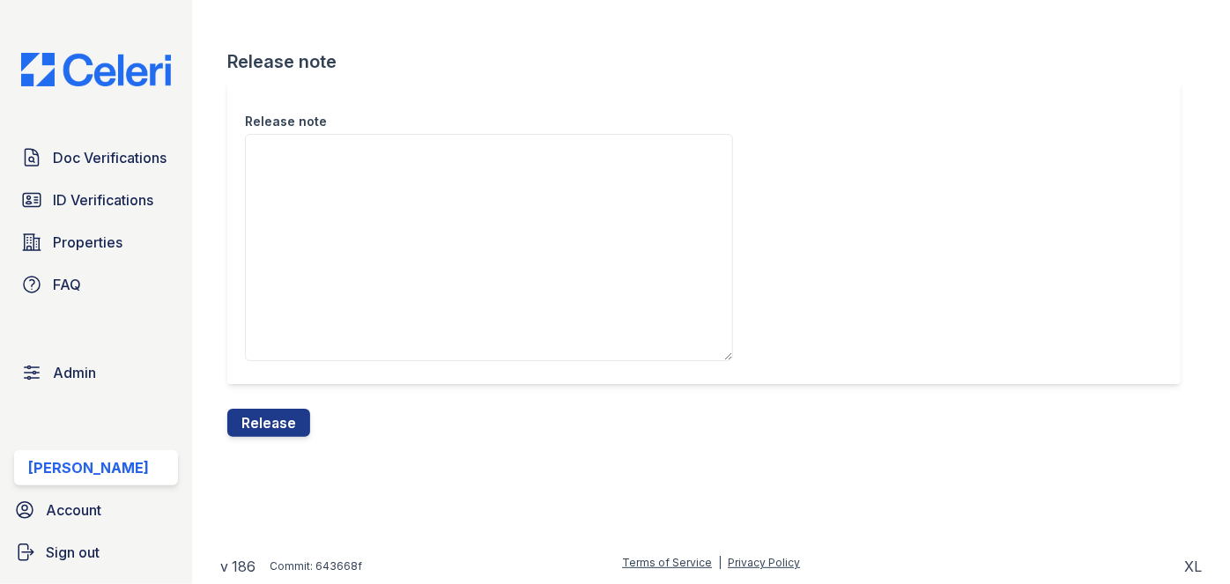
drag, startPoint x: 294, startPoint y: 426, endPoint x: 674, endPoint y: 93, distance: 504.5
click at [294, 425] on button "Release" at bounding box center [268, 423] width 83 height 28
